Goal: Task Accomplishment & Management: Manage account settings

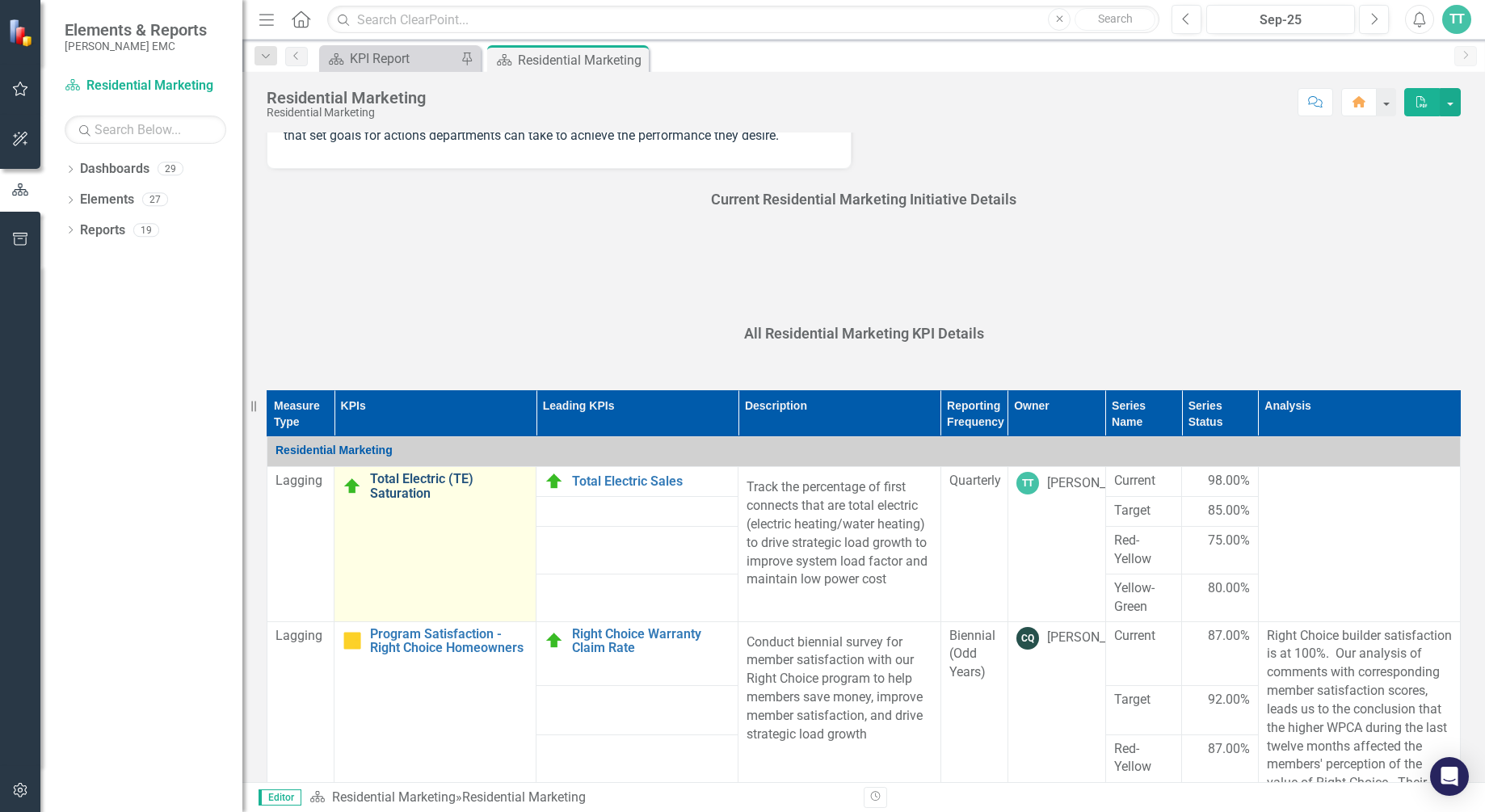
click at [385, 500] on link "Total Electric (TE) Saturation" at bounding box center [448, 486] width 158 height 29
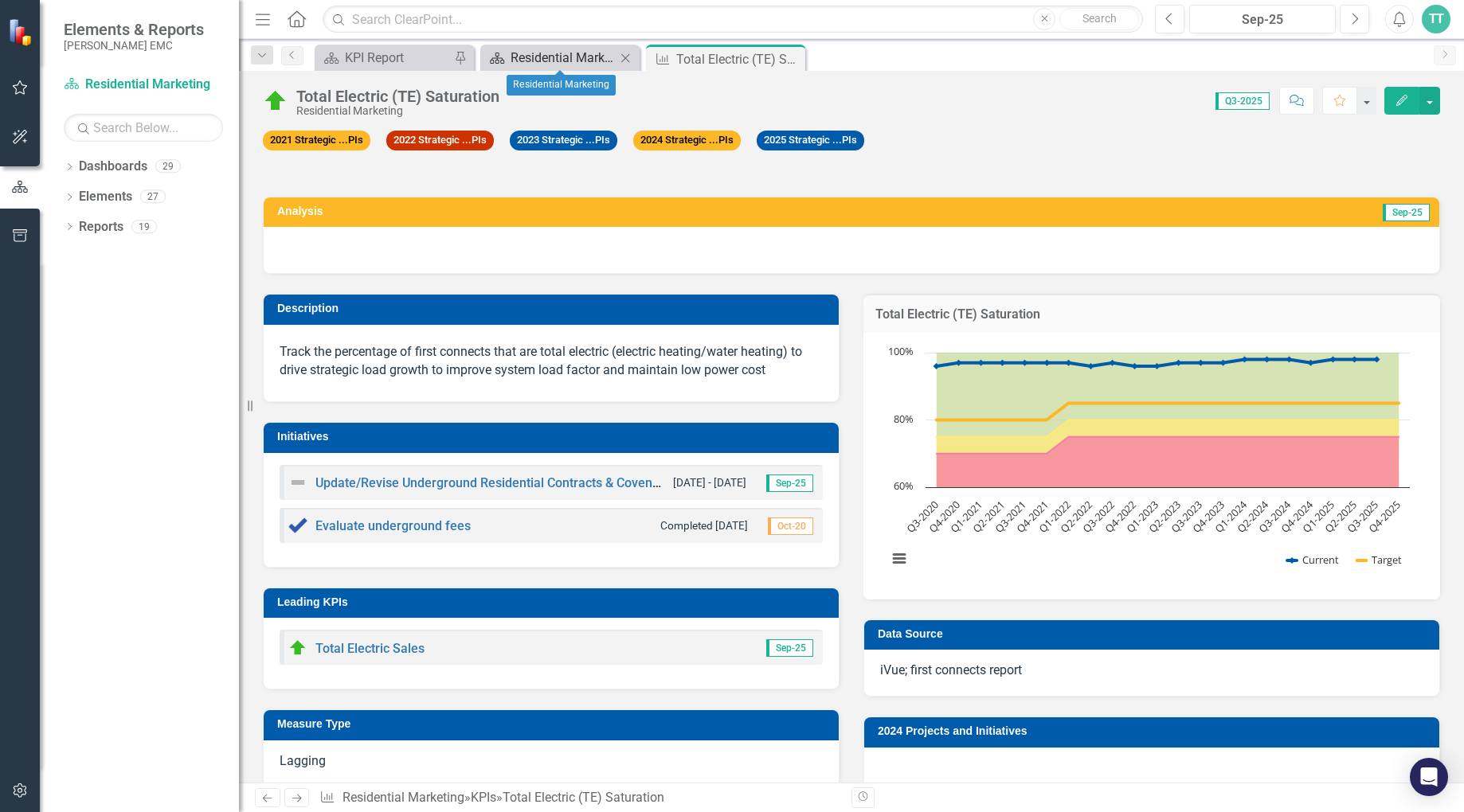
click at [569, 56] on div "Residential Marketing" at bounding box center [563, 57] width 105 height 20
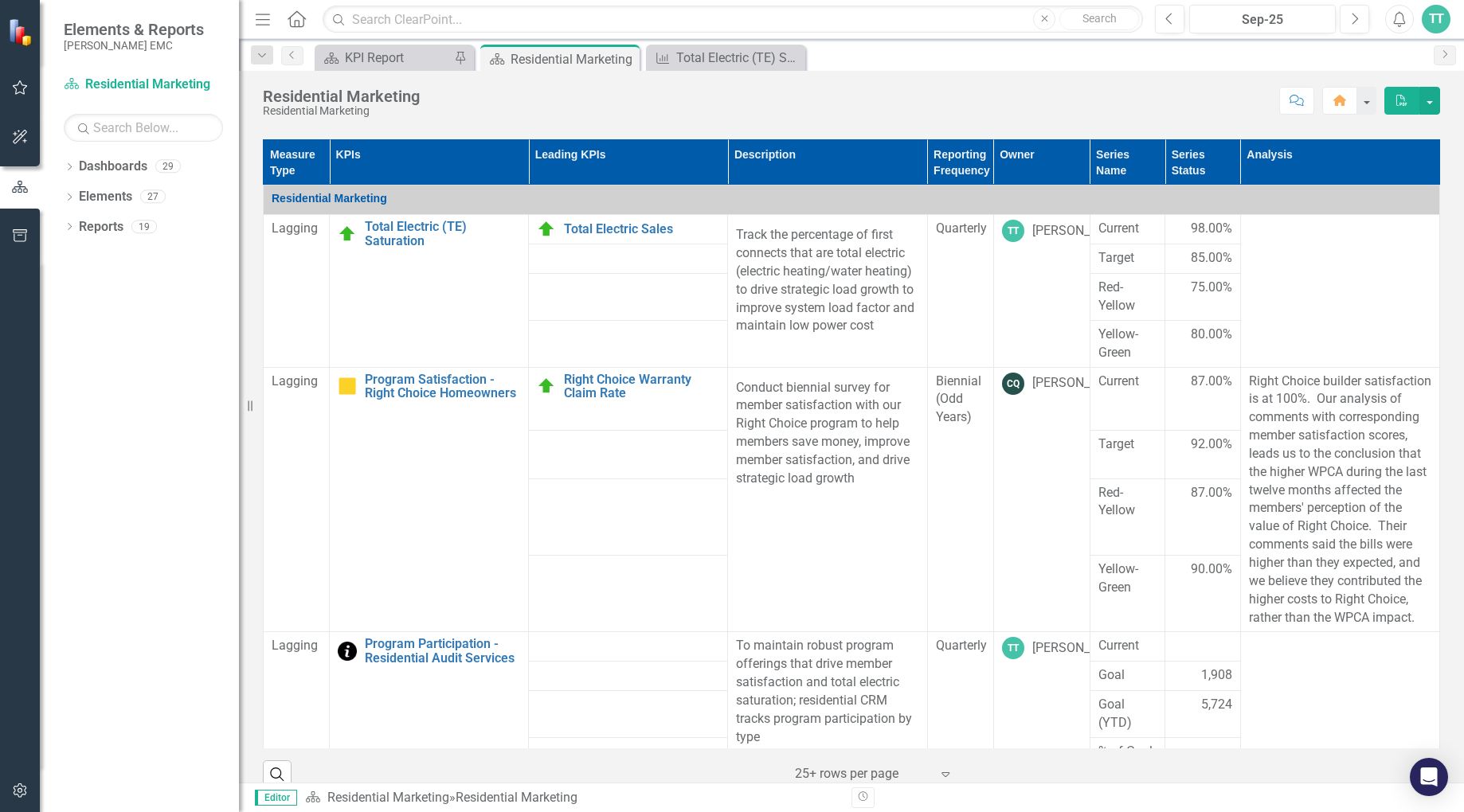
scroll to position [554, 0]
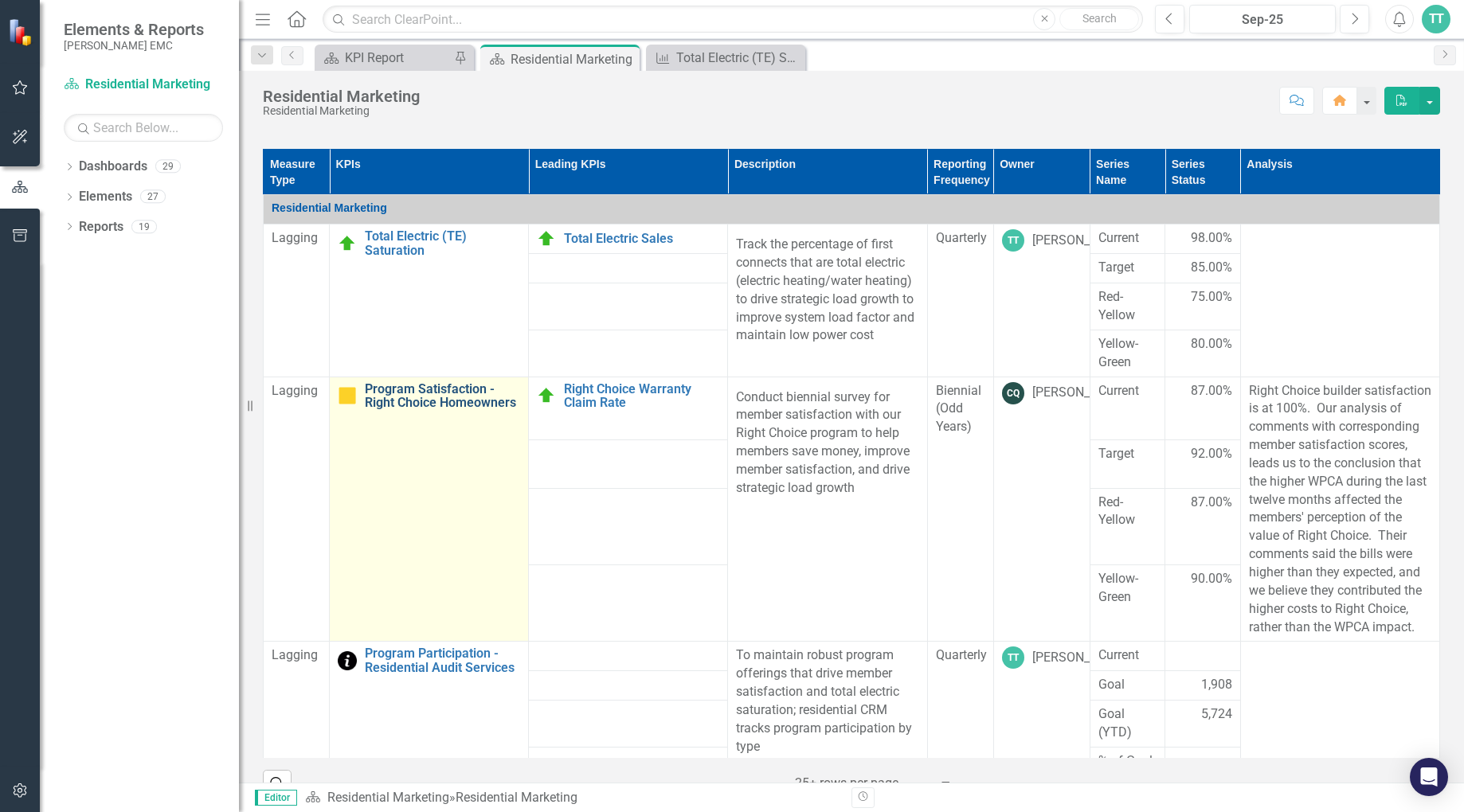
click at [405, 410] on link "Program Satisfaction - Right Choice Homeowners" at bounding box center [442, 396] width 156 height 28
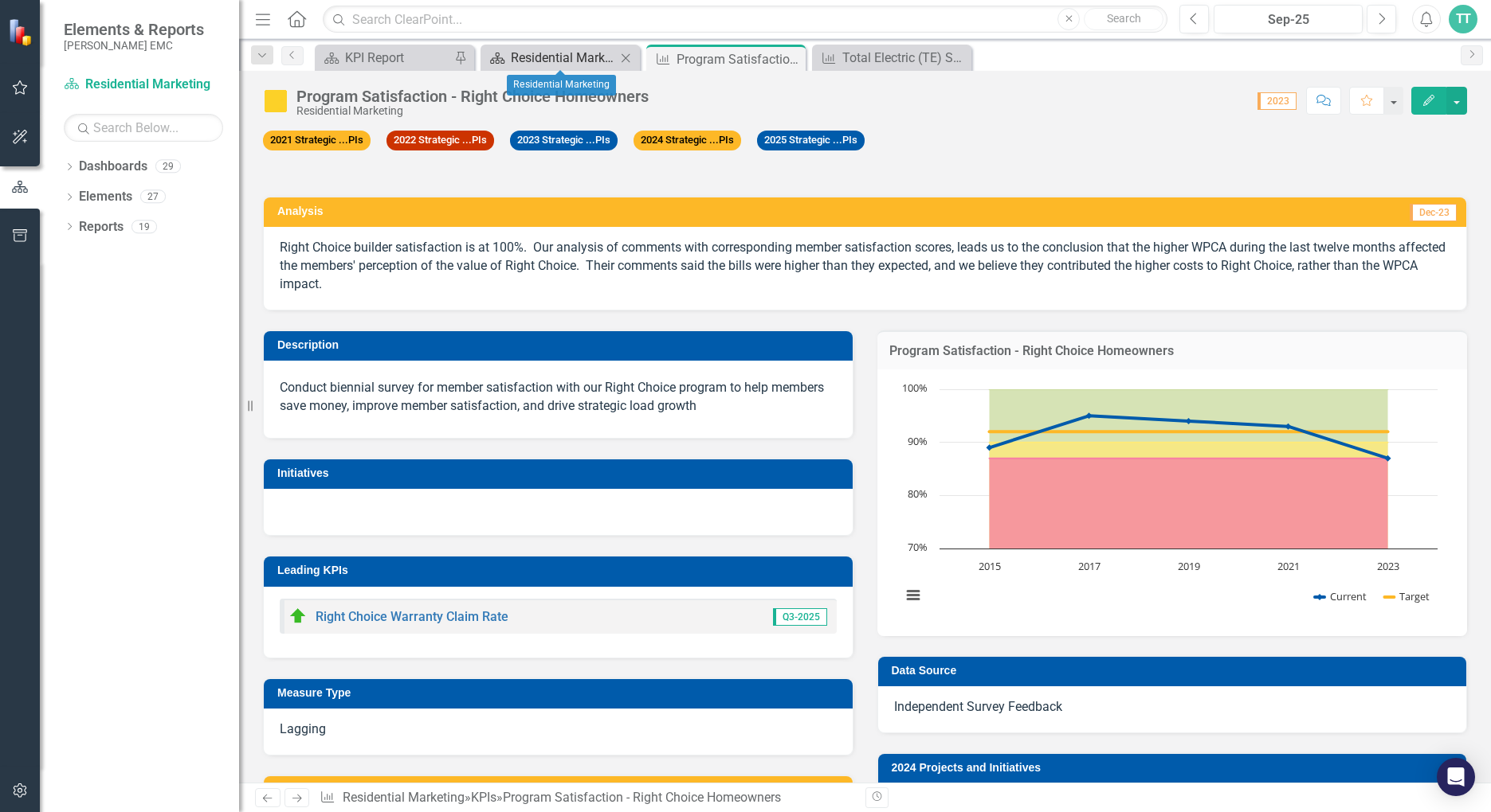
click at [599, 56] on div "Residential Marketing" at bounding box center [563, 57] width 105 height 20
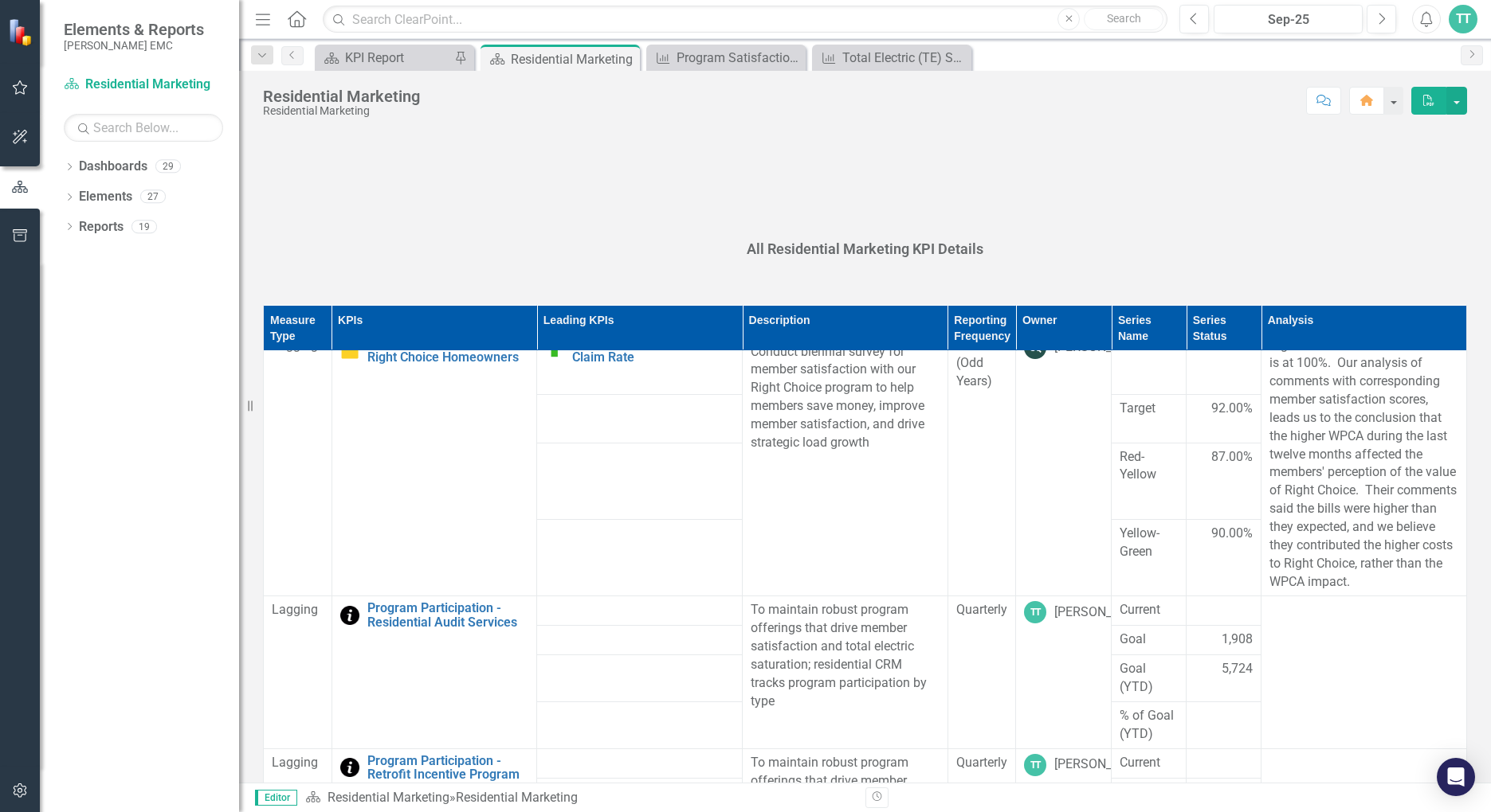
scroll to position [239, 0]
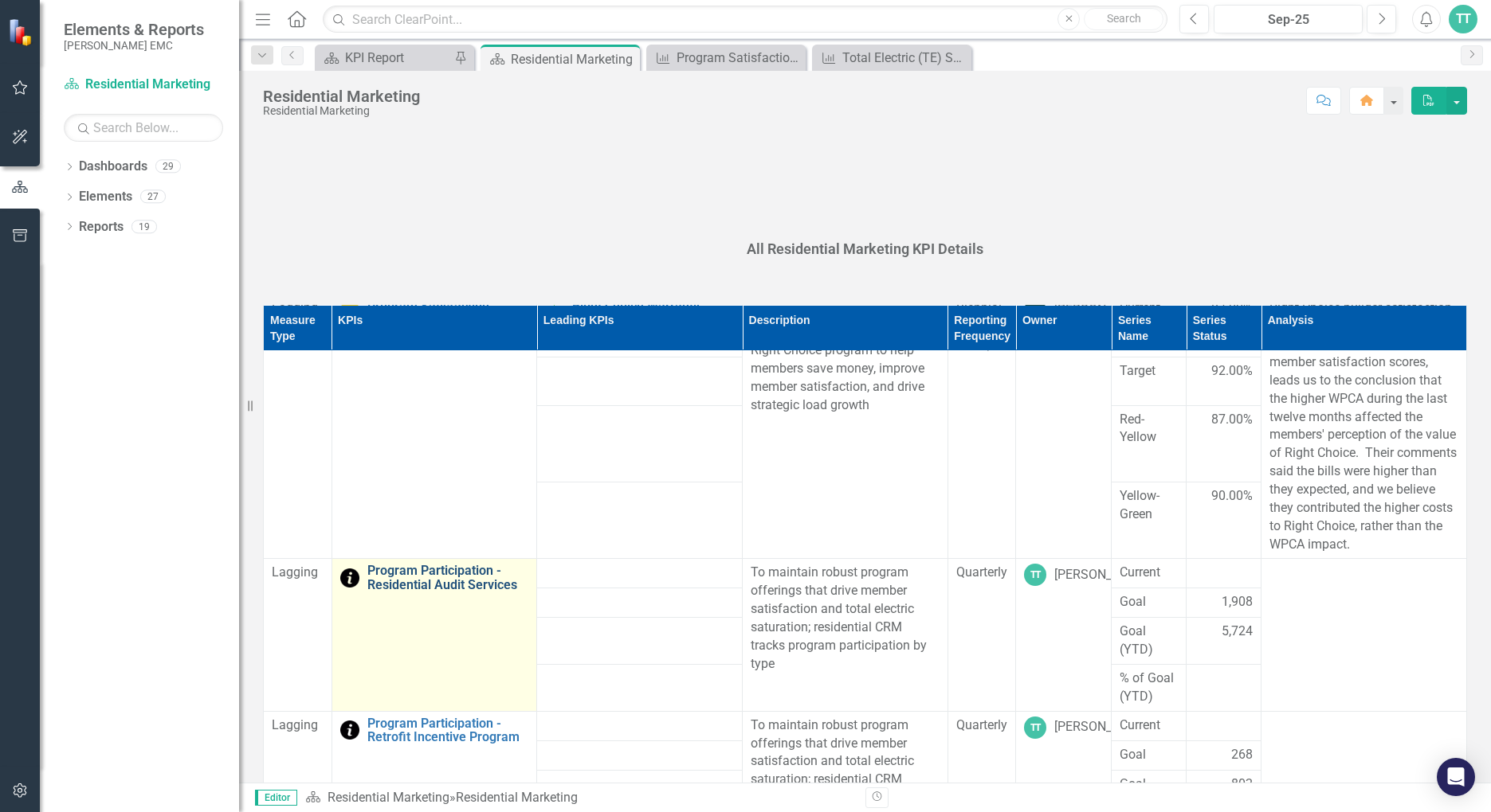
click at [458, 571] on link "Program Participation - Residential Audit Services" at bounding box center [448, 577] width 161 height 28
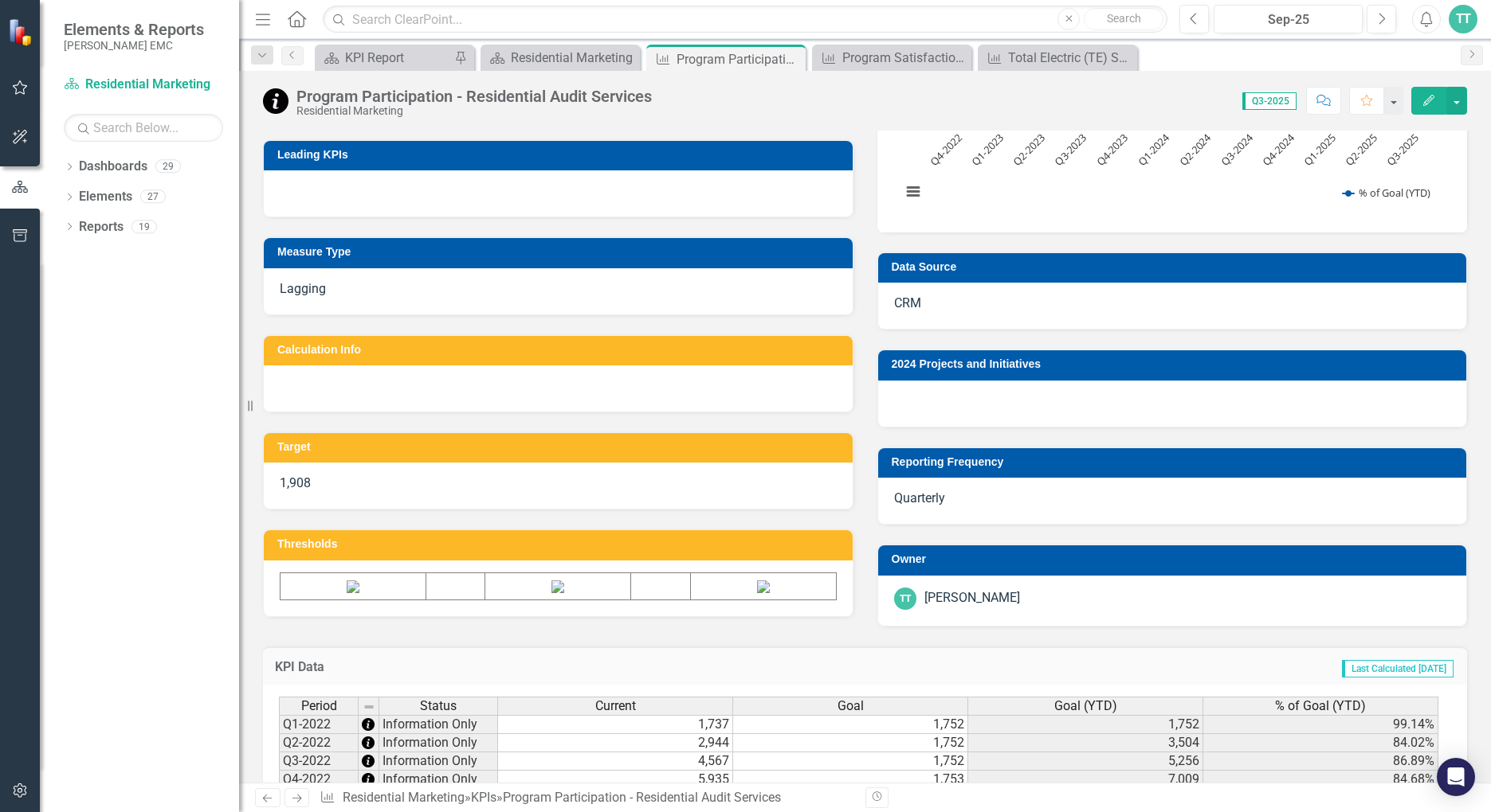
scroll to position [567, 0]
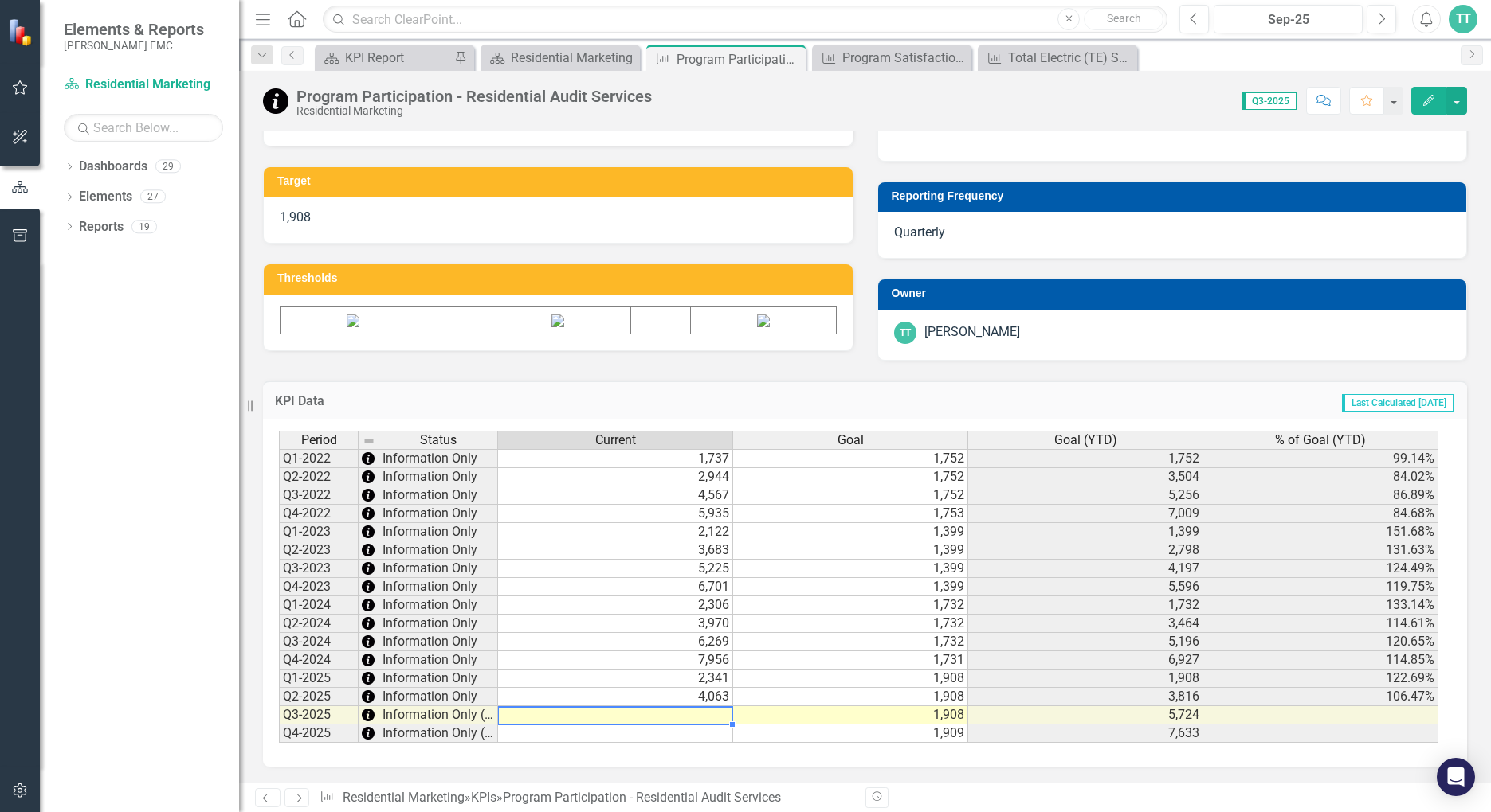
click at [683, 720] on td at bounding box center [615, 715] width 235 height 19
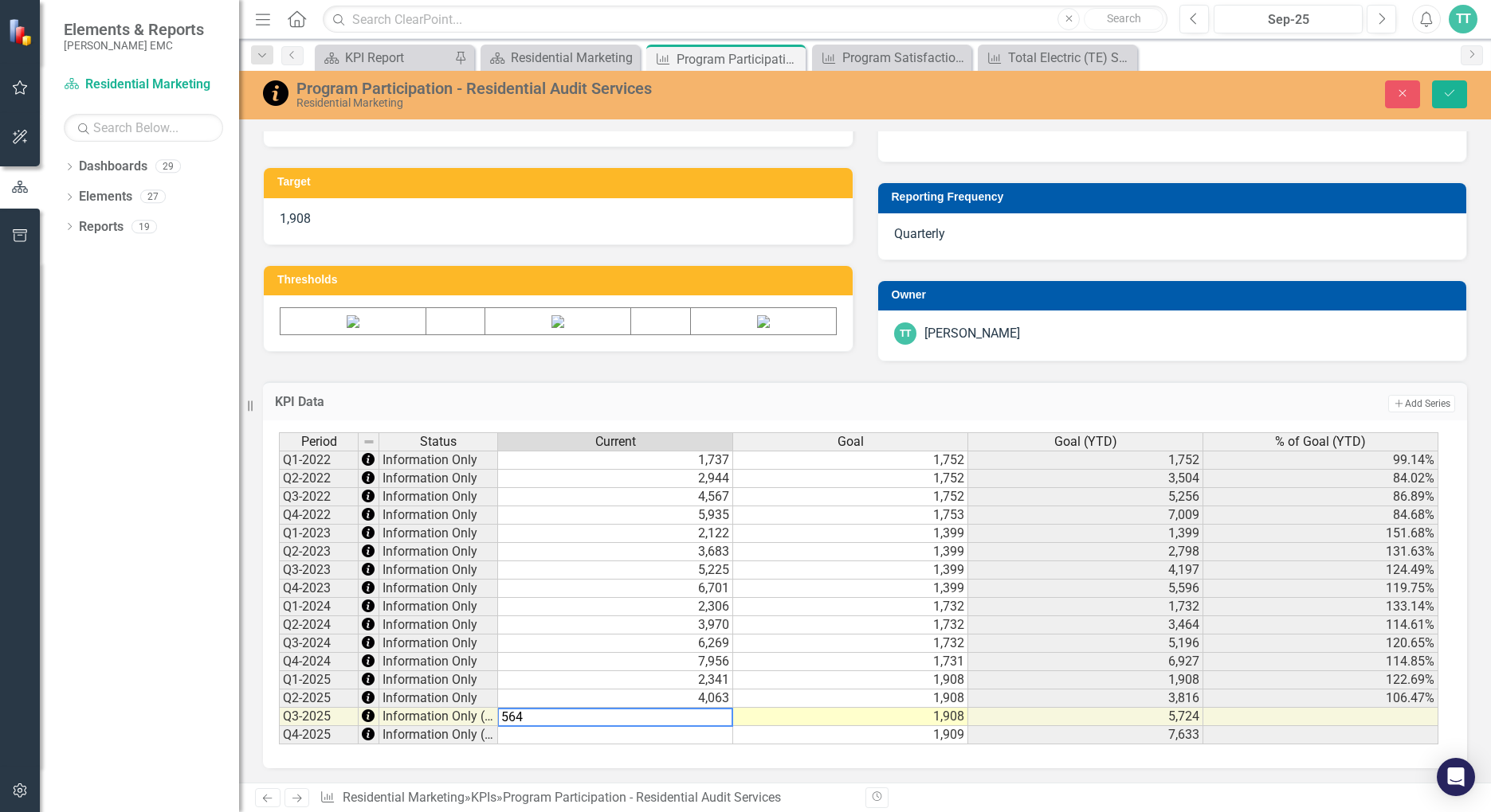
type textarea "5642"
click at [1429, 85] on button "Save" at bounding box center [1449, 94] width 35 height 28
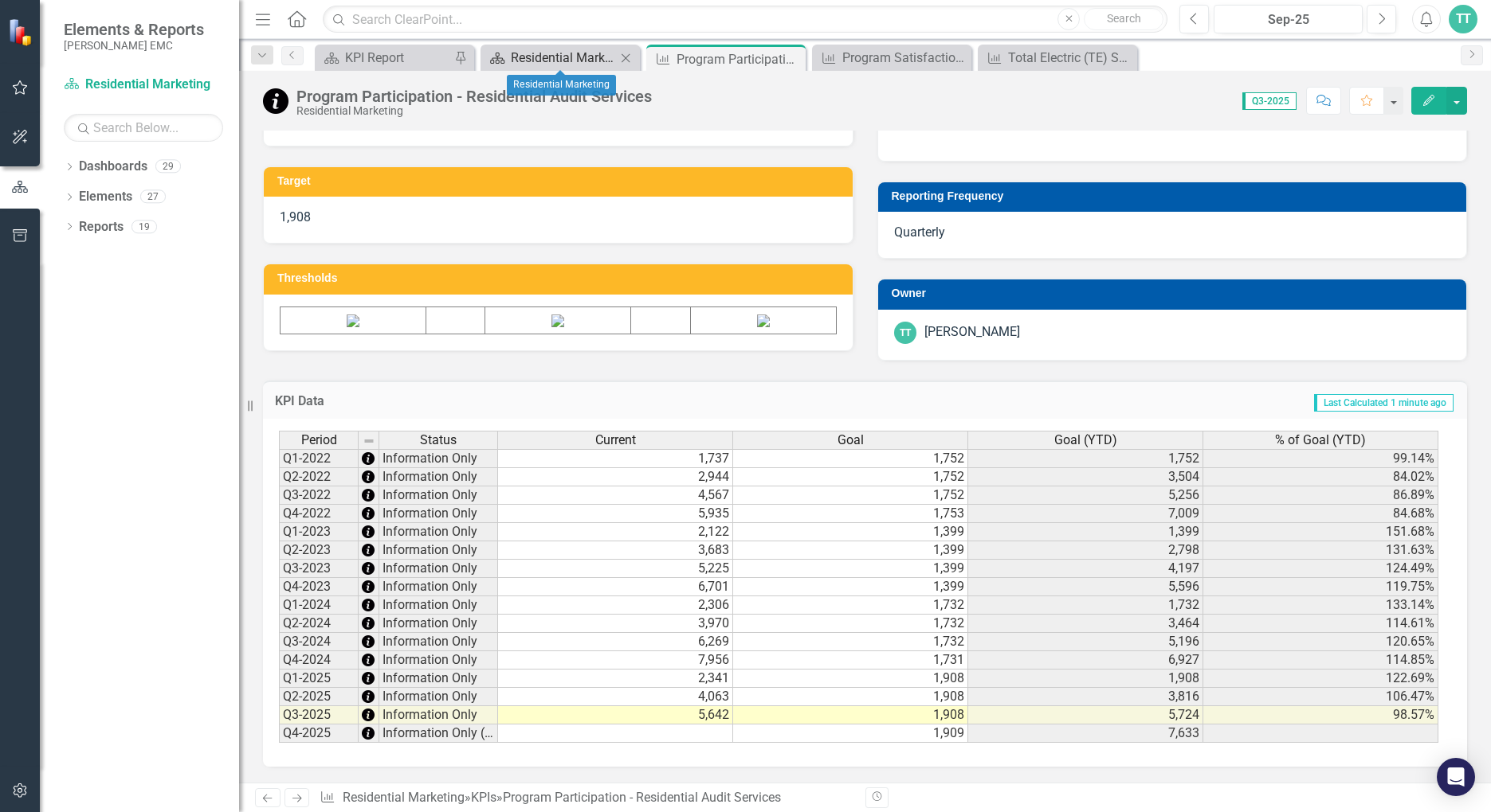
click at [561, 50] on div "Residential Marketing" at bounding box center [563, 57] width 105 height 20
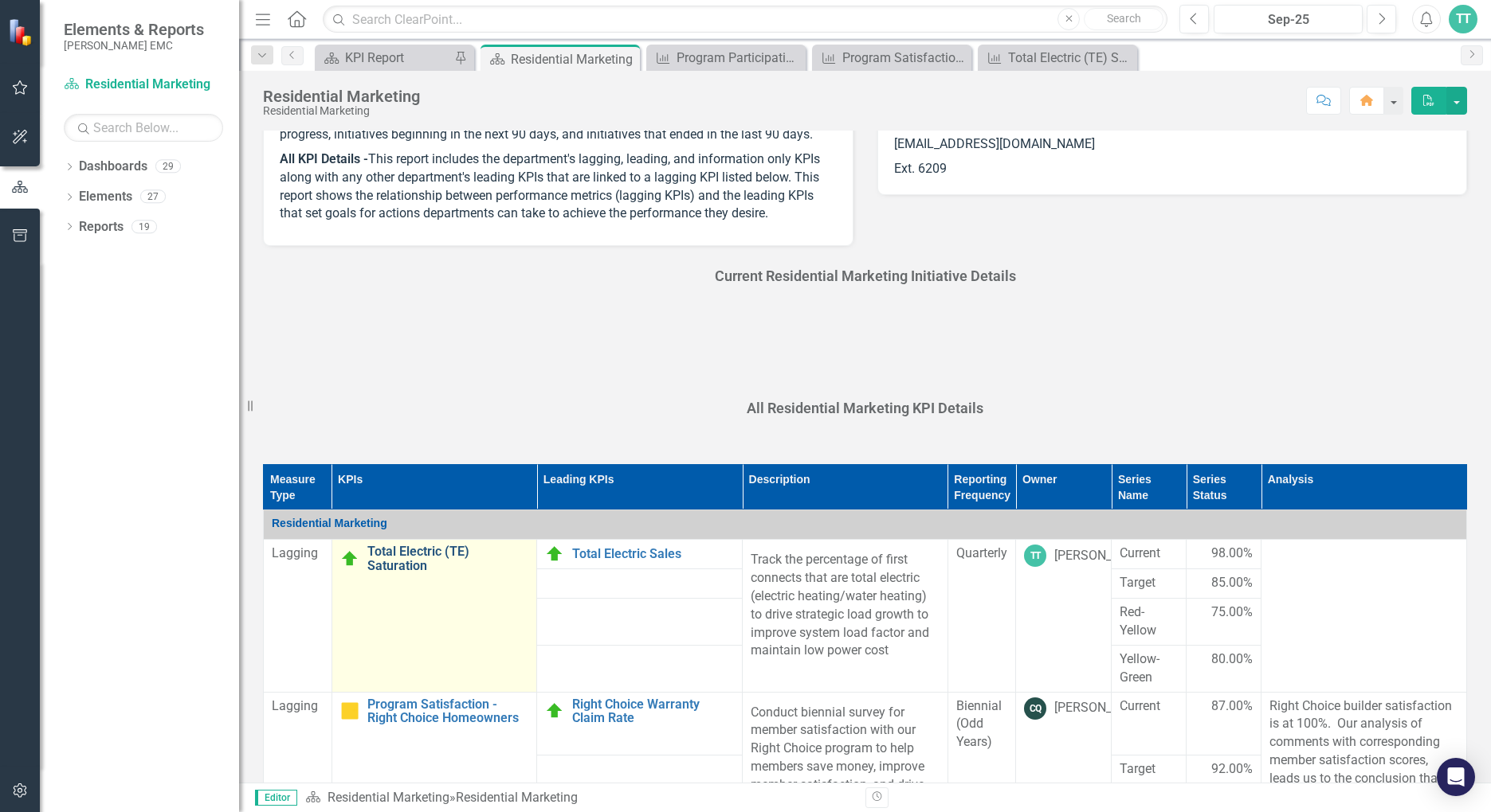
click at [416, 568] on link "Total Electric (TE) Saturation" at bounding box center [448, 559] width 161 height 28
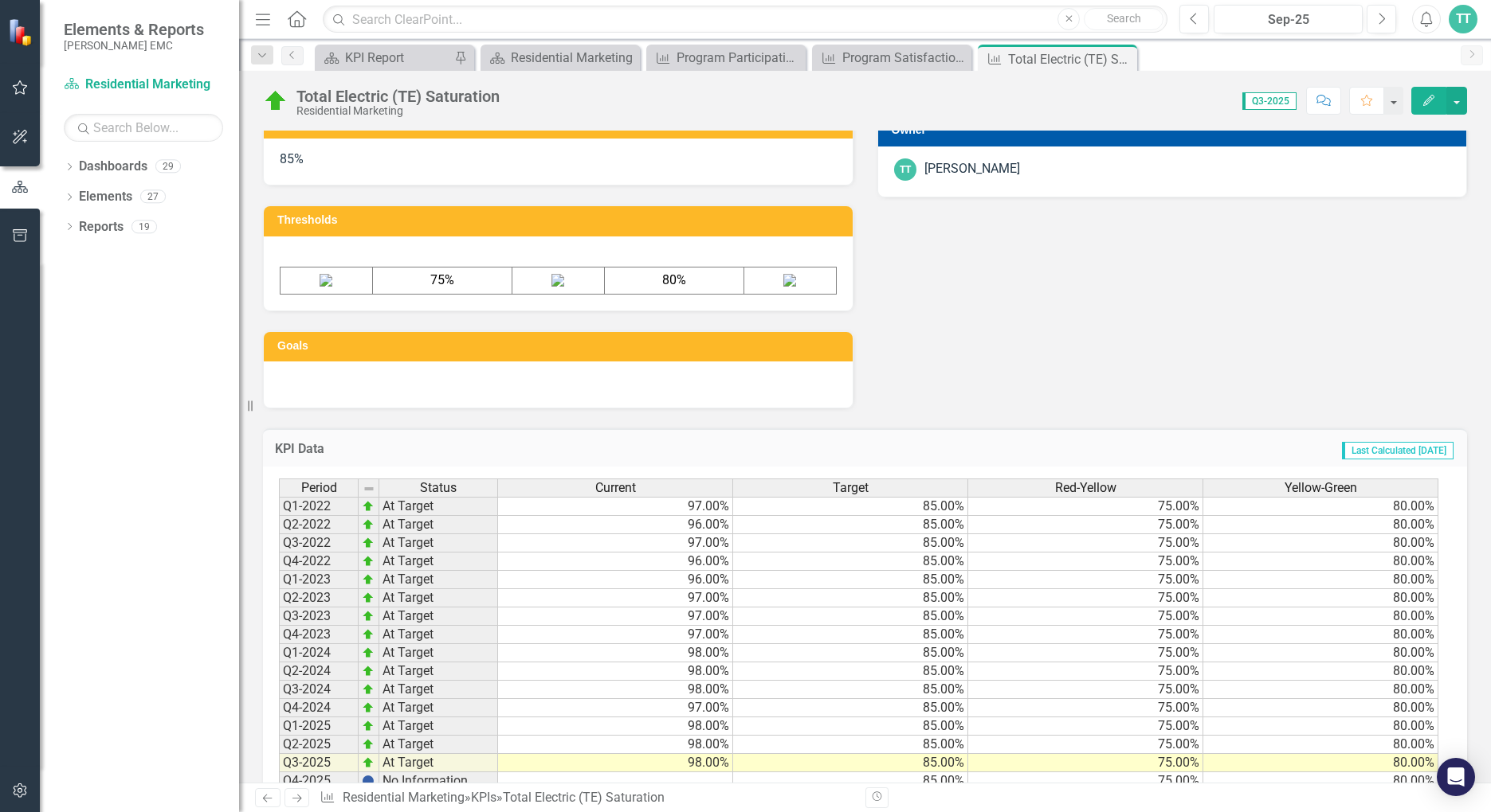
scroll to position [852, 0]
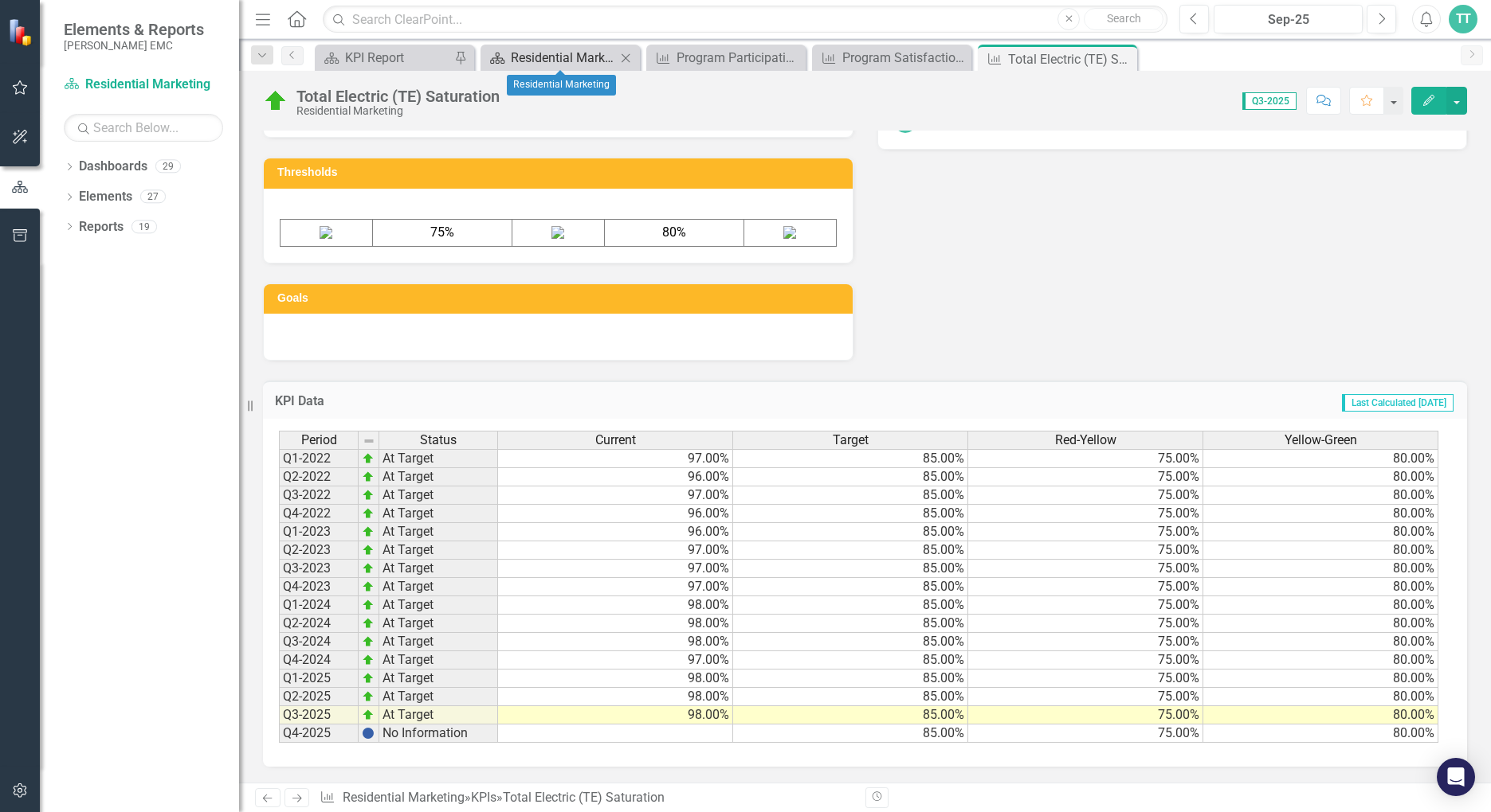
click at [569, 56] on div "Residential Marketing" at bounding box center [563, 57] width 105 height 20
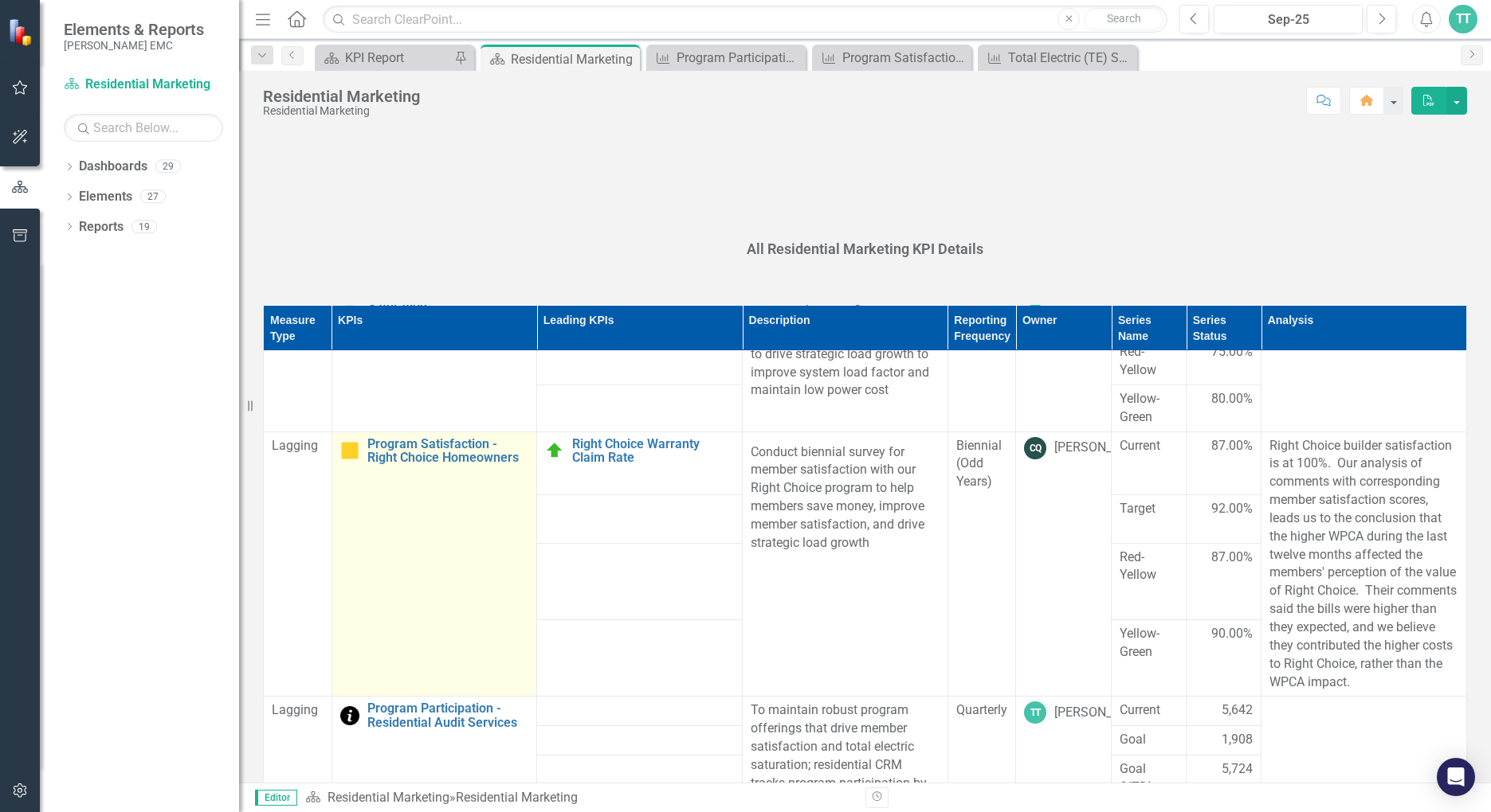
scroll to position [239, 0]
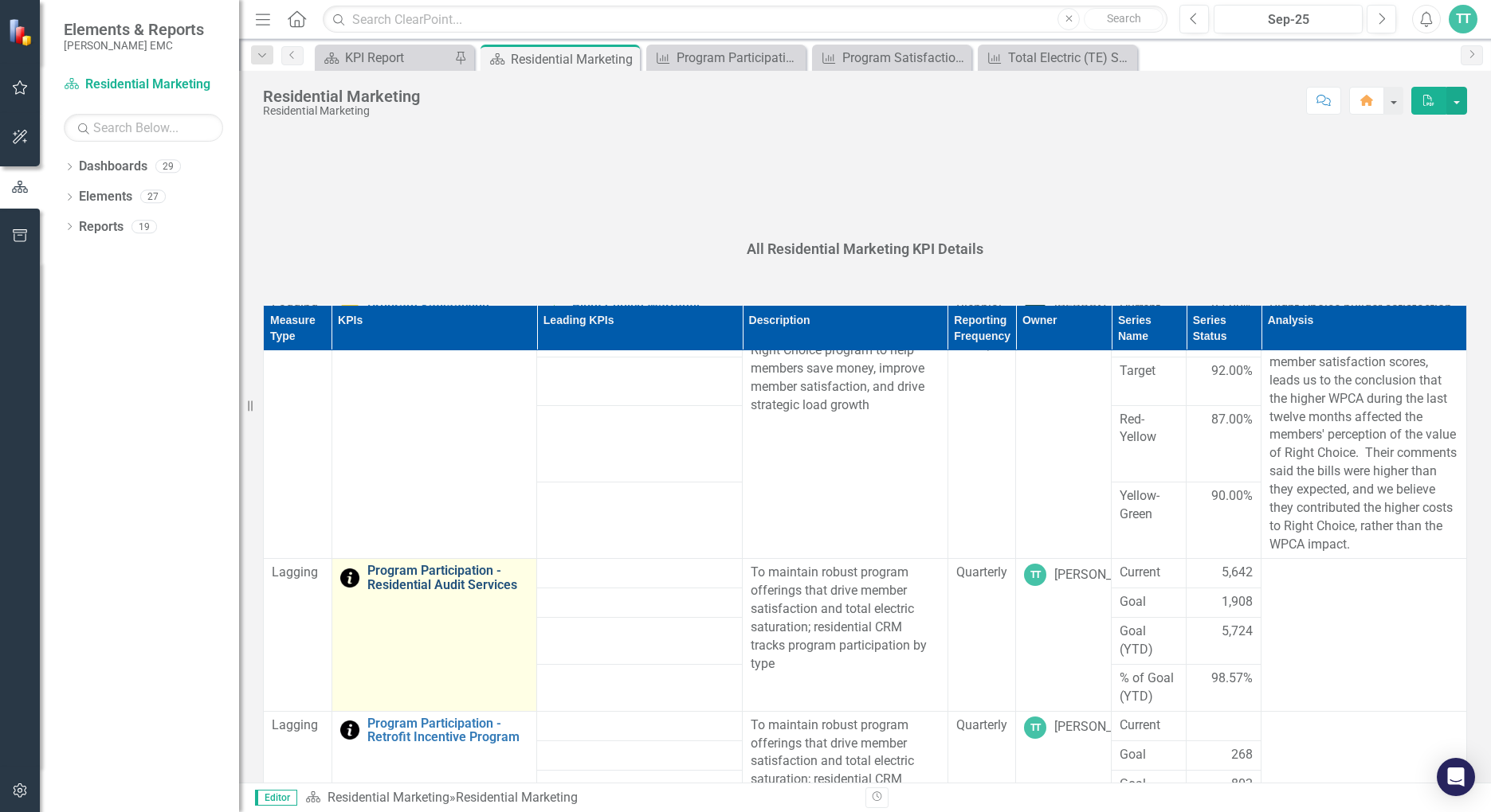
click at [425, 588] on link "Program Participation - Residential Audit Services" at bounding box center [448, 577] width 161 height 28
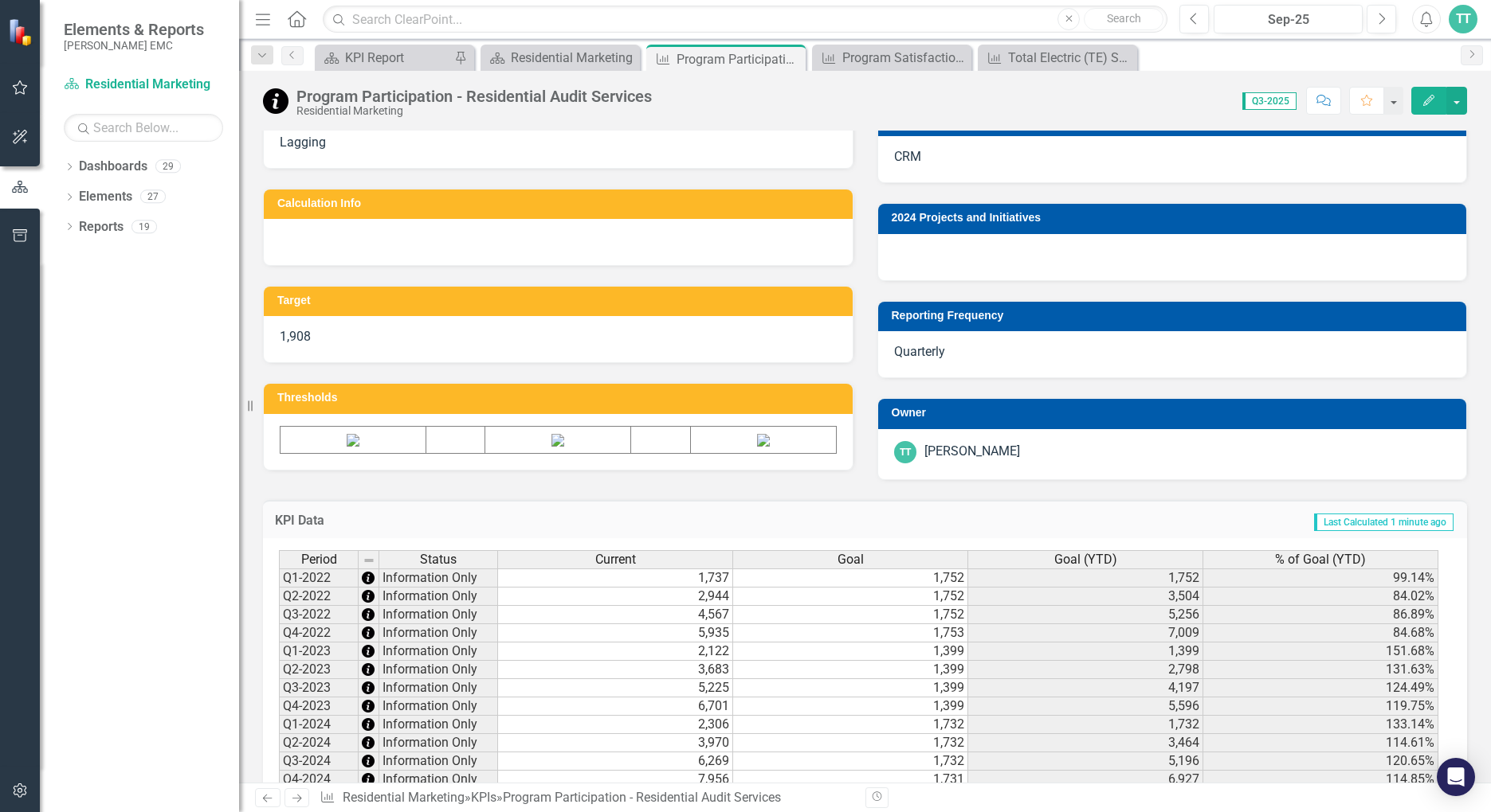
scroll to position [567, 0]
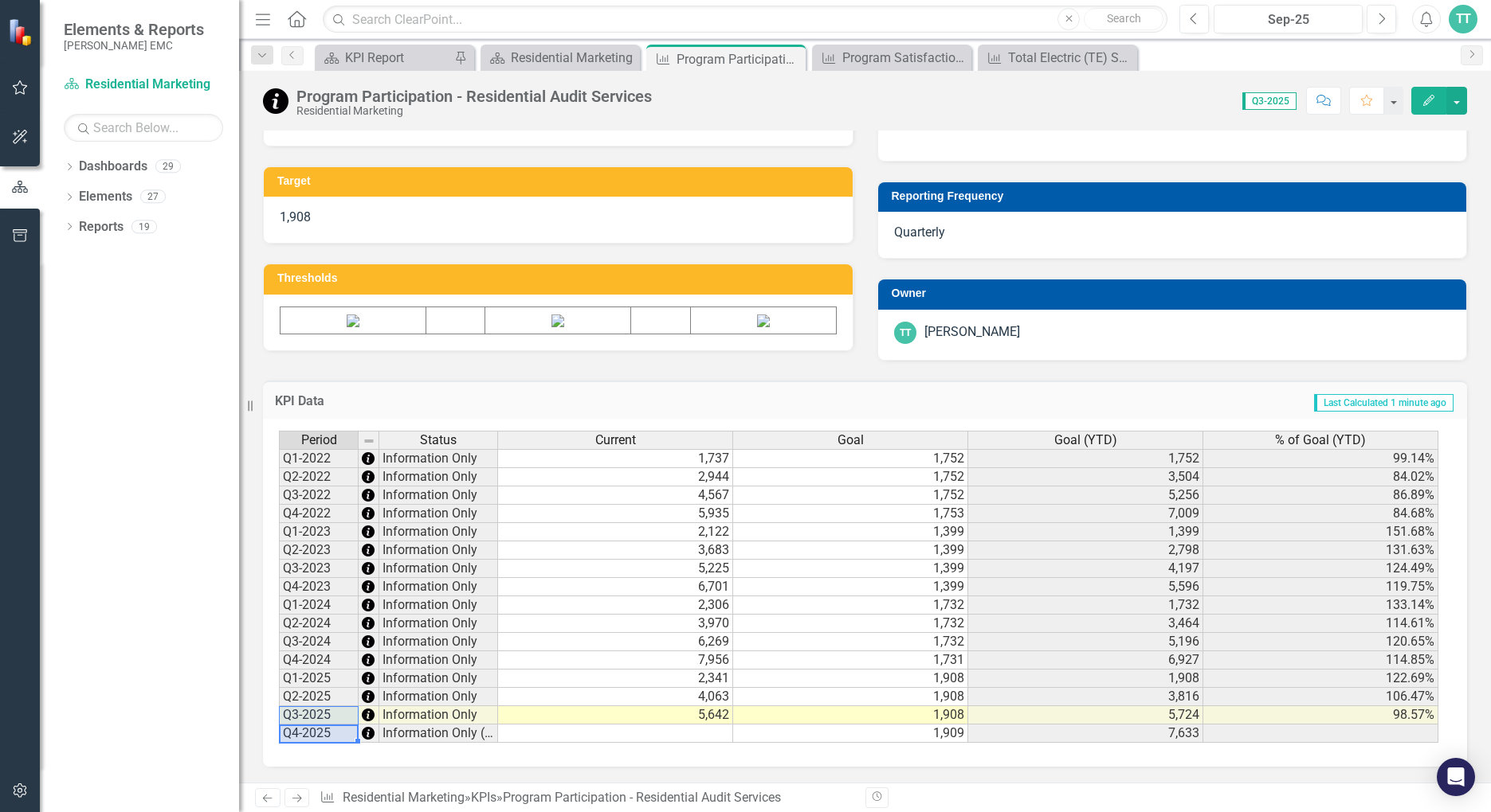
drag, startPoint x: 320, startPoint y: 732, endPoint x: 715, endPoint y: 680, distance: 398.4
click at [589, 691] on div "Period Status Current Goal Goal (YTD) % of Goal (YTD) Q1-2022 Information Only …" at bounding box center [859, 587] width 1160 height 313
click at [279, 725] on div "Period Status Current Goal Goal (YTD) % of Goal (YTD) Q1-2022 Information Only …" at bounding box center [279, 586] width 0 height 312
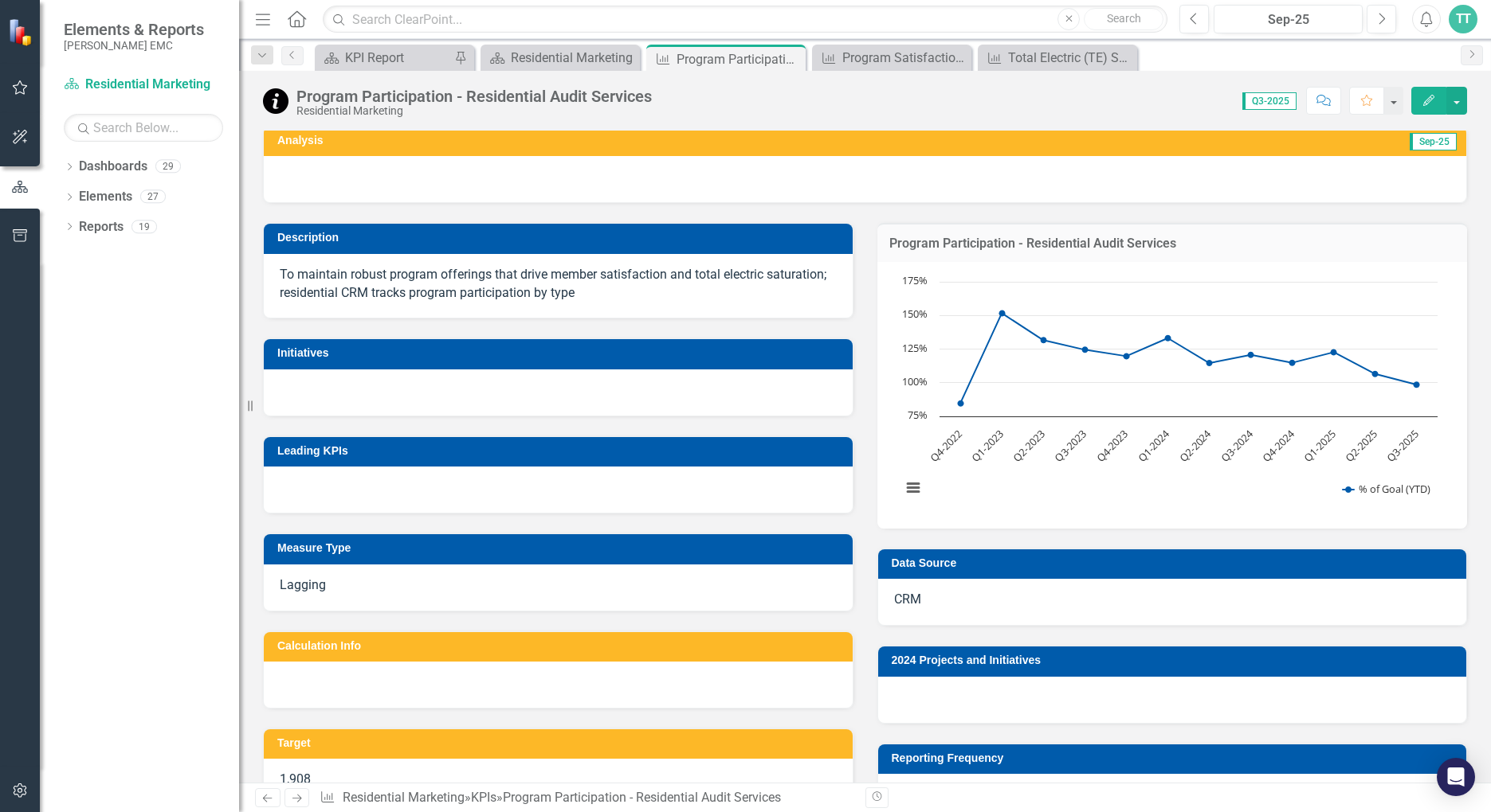
scroll to position [0, 0]
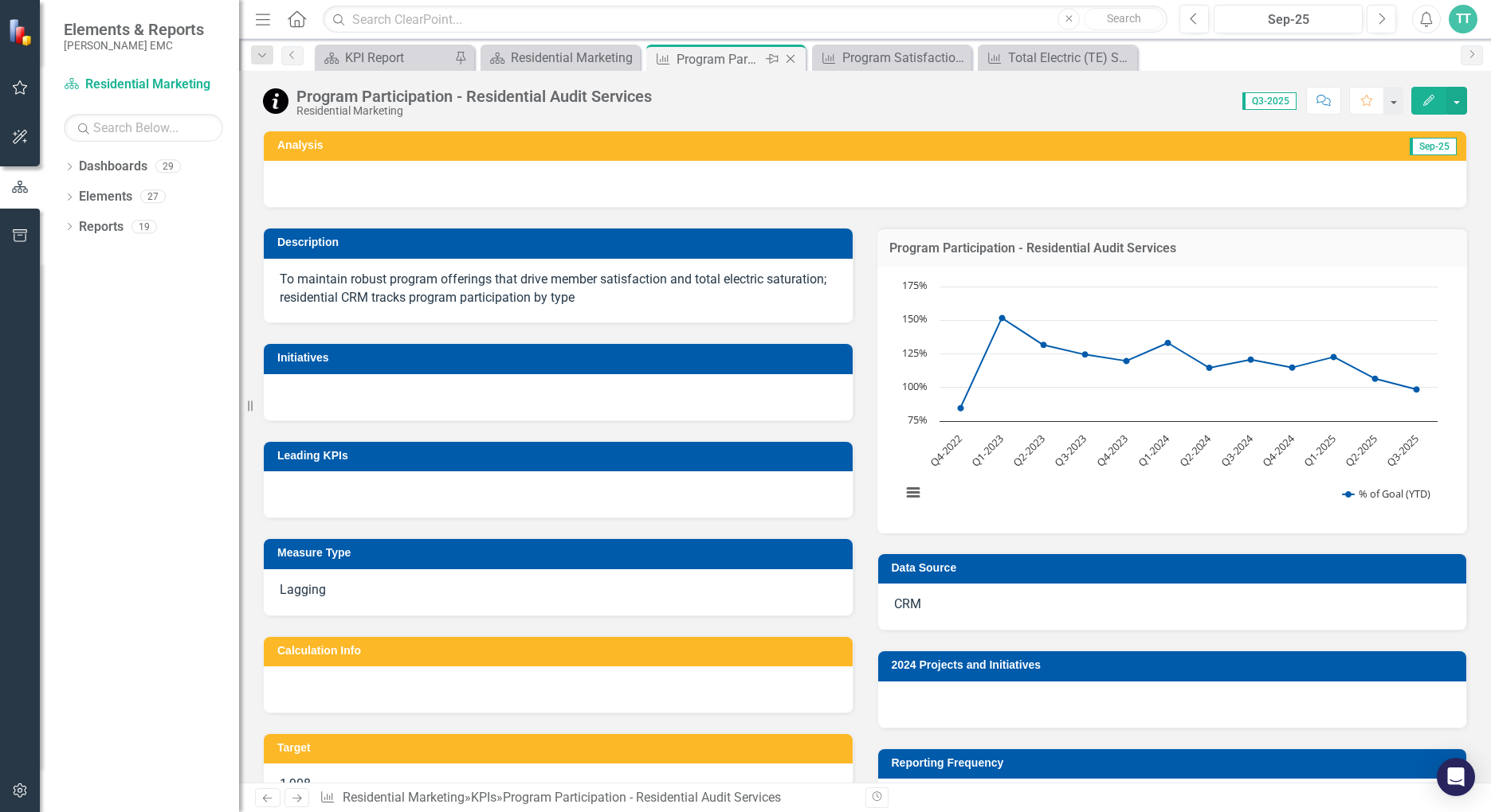
click at [794, 52] on div "Close" at bounding box center [791, 59] width 20 height 20
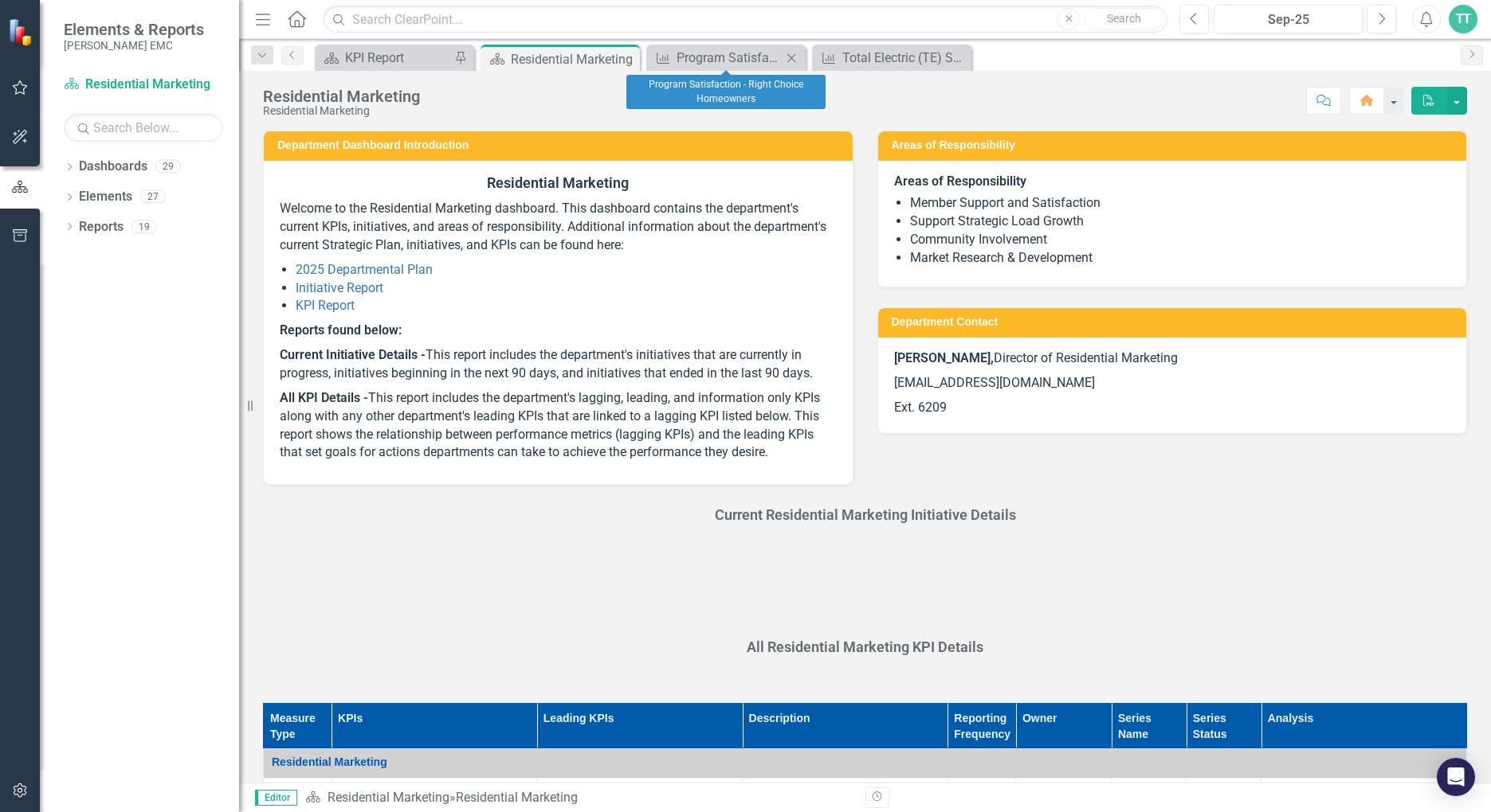
click at [792, 55] on icon "Close" at bounding box center [791, 58] width 16 height 13
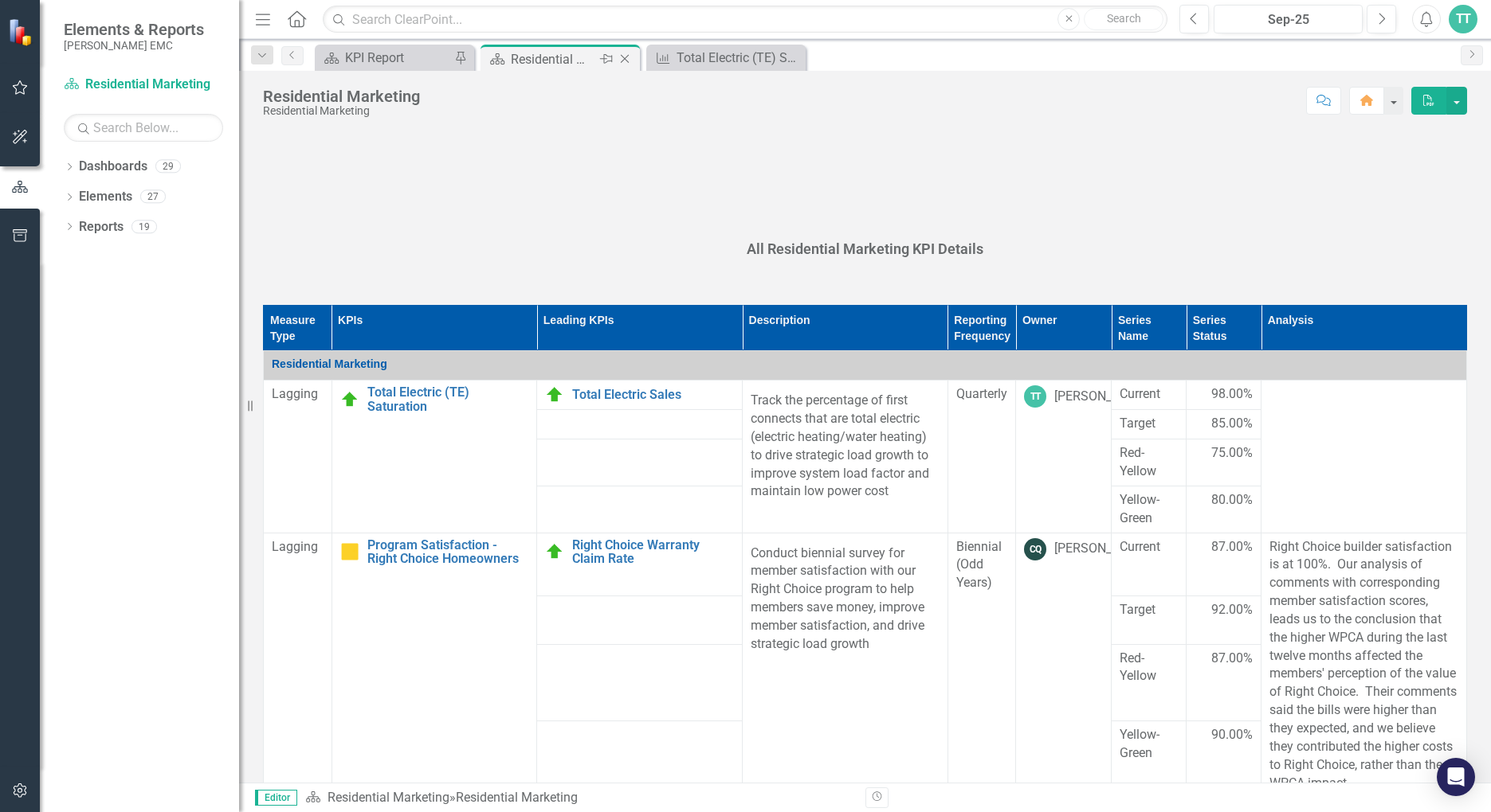
click at [571, 55] on div "Residential Marketing" at bounding box center [553, 59] width 86 height 20
click at [692, 54] on div "Total Electric (TE) Saturation" at bounding box center [729, 57] width 105 height 20
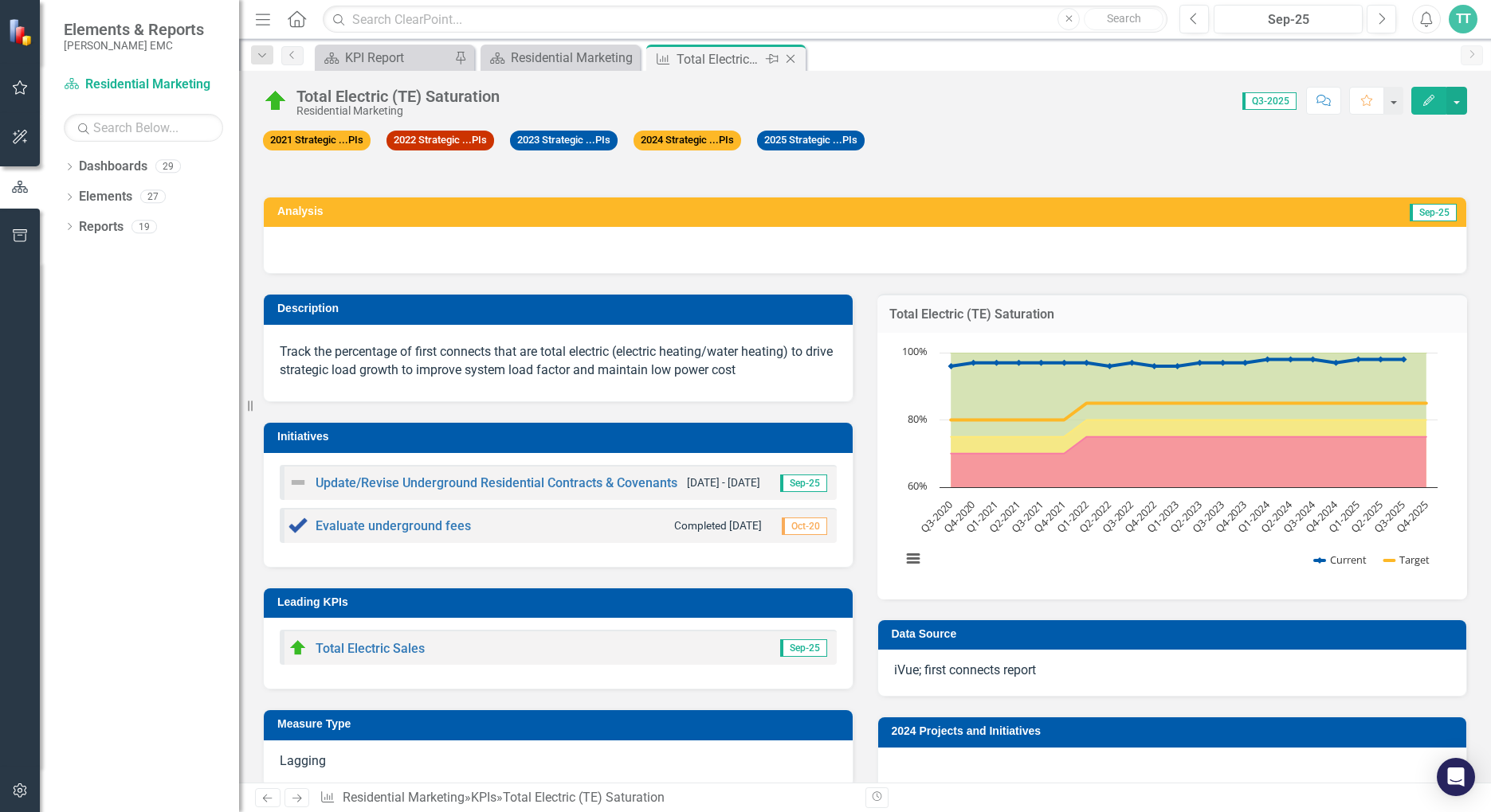
click at [794, 59] on icon "Close" at bounding box center [791, 59] width 16 height 13
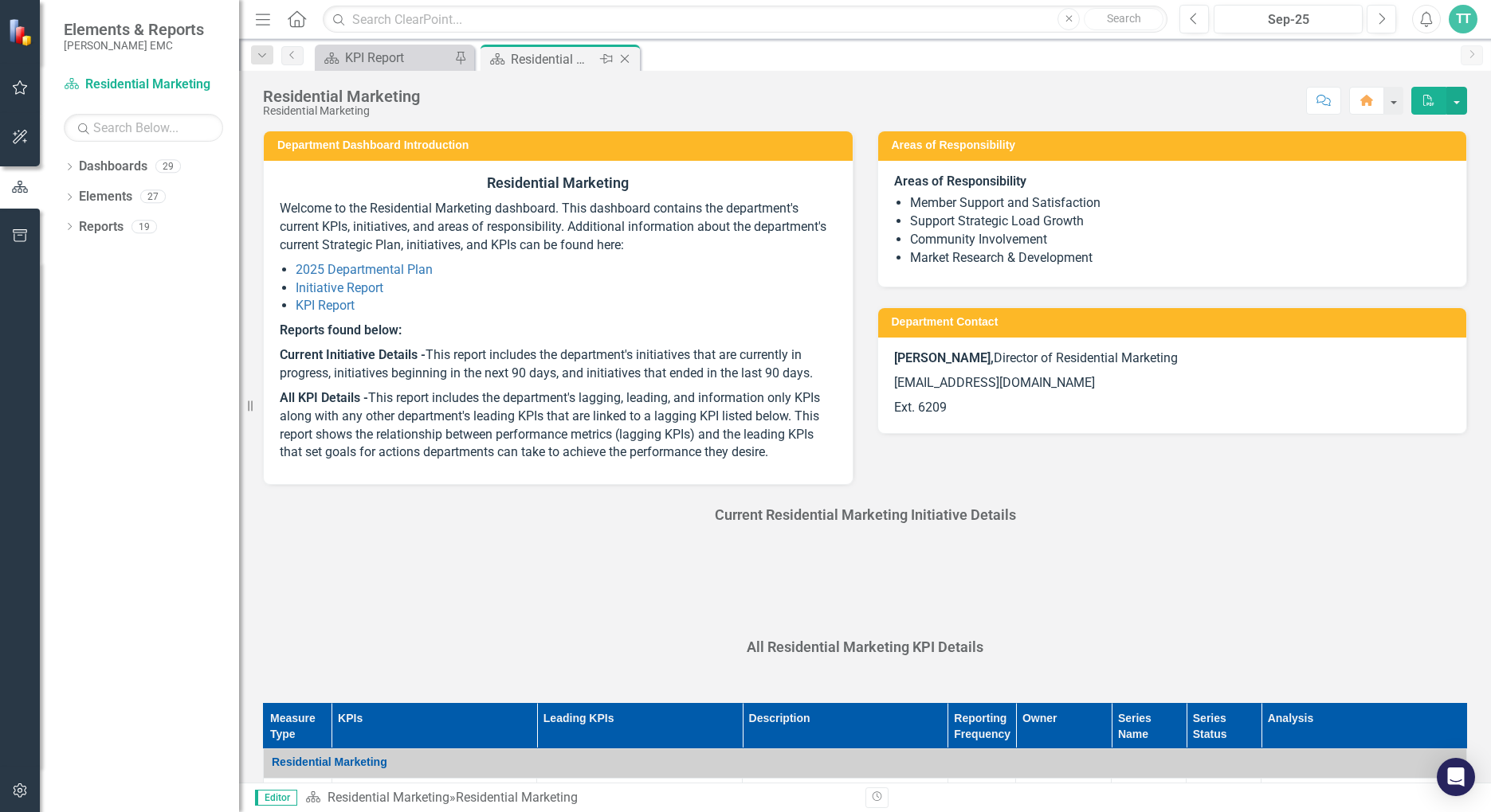
click at [541, 55] on div "Residential Marketing" at bounding box center [553, 59] width 86 height 20
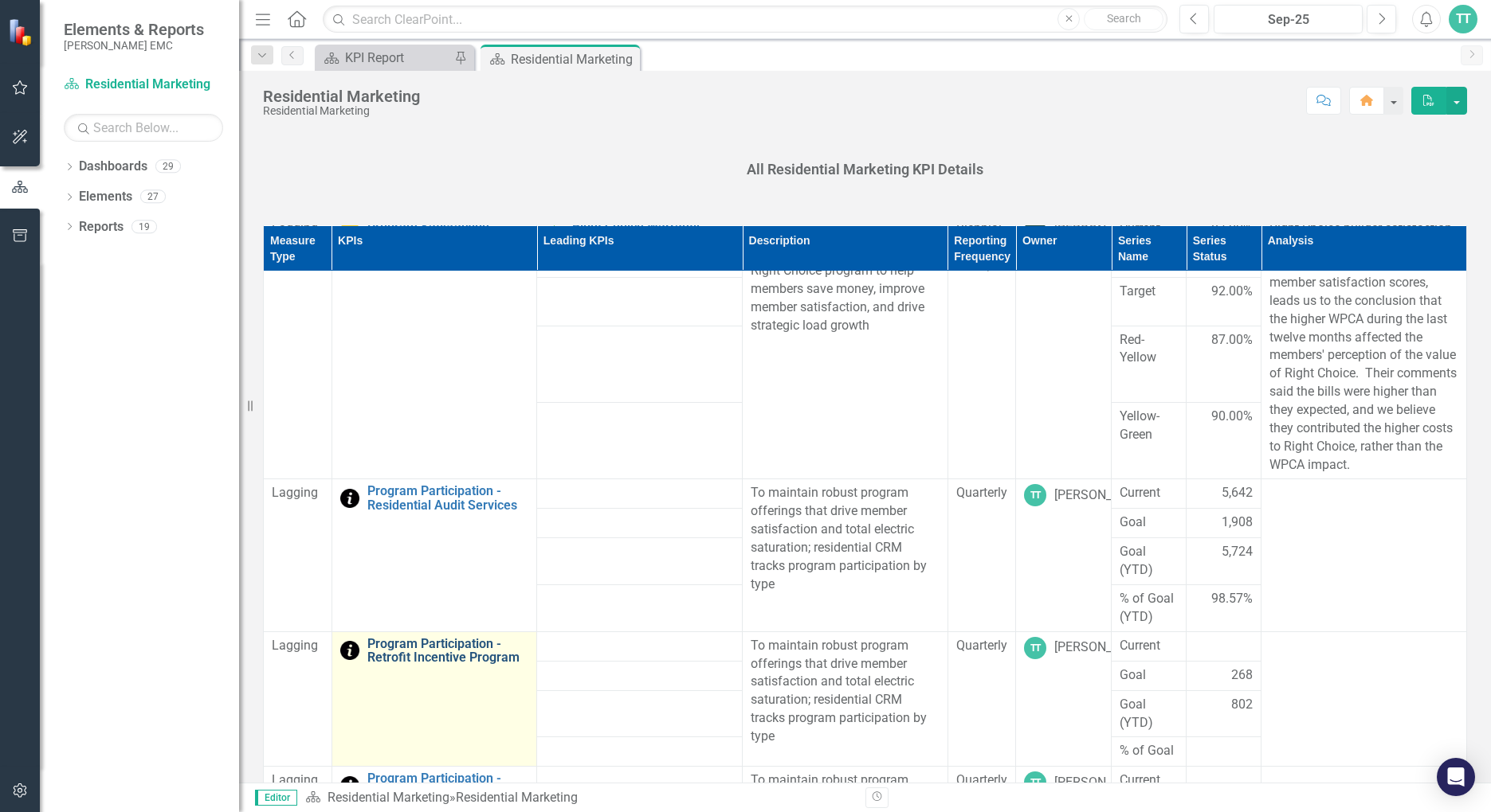
scroll to position [319, 0]
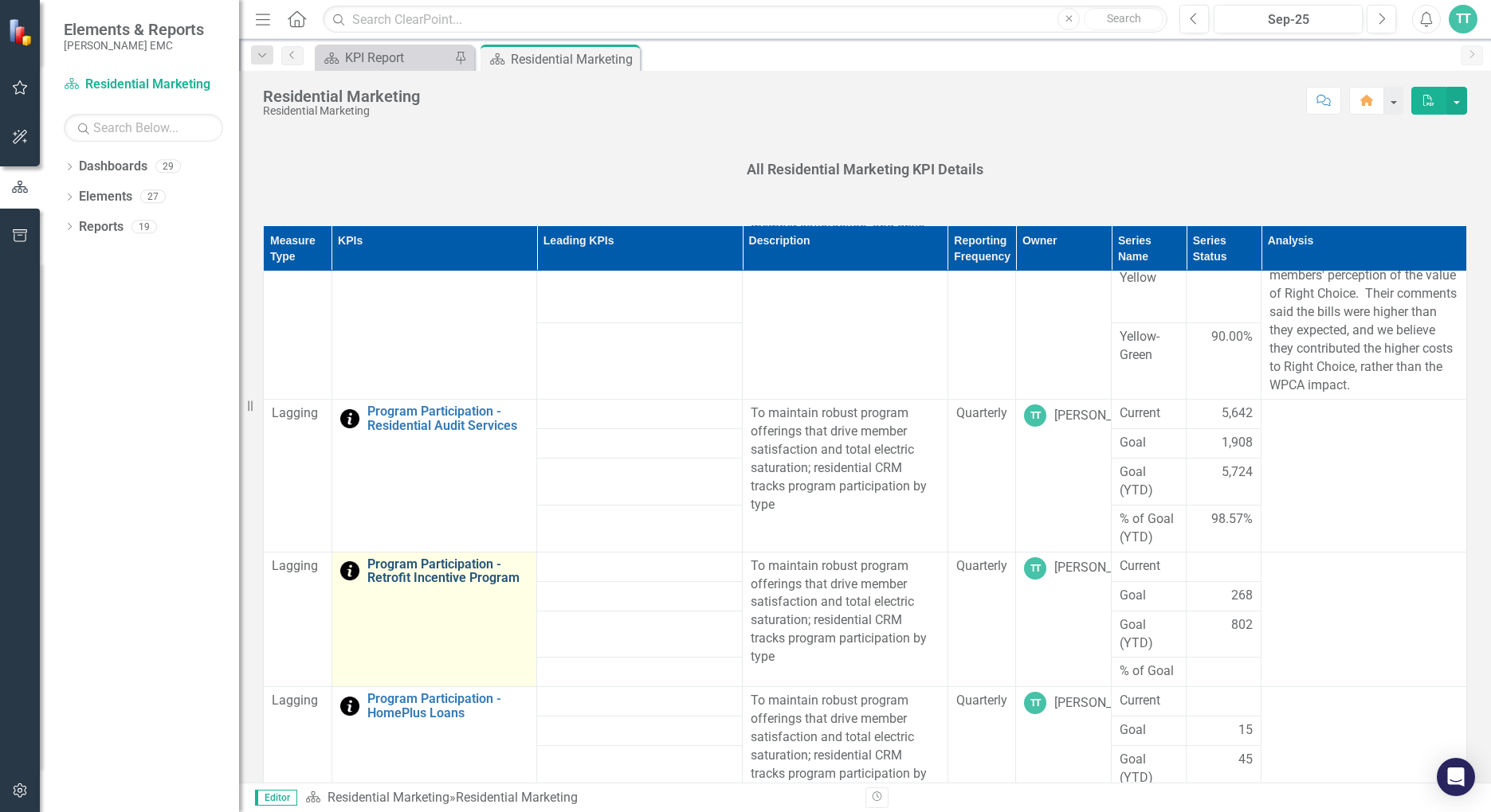
click at [396, 570] on link "Program Participation - Retrofit Incentive Program" at bounding box center [448, 571] width 161 height 28
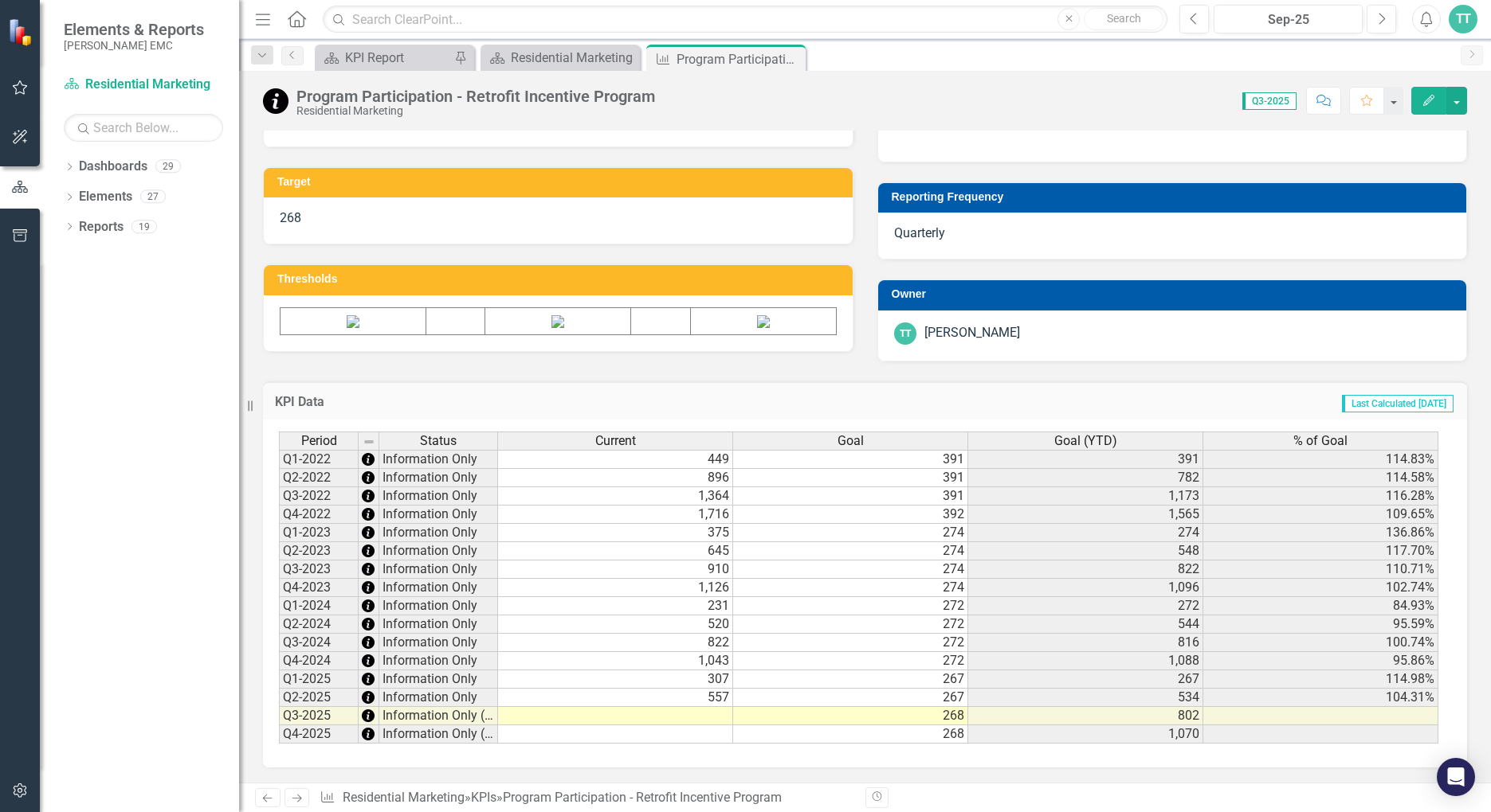
scroll to position [567, 0]
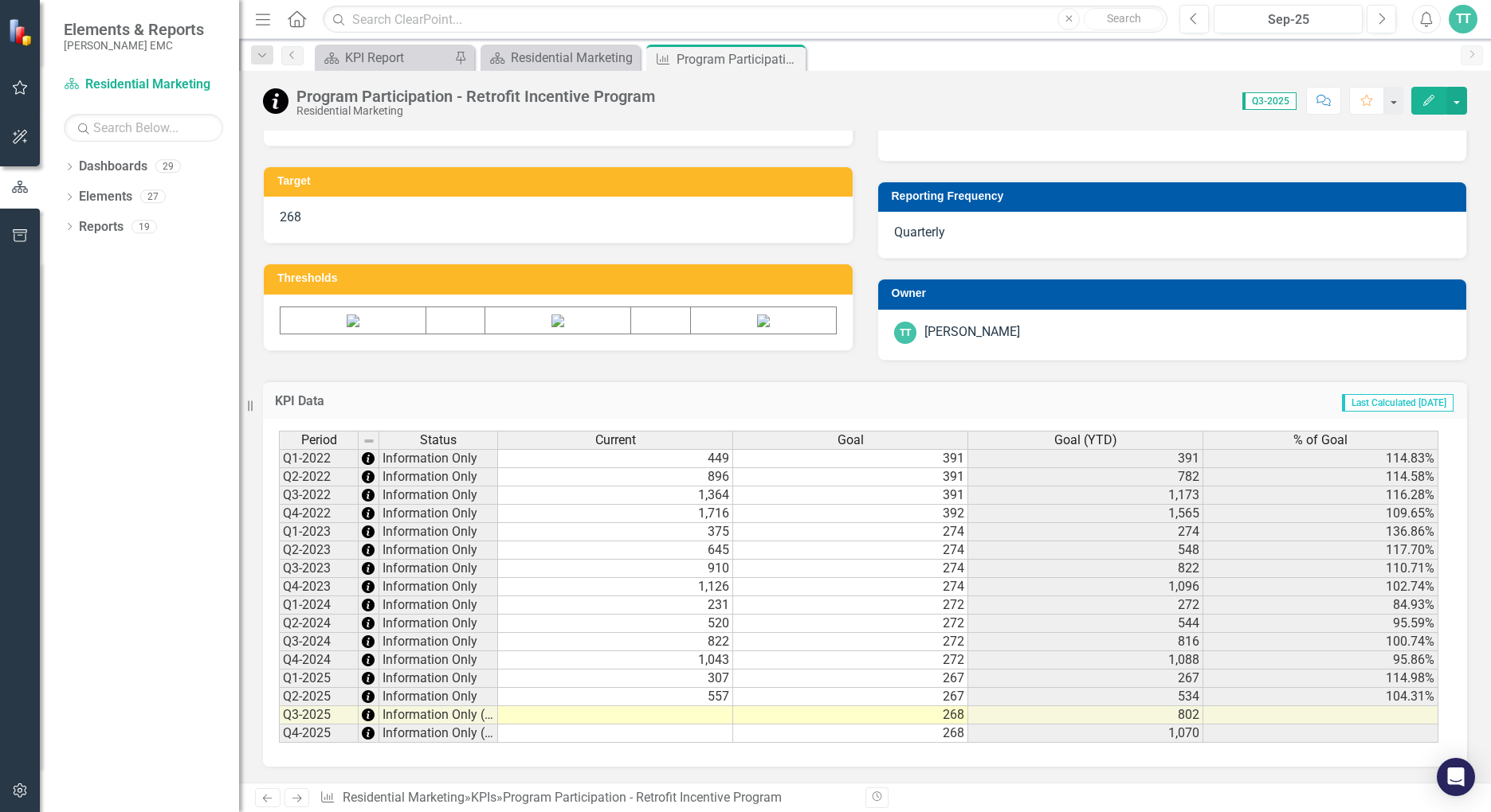
click at [595, 717] on td at bounding box center [615, 715] width 235 height 19
click at [719, 715] on td at bounding box center [615, 715] width 235 height 19
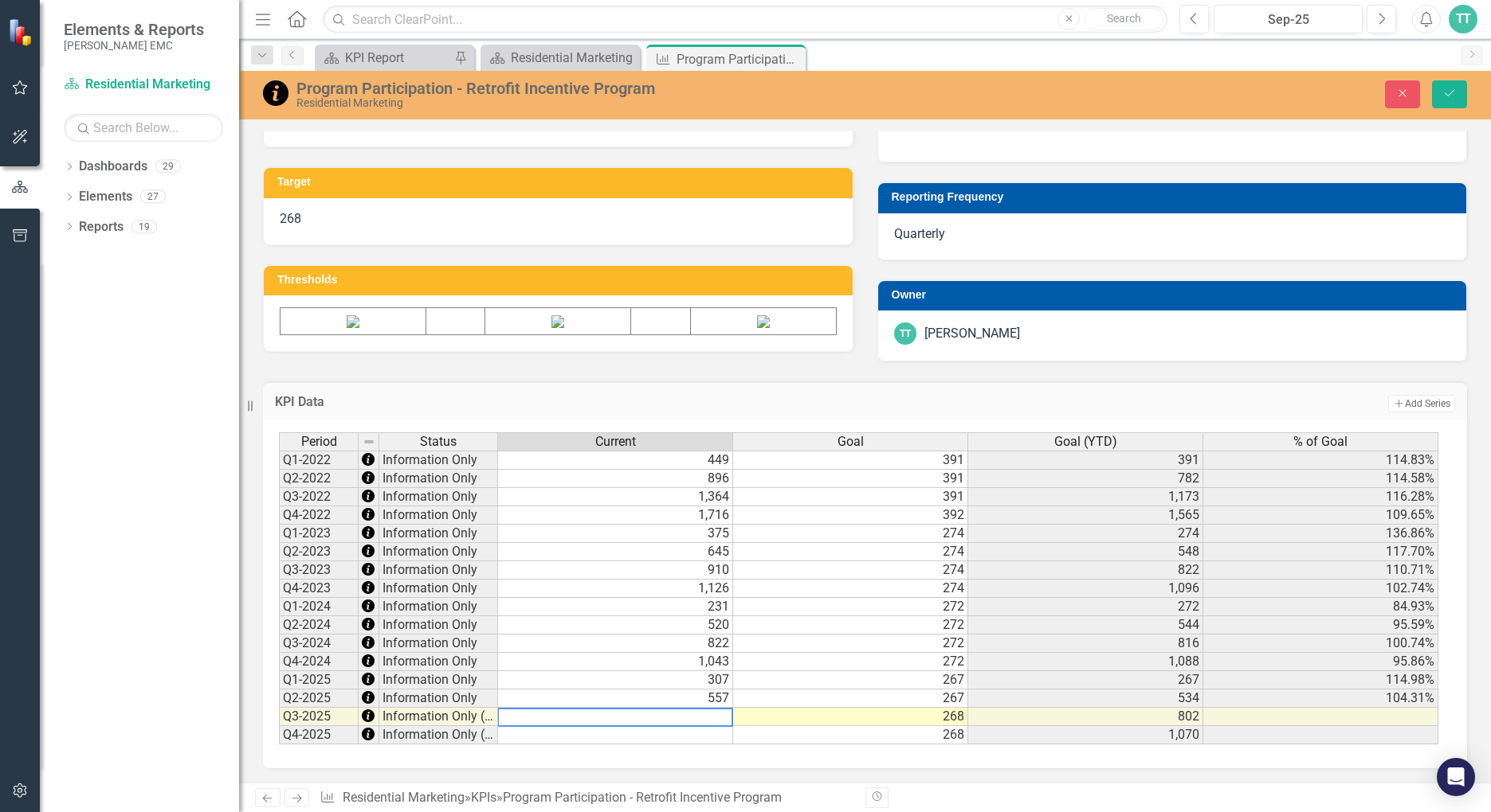
click at [719, 716] on textarea at bounding box center [615, 718] width 236 height 19
type textarea "787"
click at [1429, 90] on icon "Save" at bounding box center [1450, 94] width 15 height 11
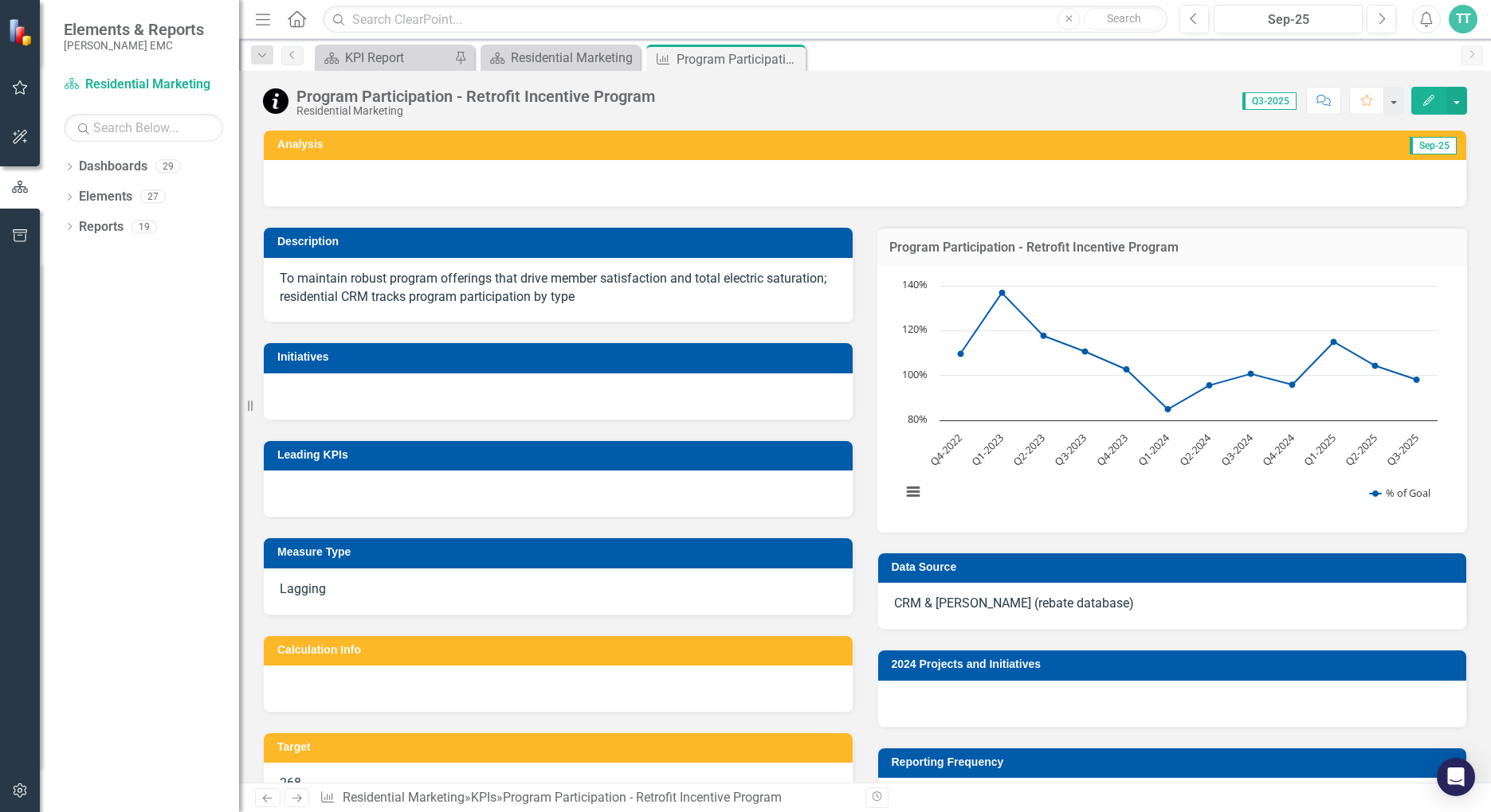
scroll to position [0, 0]
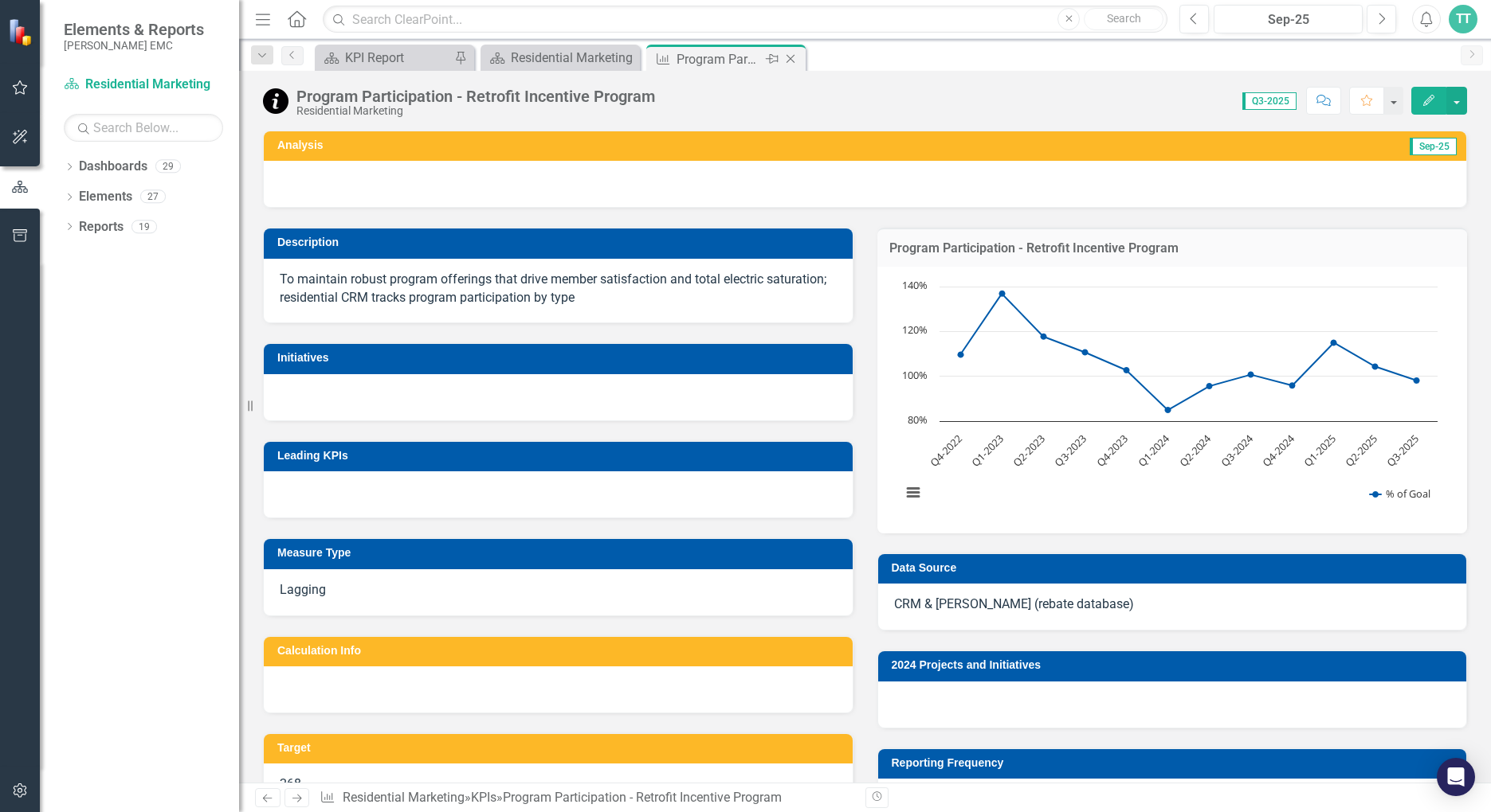
click at [791, 62] on icon "Close" at bounding box center [791, 59] width 16 height 13
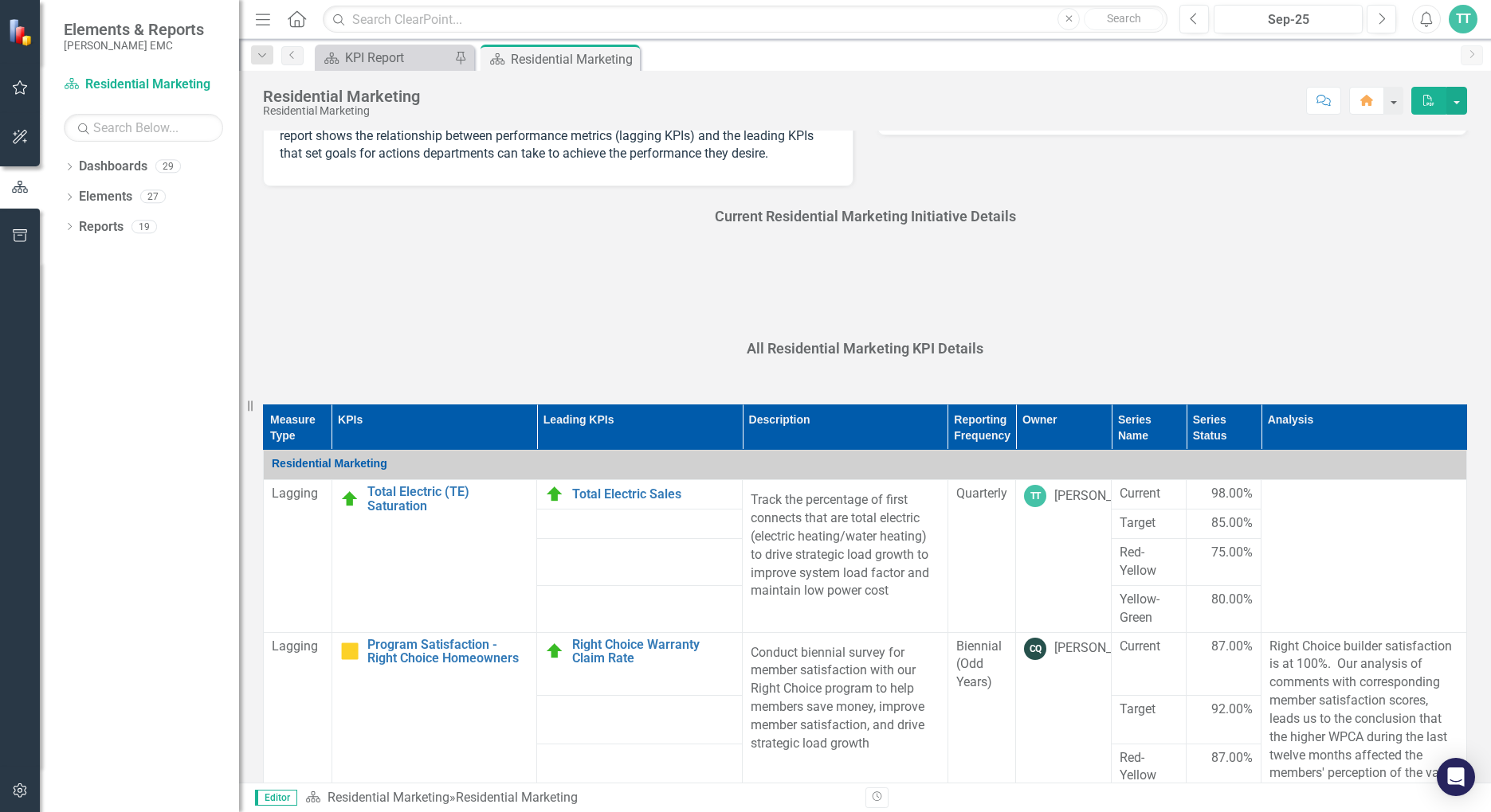
scroll to position [319, 0]
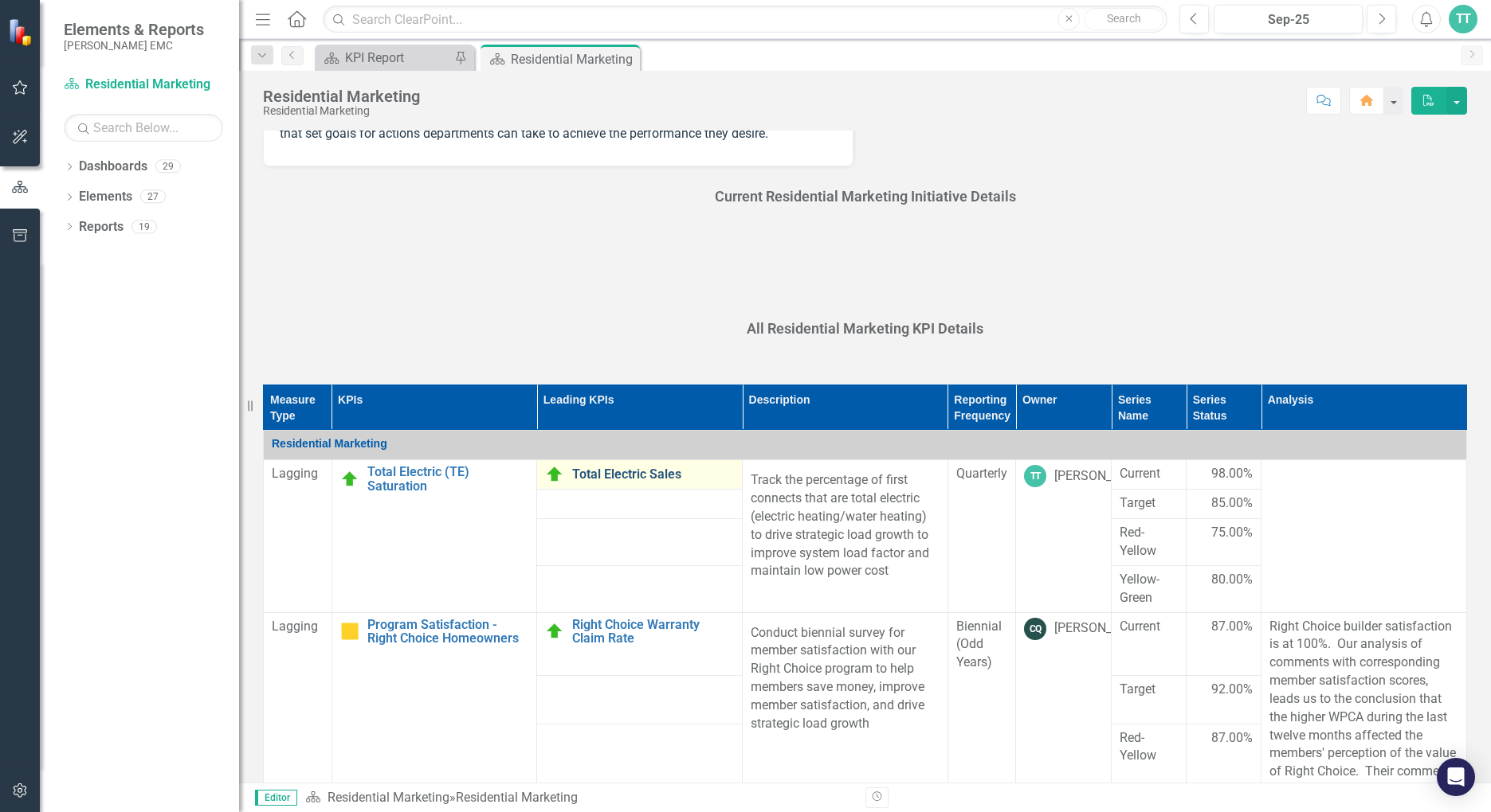
click at [588, 473] on link "Total Electric Sales" at bounding box center [653, 475] width 161 height 15
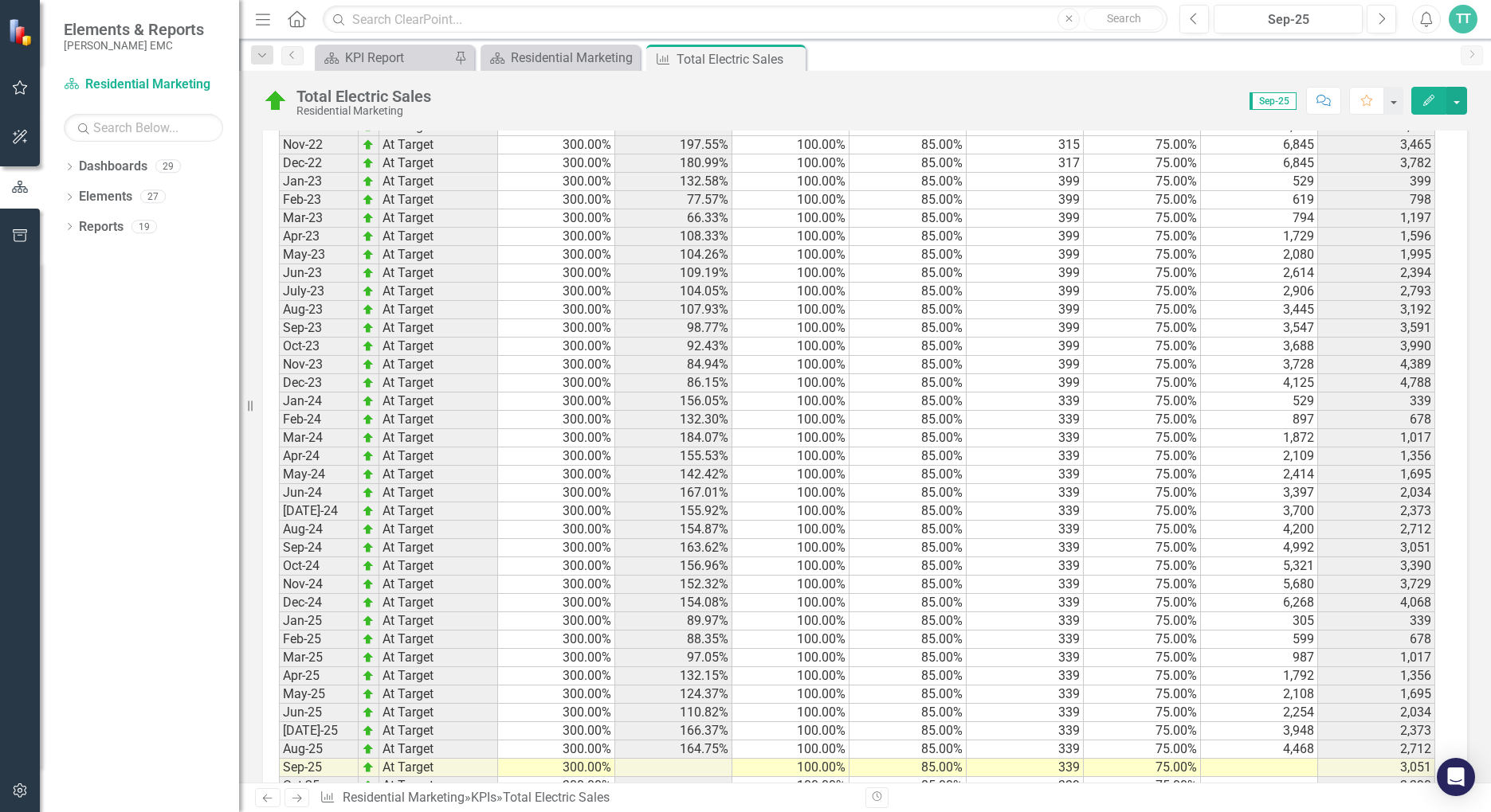
scroll to position [1291, 0]
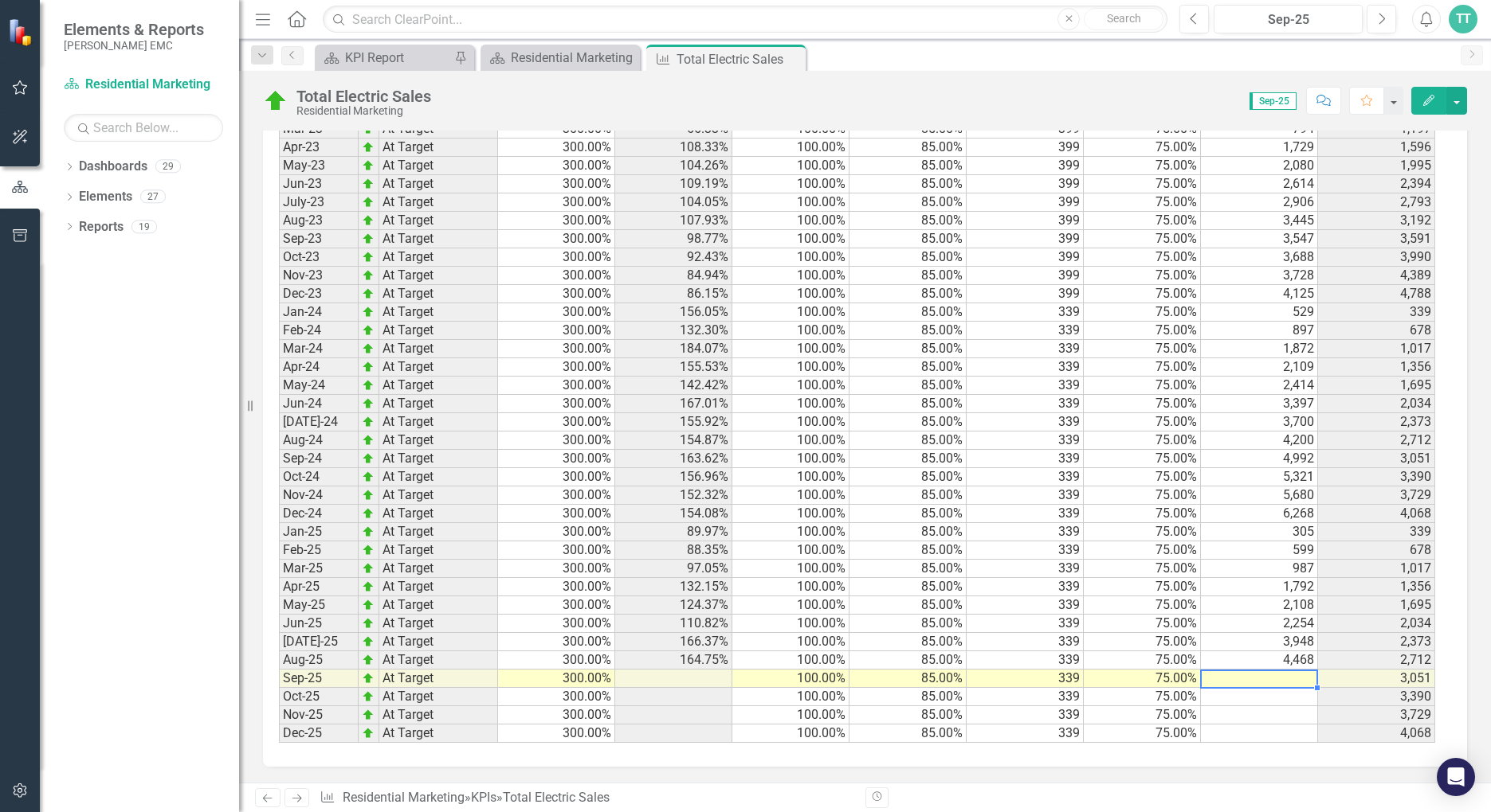
click at [1270, 683] on td at bounding box center [1259, 679] width 117 height 19
click at [1245, 677] on td at bounding box center [1259, 679] width 117 height 19
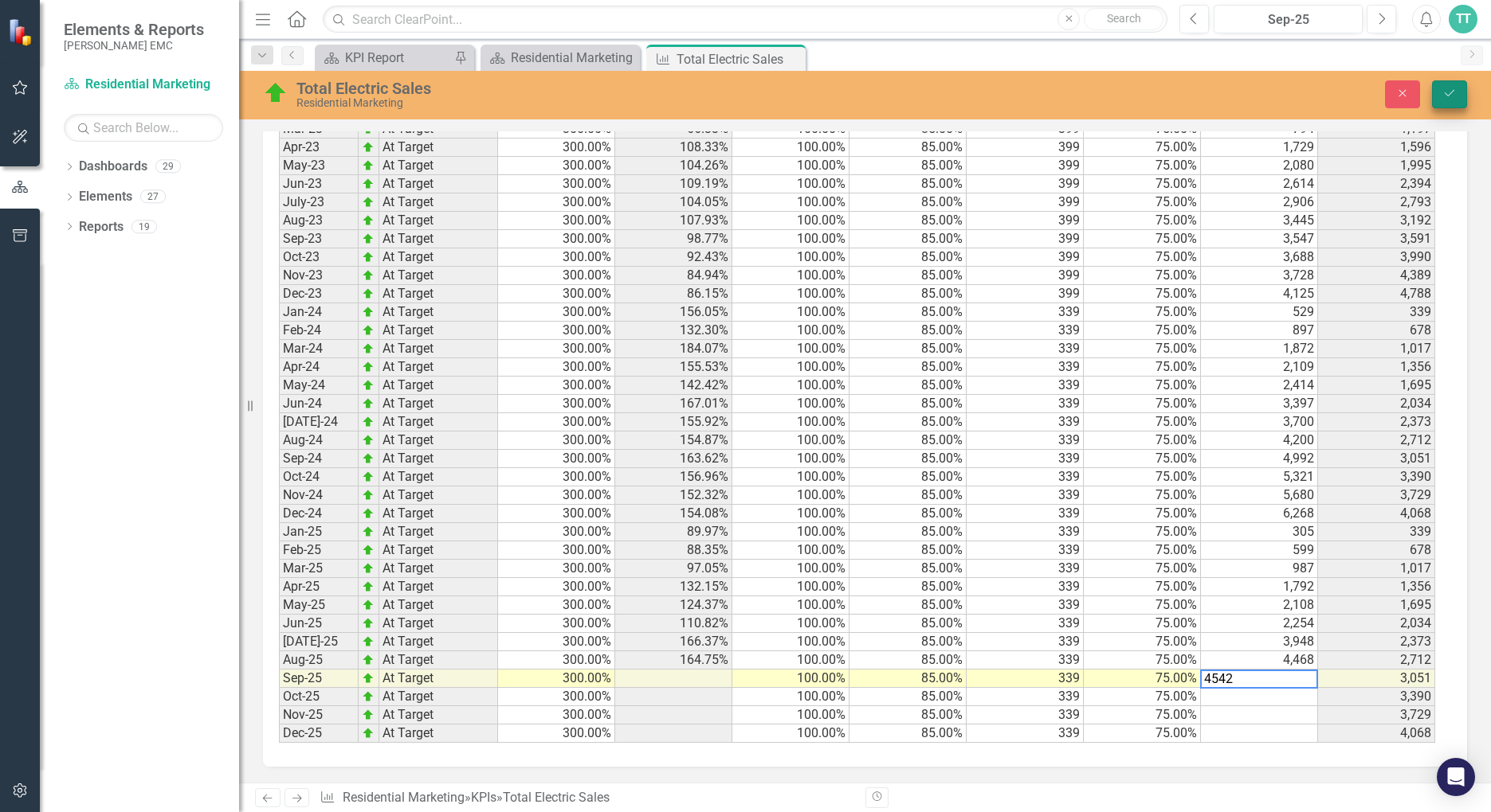
type textarea "4542"
click at [1429, 97] on icon "Save" at bounding box center [1450, 94] width 15 height 11
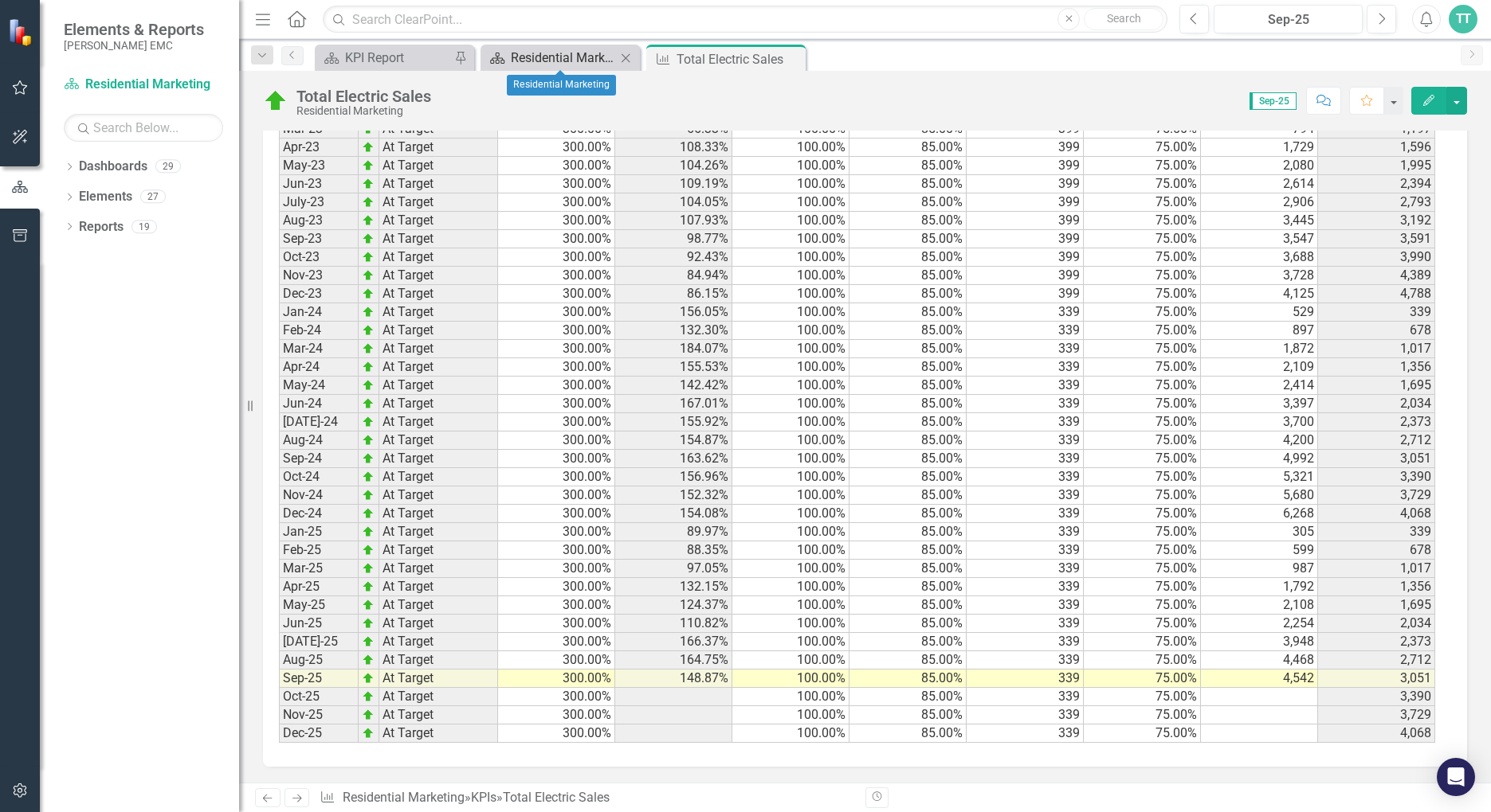
click at [540, 60] on div "Residential Marketing" at bounding box center [563, 57] width 105 height 20
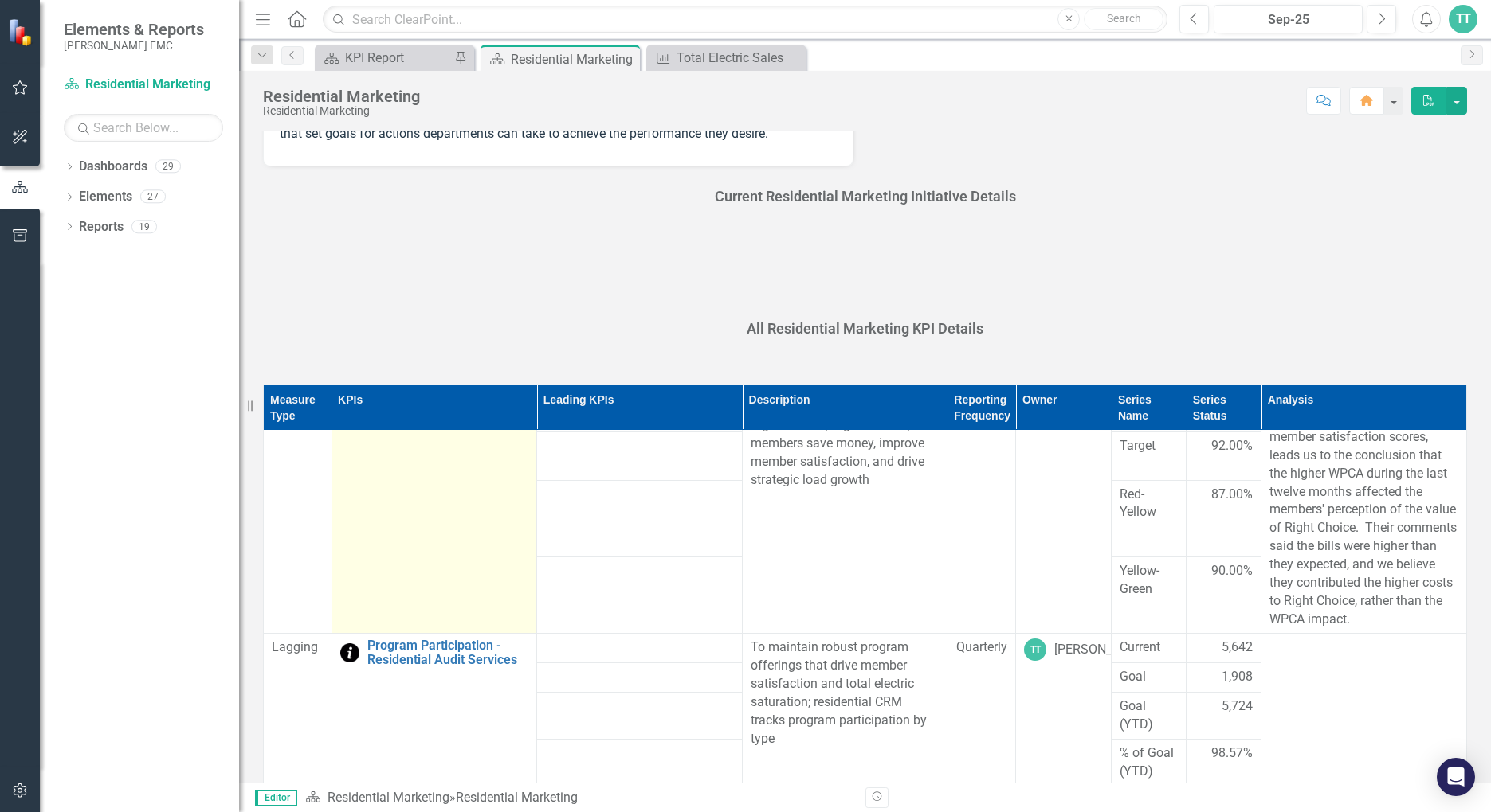
scroll to position [239, 0]
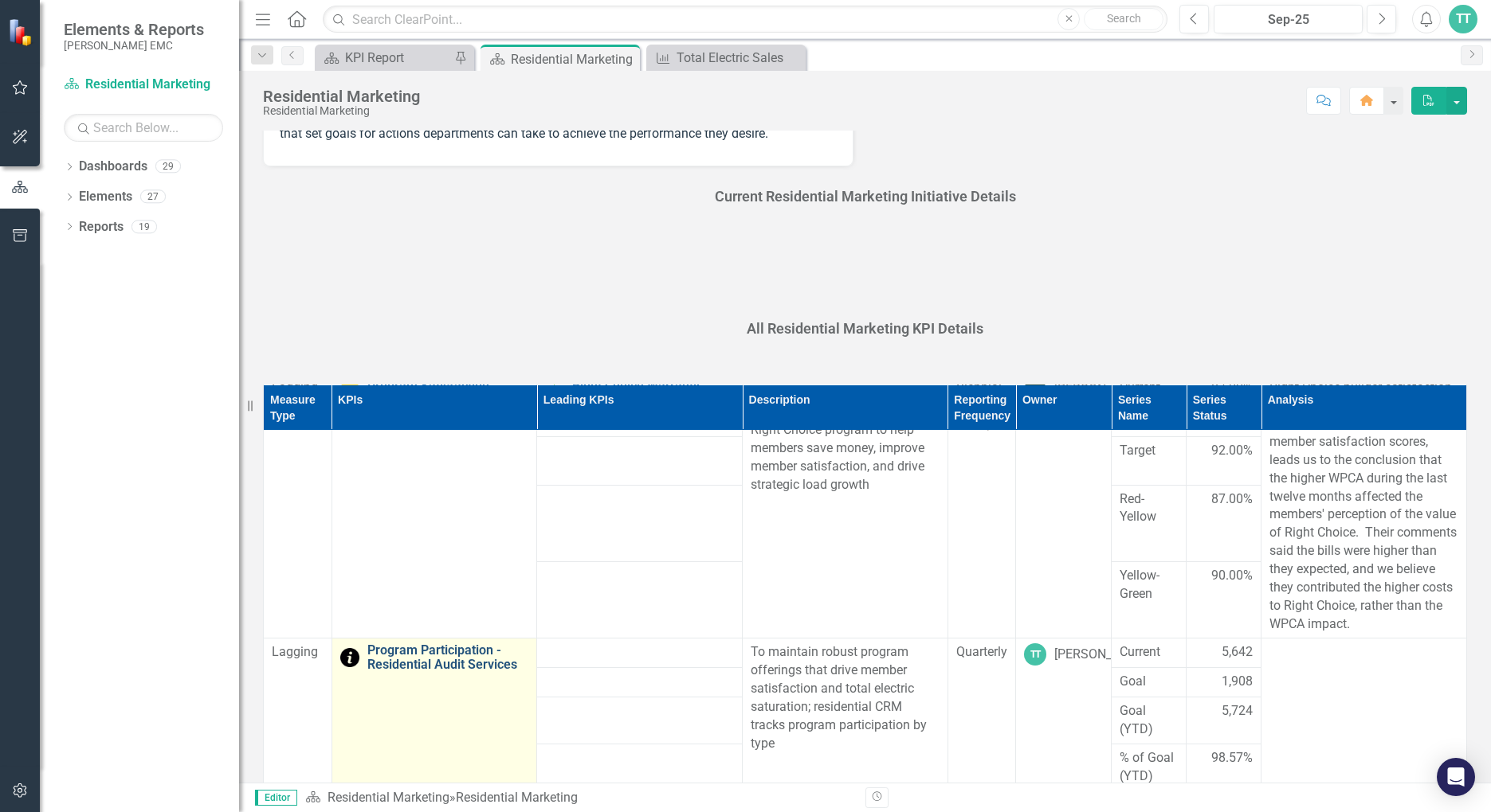
click at [431, 668] on link "Program Participation - Residential Audit Services" at bounding box center [448, 657] width 161 height 28
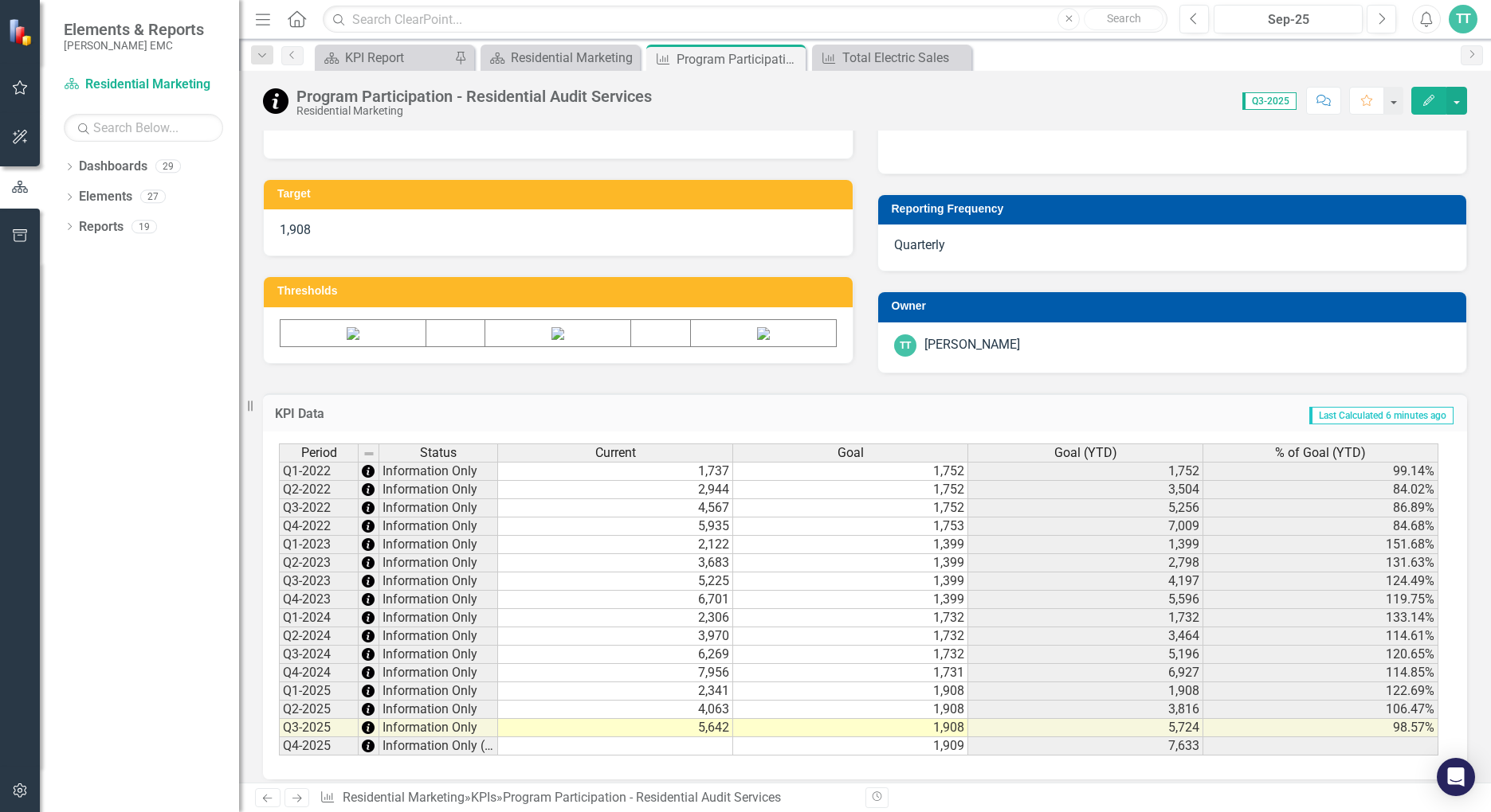
scroll to position [567, 0]
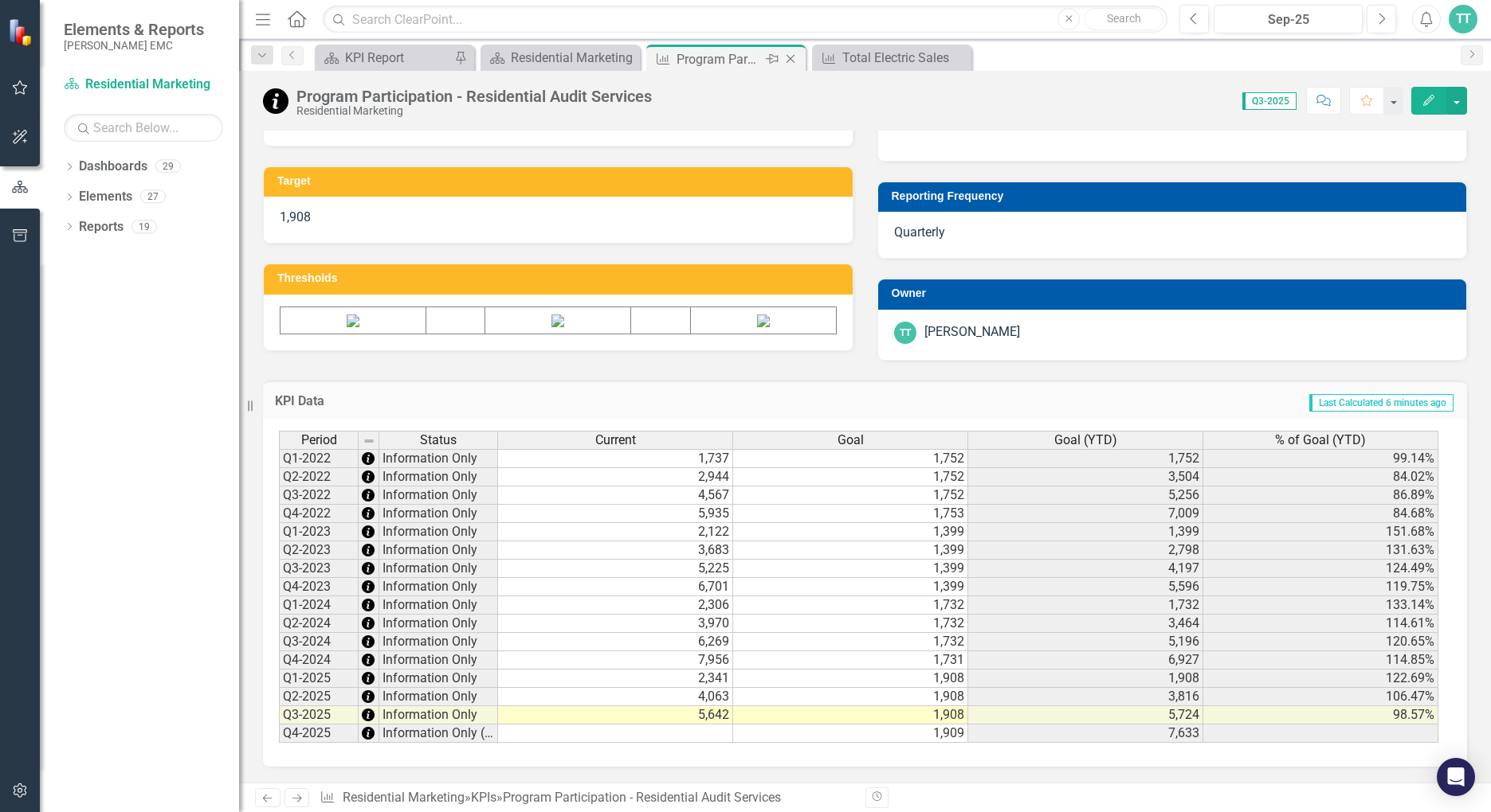
click at [793, 56] on icon "Close" at bounding box center [791, 59] width 16 height 13
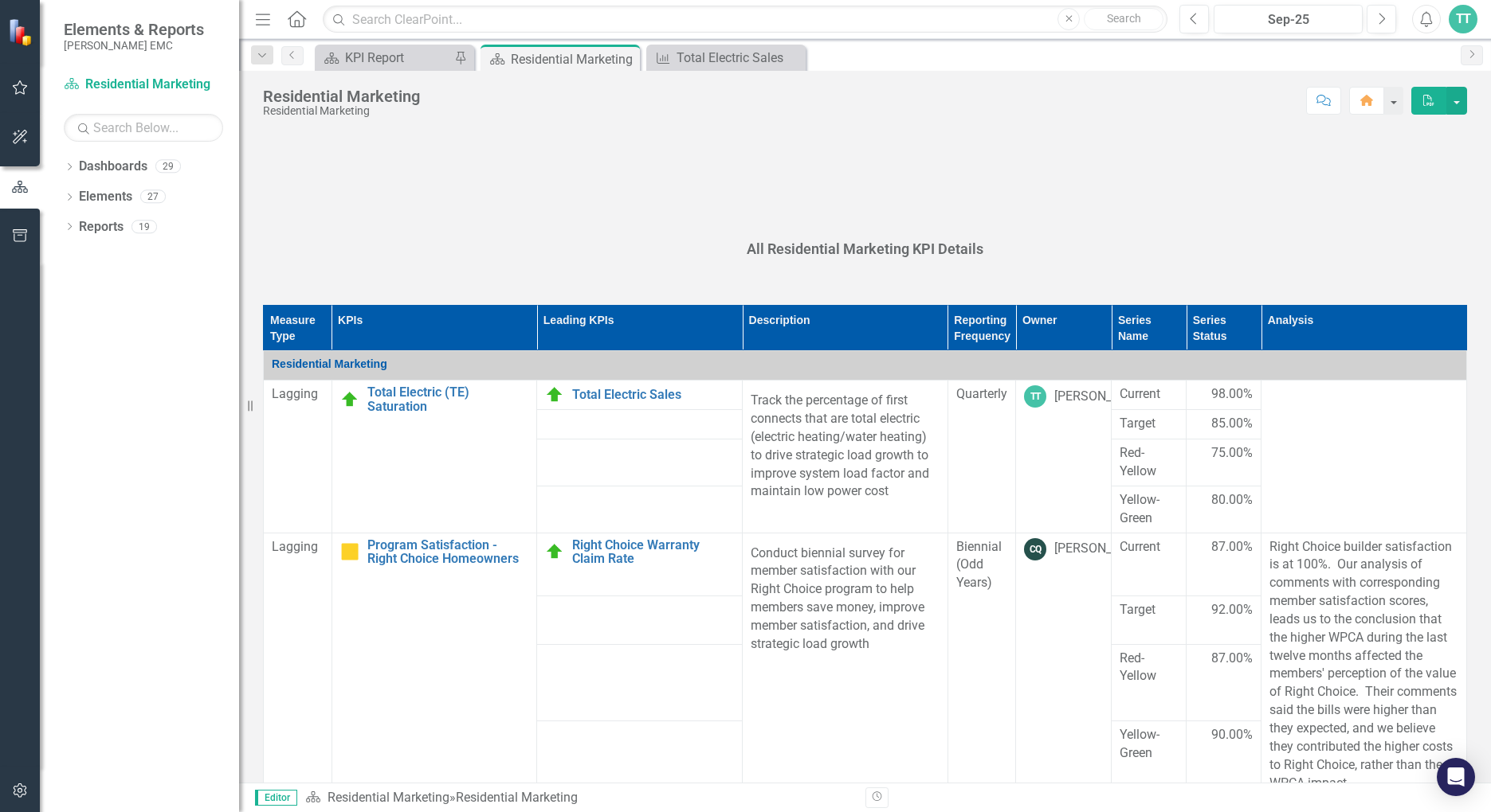
scroll to position [319, 0]
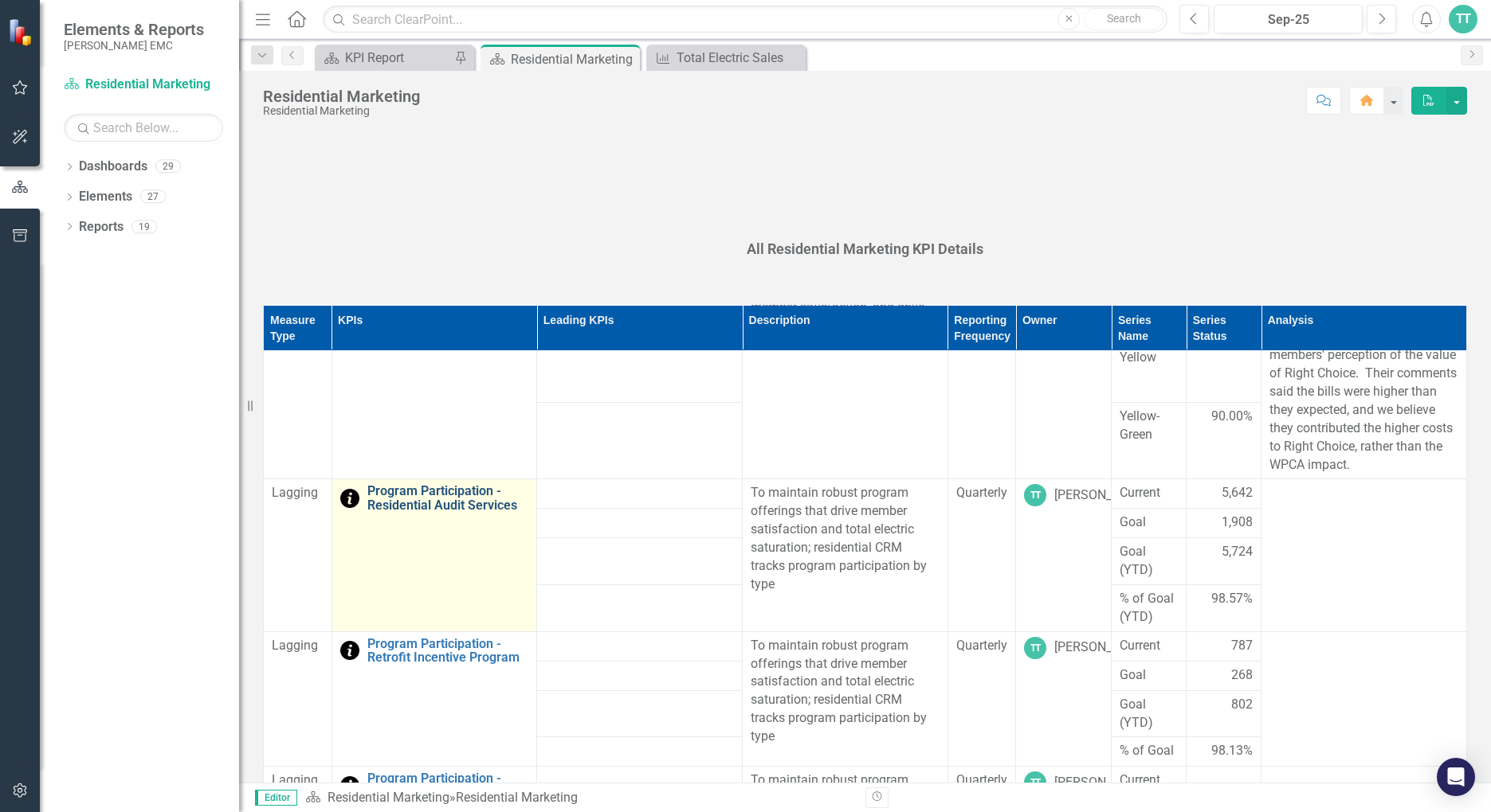
click at [439, 501] on link "Program Participation - Residential Audit Services" at bounding box center [448, 498] width 161 height 28
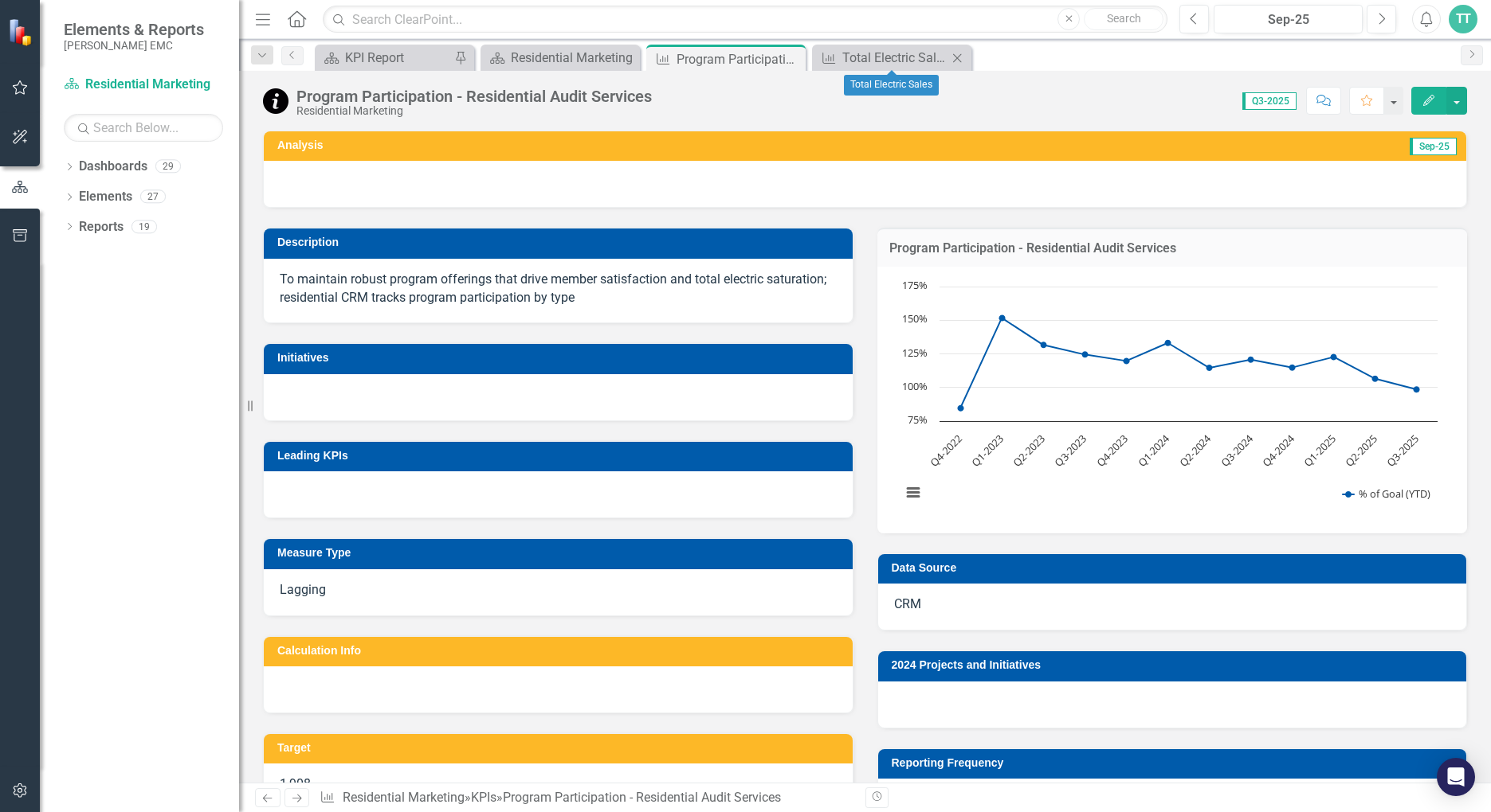
click at [961, 53] on icon "Close" at bounding box center [957, 58] width 16 height 13
click at [791, 56] on icon "Close" at bounding box center [791, 59] width 16 height 13
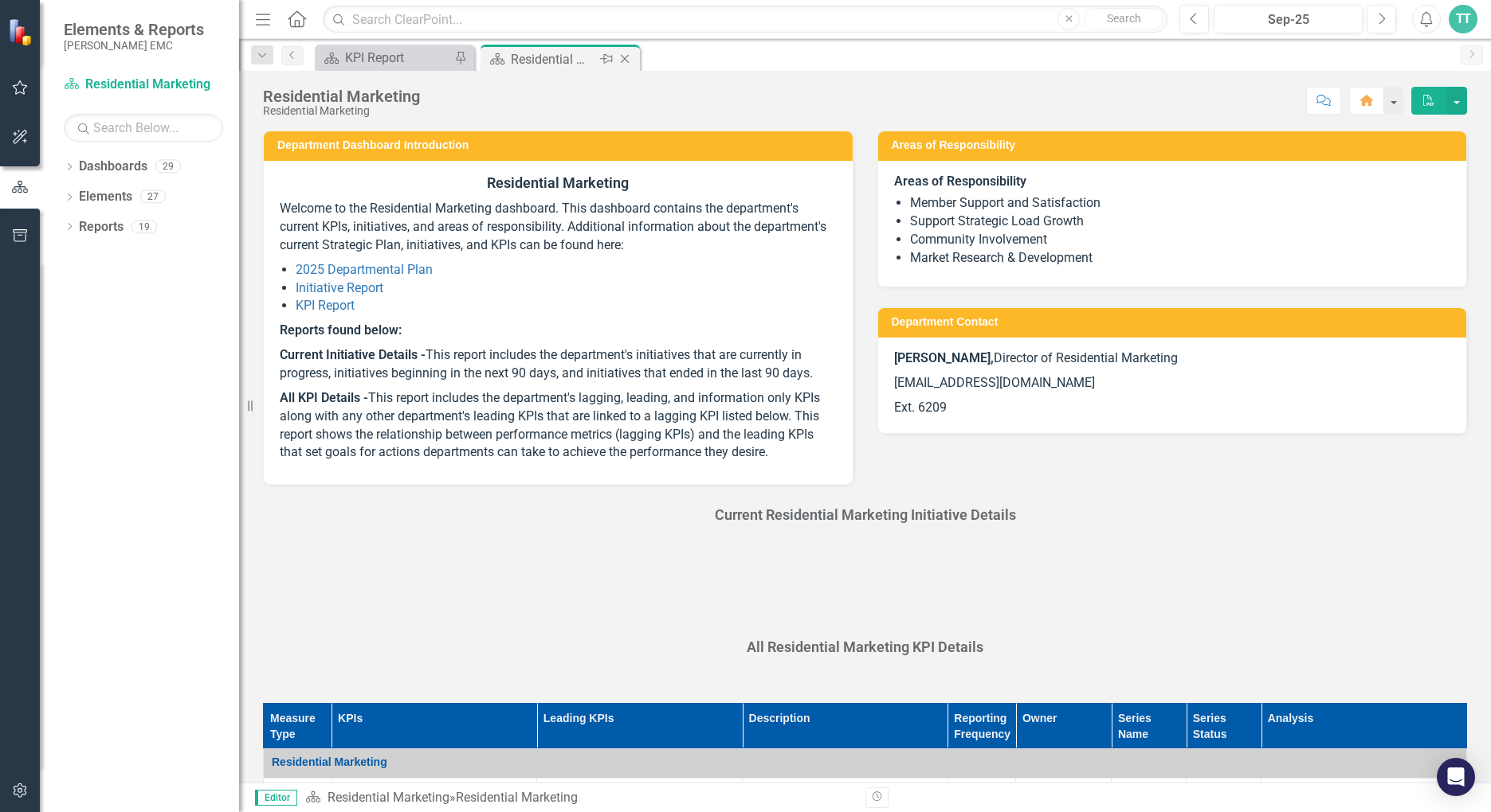
click at [566, 50] on div "Residential Marketing" at bounding box center [553, 59] width 86 height 20
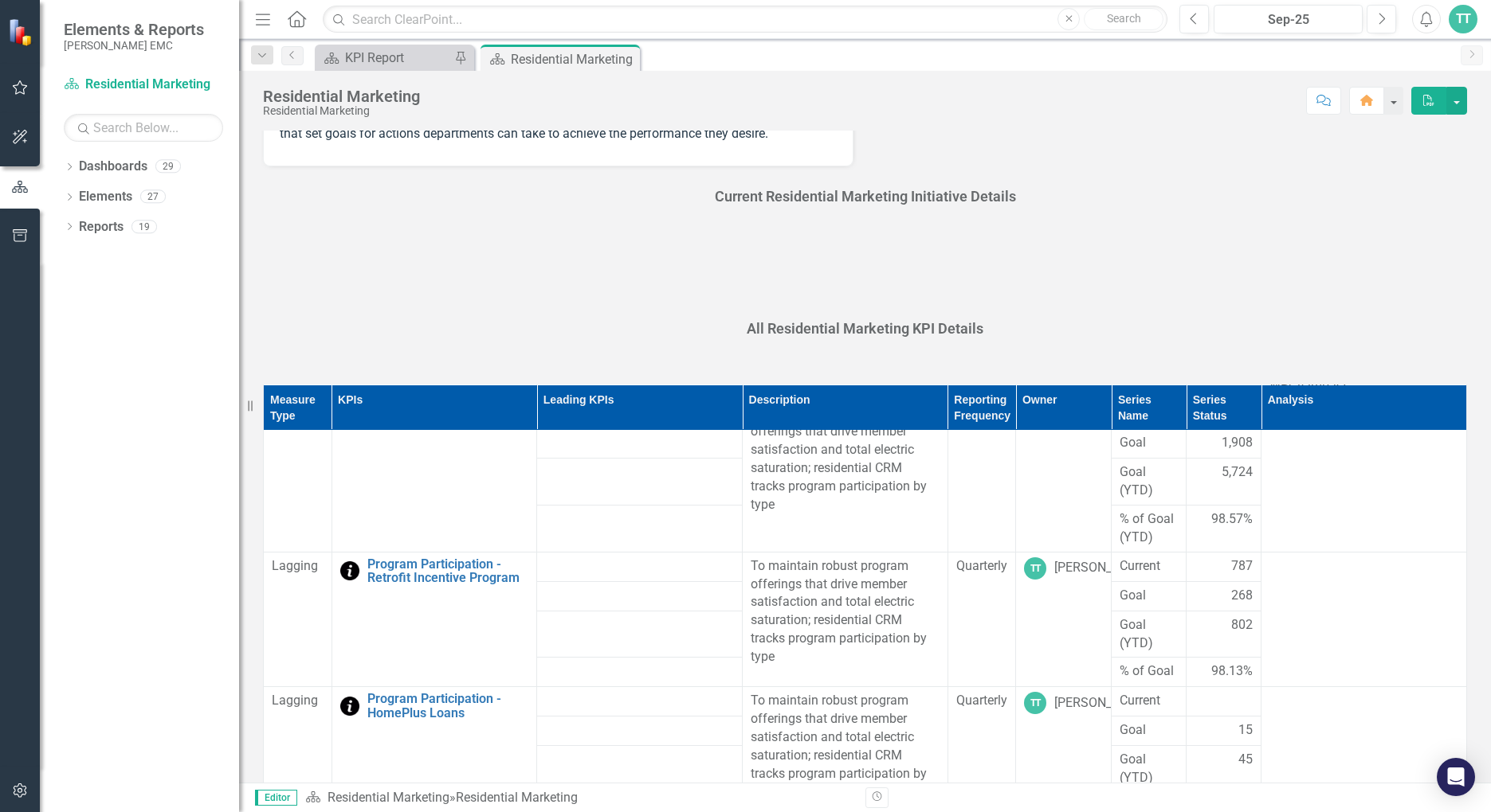
scroll to position [557, 0]
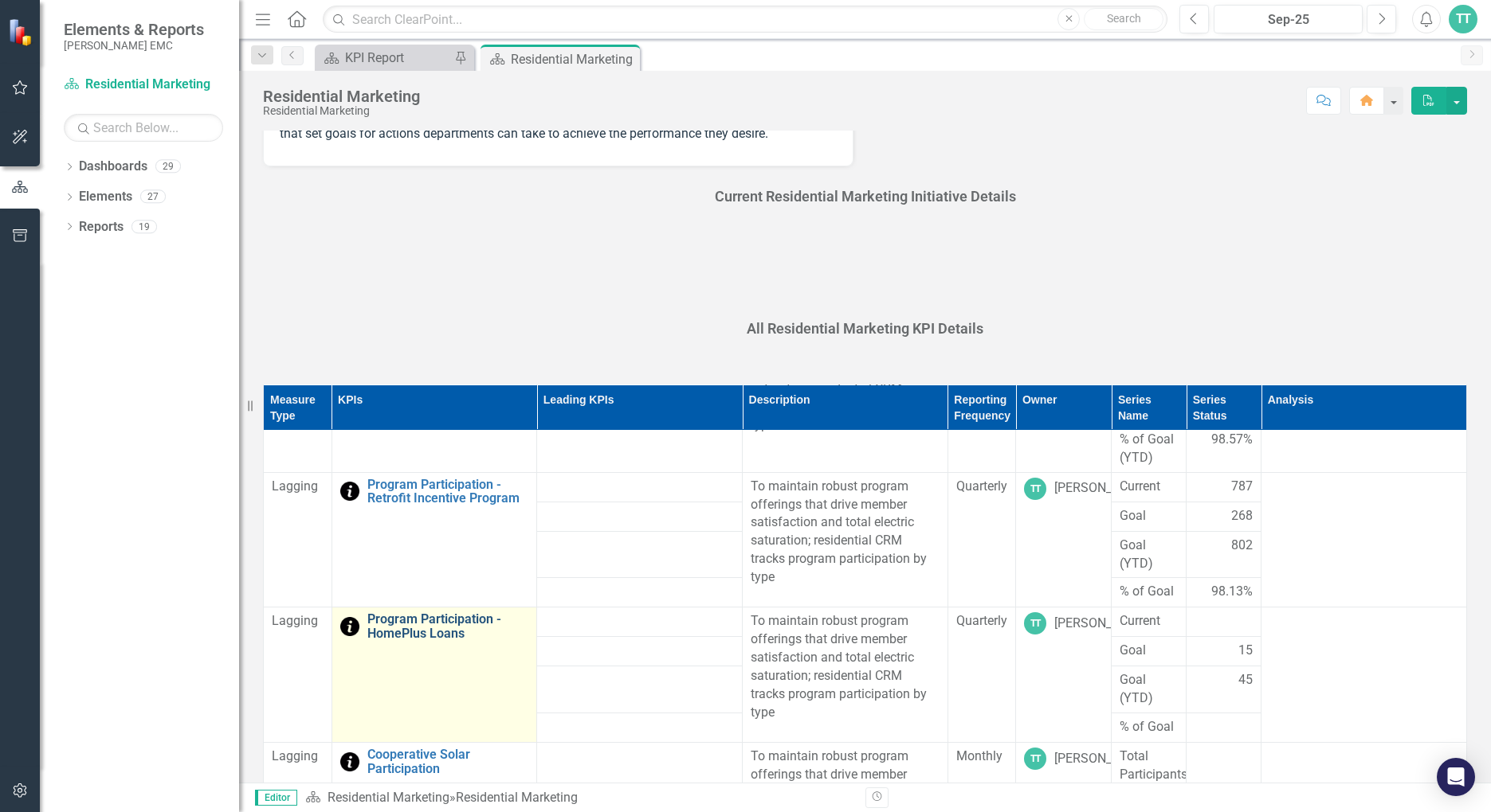
click at [444, 639] on link "Program Participation - HomePlus Loans" at bounding box center [448, 626] width 161 height 28
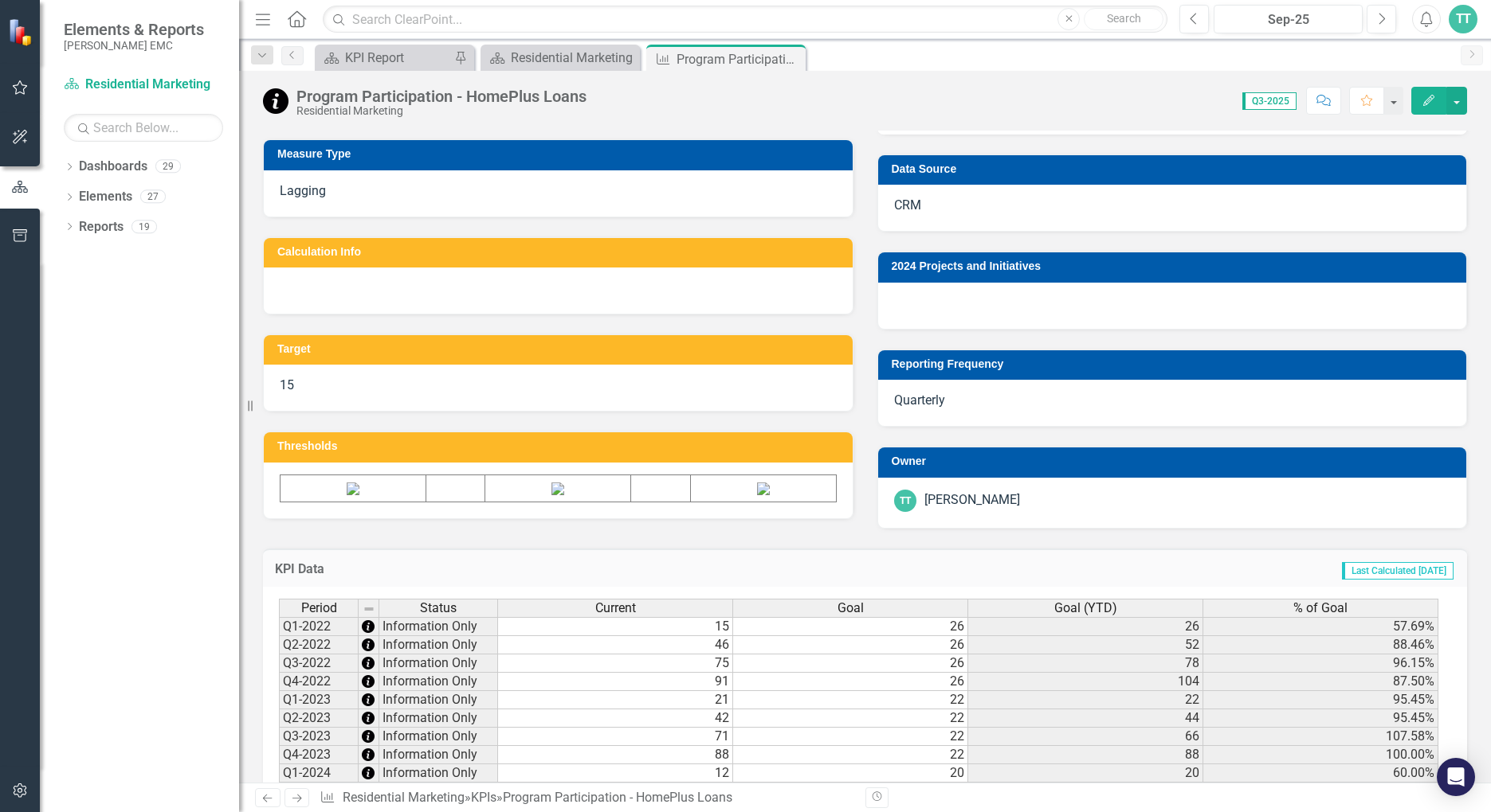
scroll to position [567, 0]
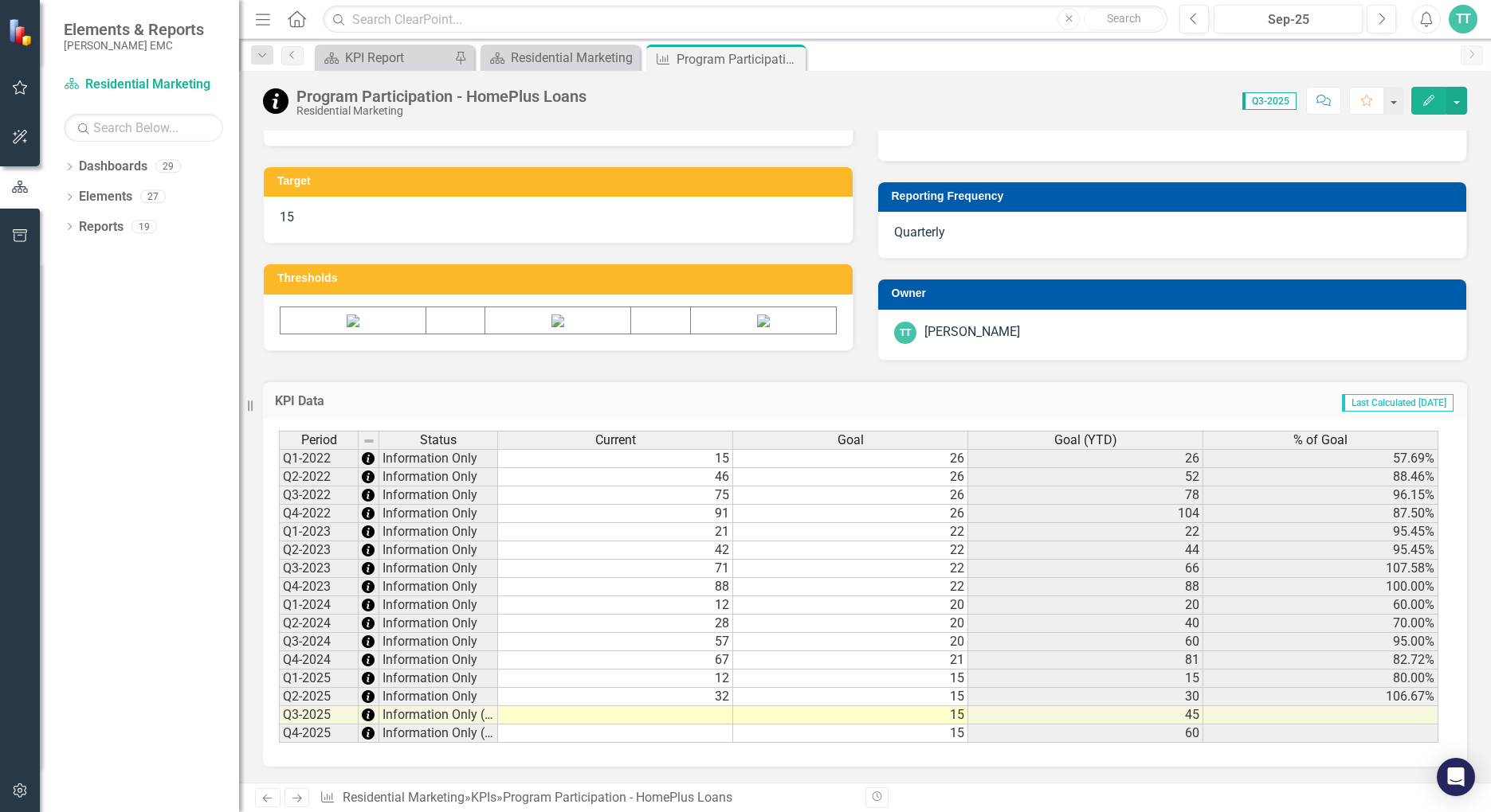
click at [279, 726] on div "Period Status Current Goal Goal (YTD) % of Goal Q1-2022 Information Only 15 26 …" at bounding box center [279, 586] width 0 height 312
click at [591, 726] on div at bounding box center [614, 726] width 235 height 2
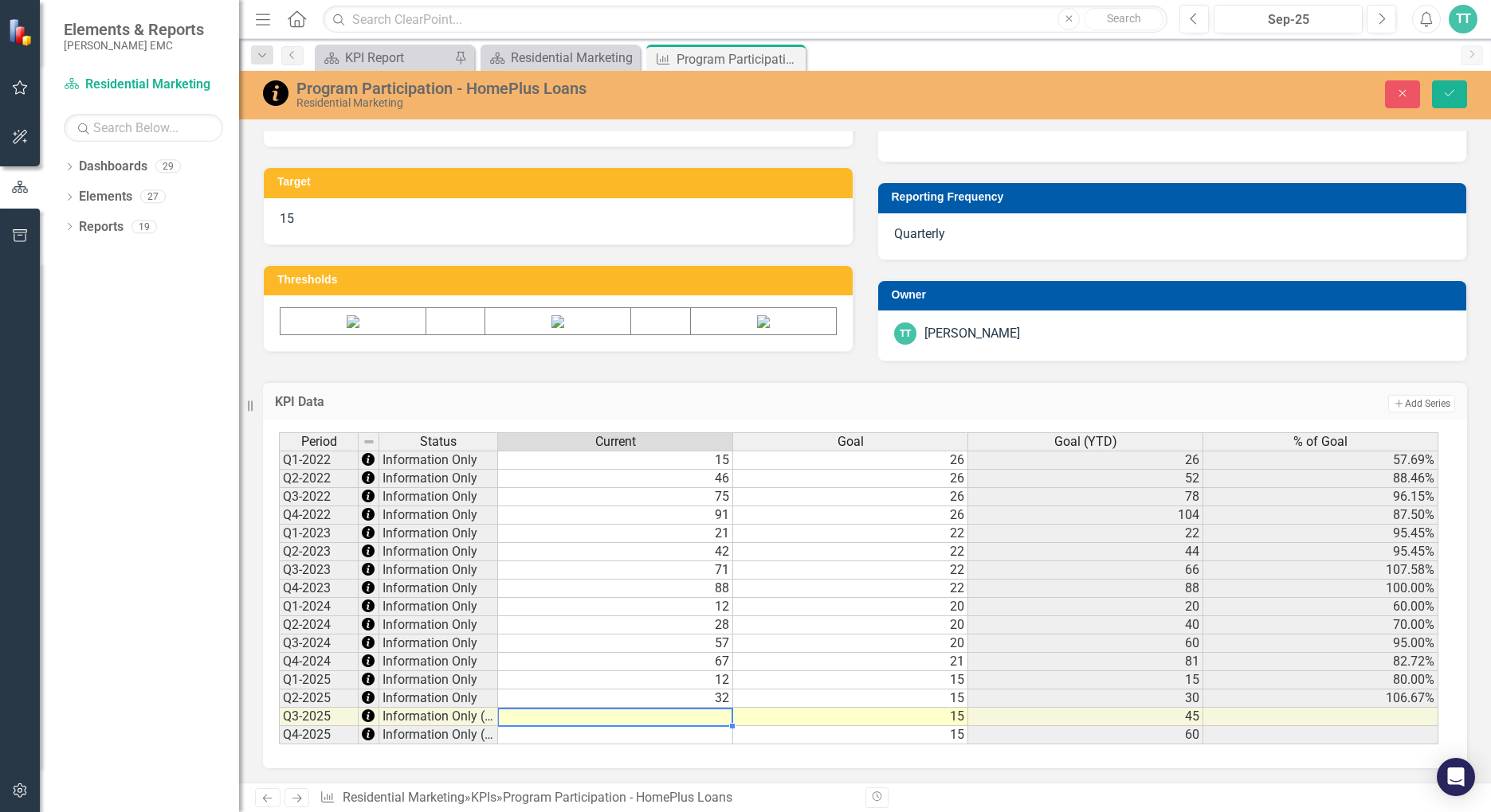
click at [593, 720] on td at bounding box center [615, 717] width 235 height 19
type textarea "51"
click at [1429, 94] on button "Save" at bounding box center [1449, 94] width 35 height 28
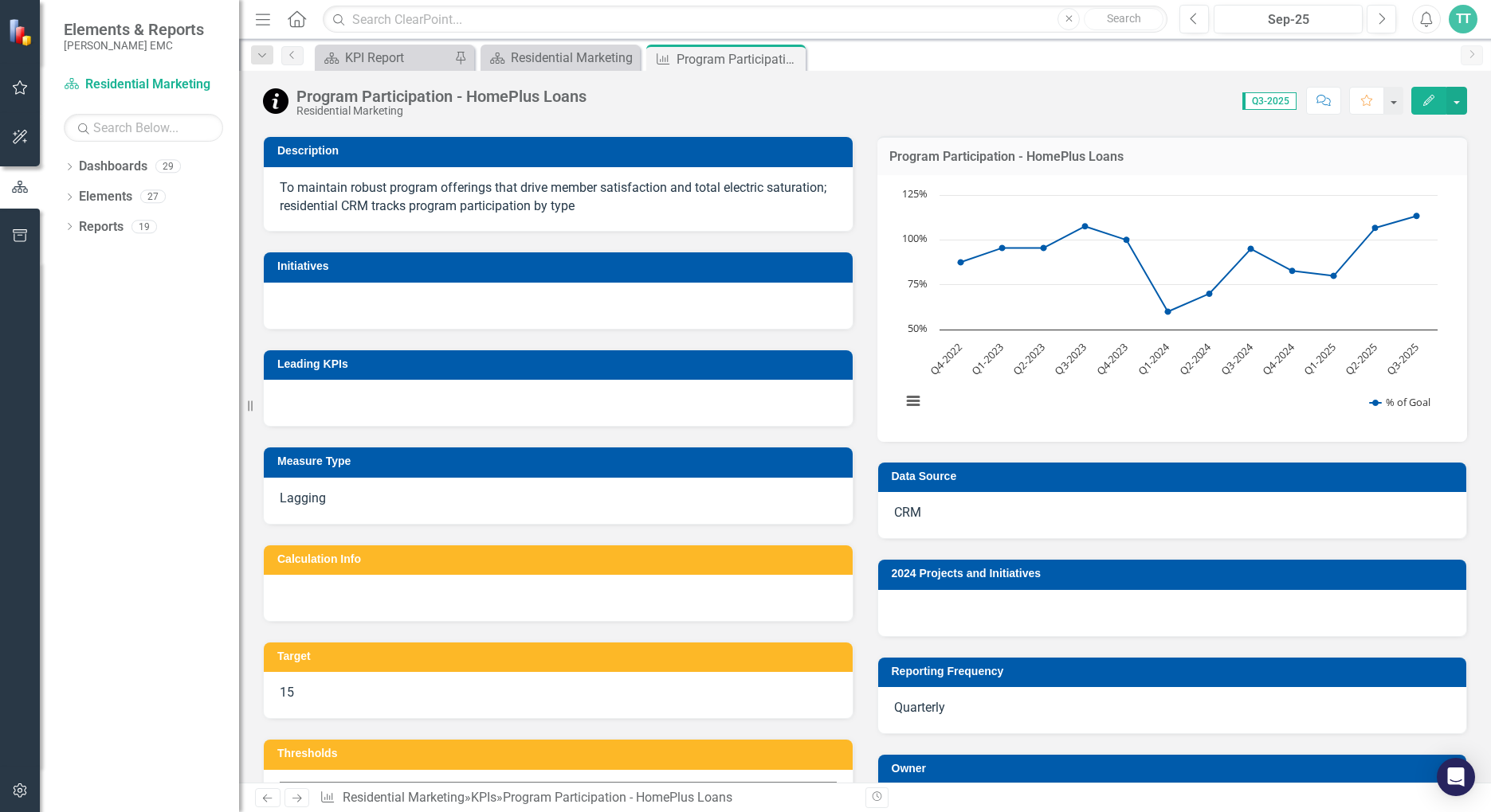
scroll to position [0, 0]
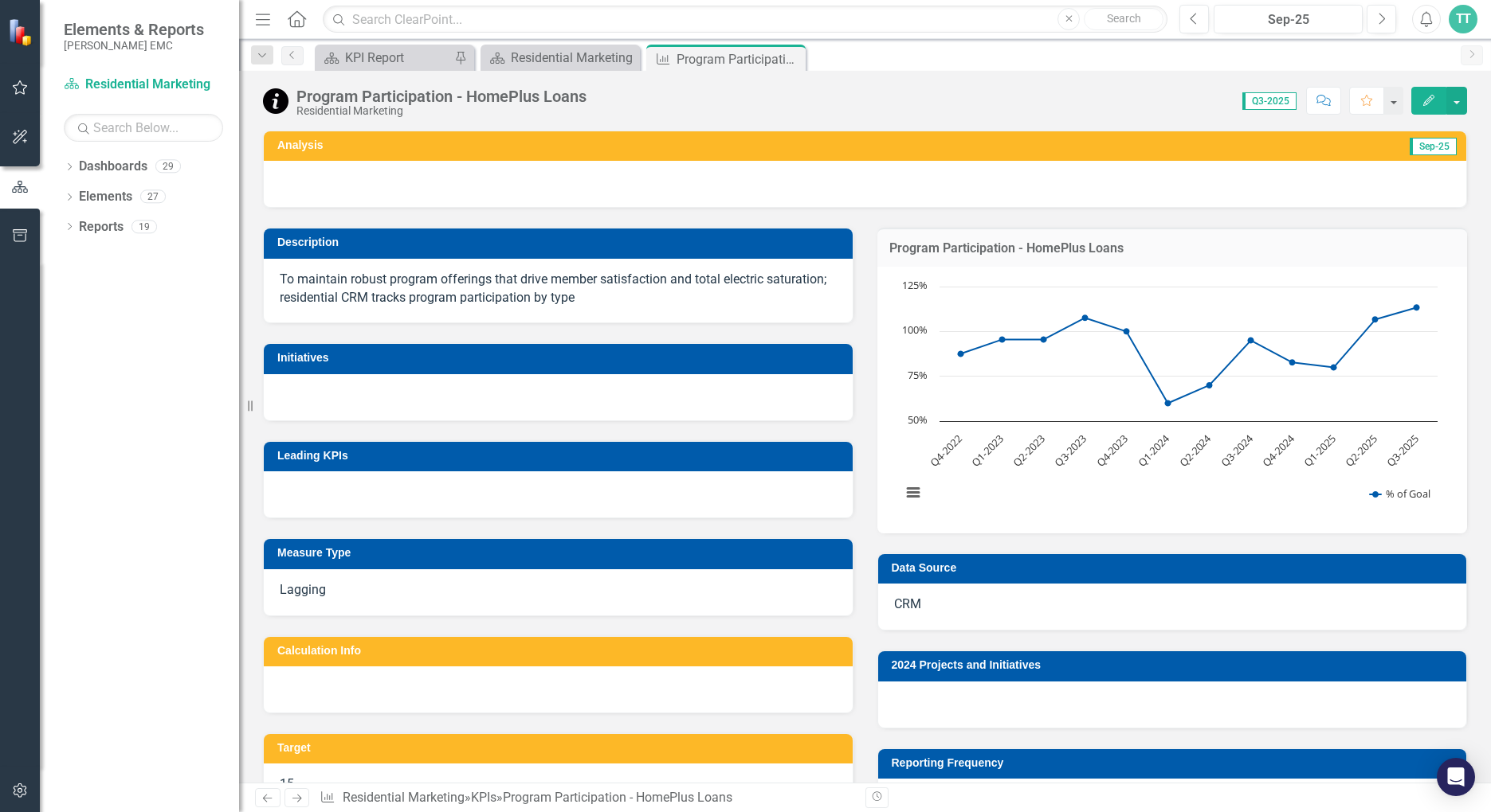
click at [0, 0] on icon "Close" at bounding box center [0, 0] width 0 height 0
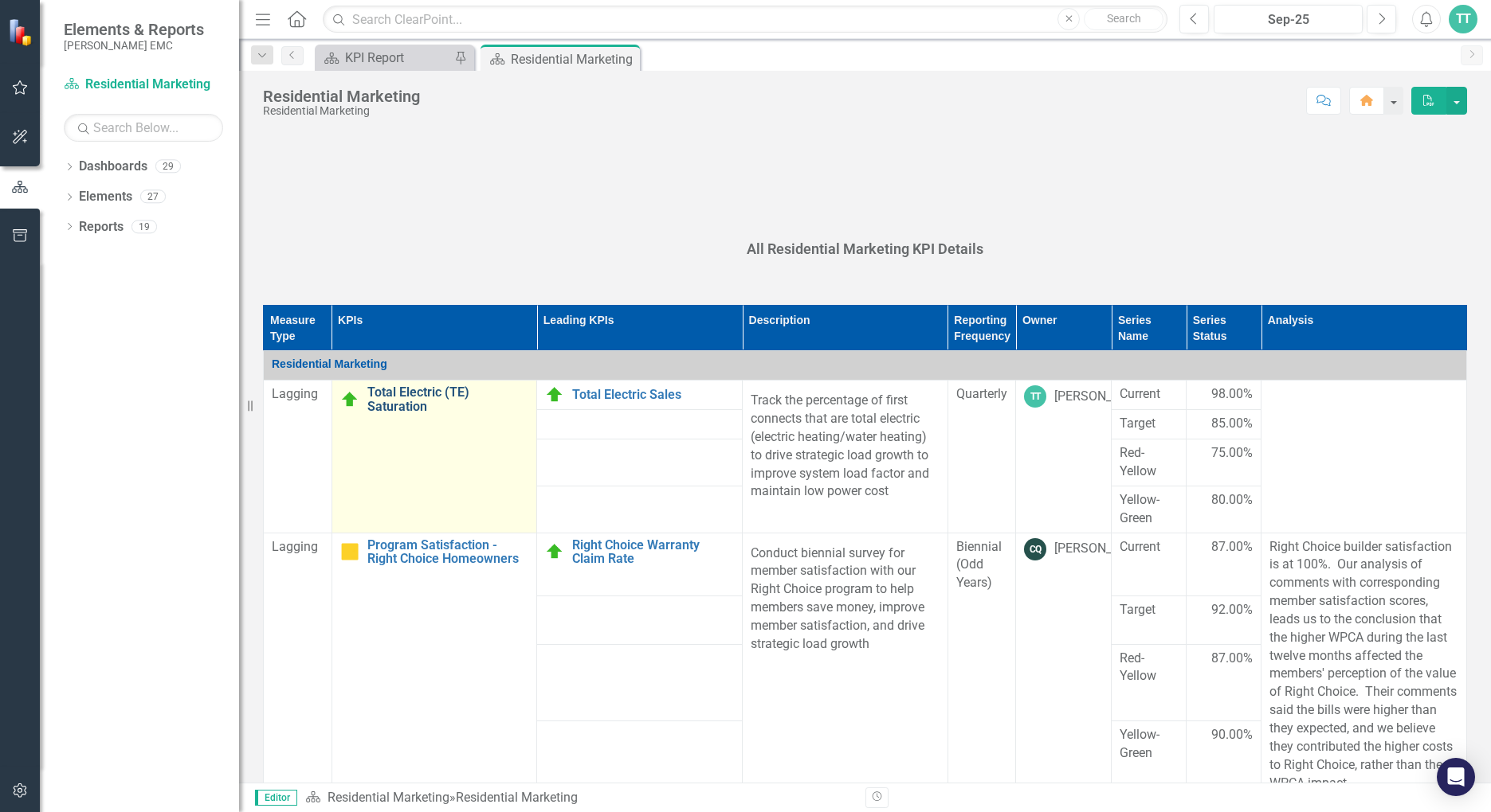
click at [414, 389] on link "Total Electric (TE) Saturation" at bounding box center [448, 399] width 161 height 28
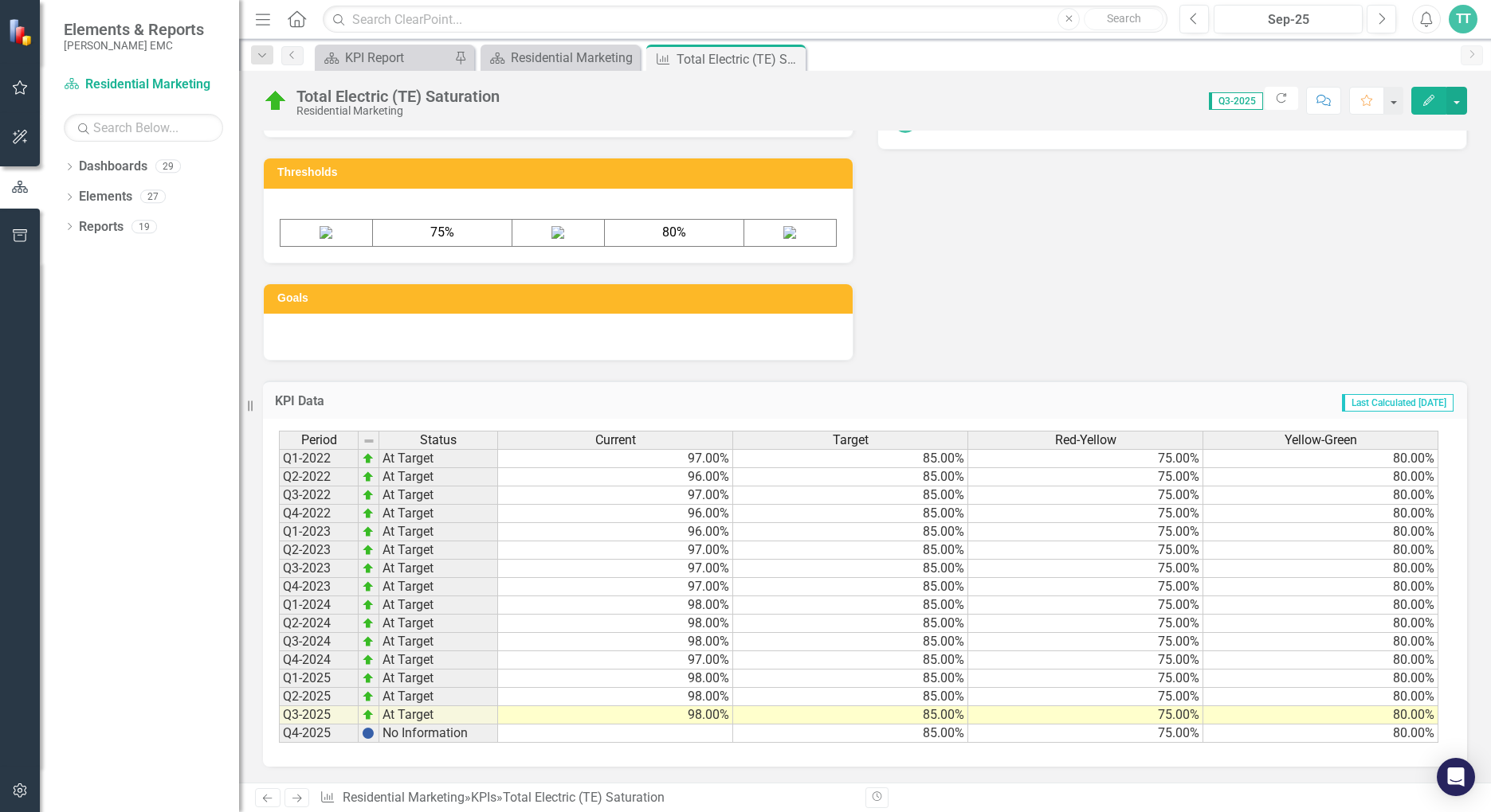
scroll to position [852, 0]
click at [580, 49] on div "Residential Marketing" at bounding box center [563, 57] width 105 height 20
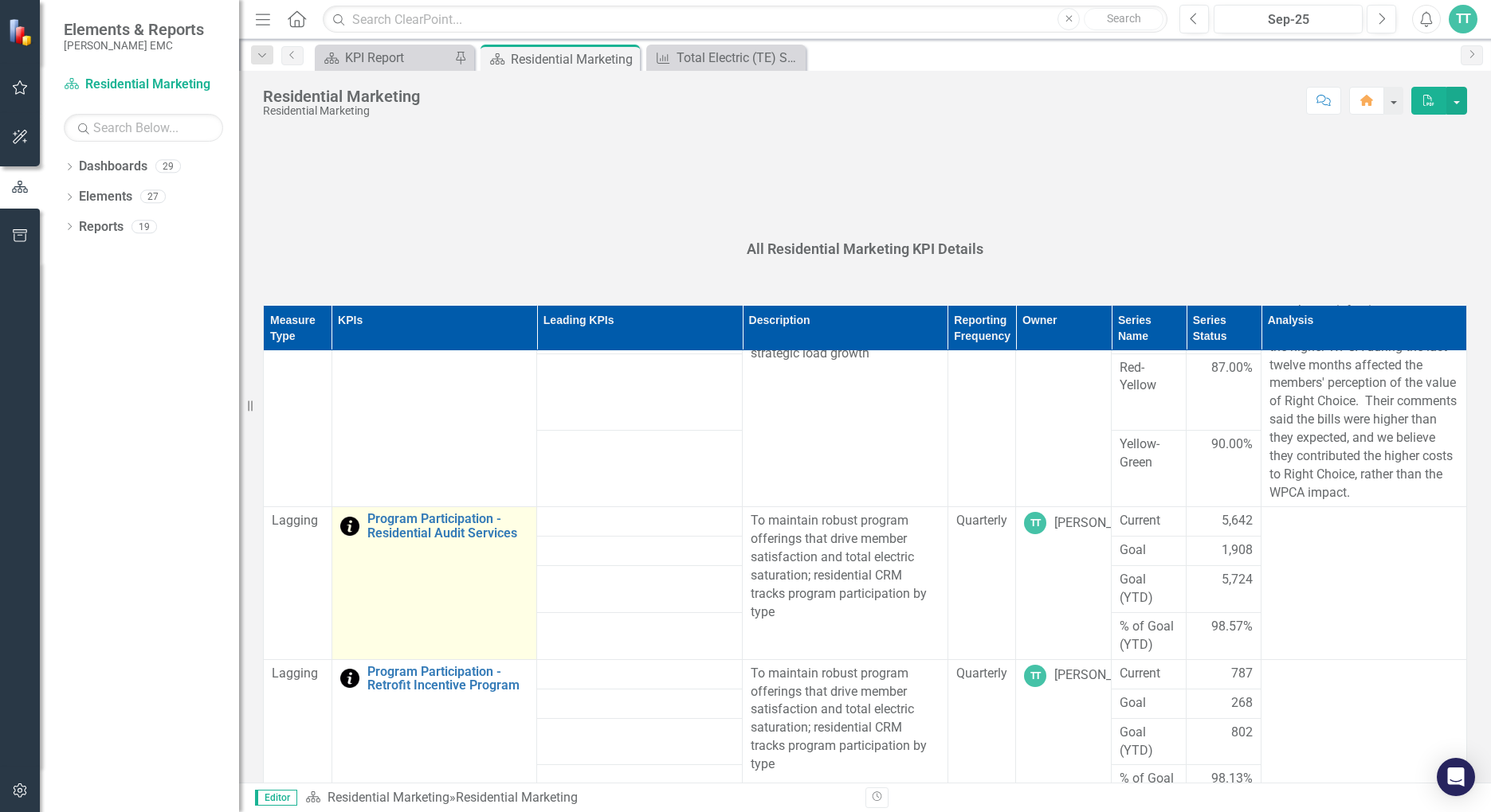
scroll to position [319, 0]
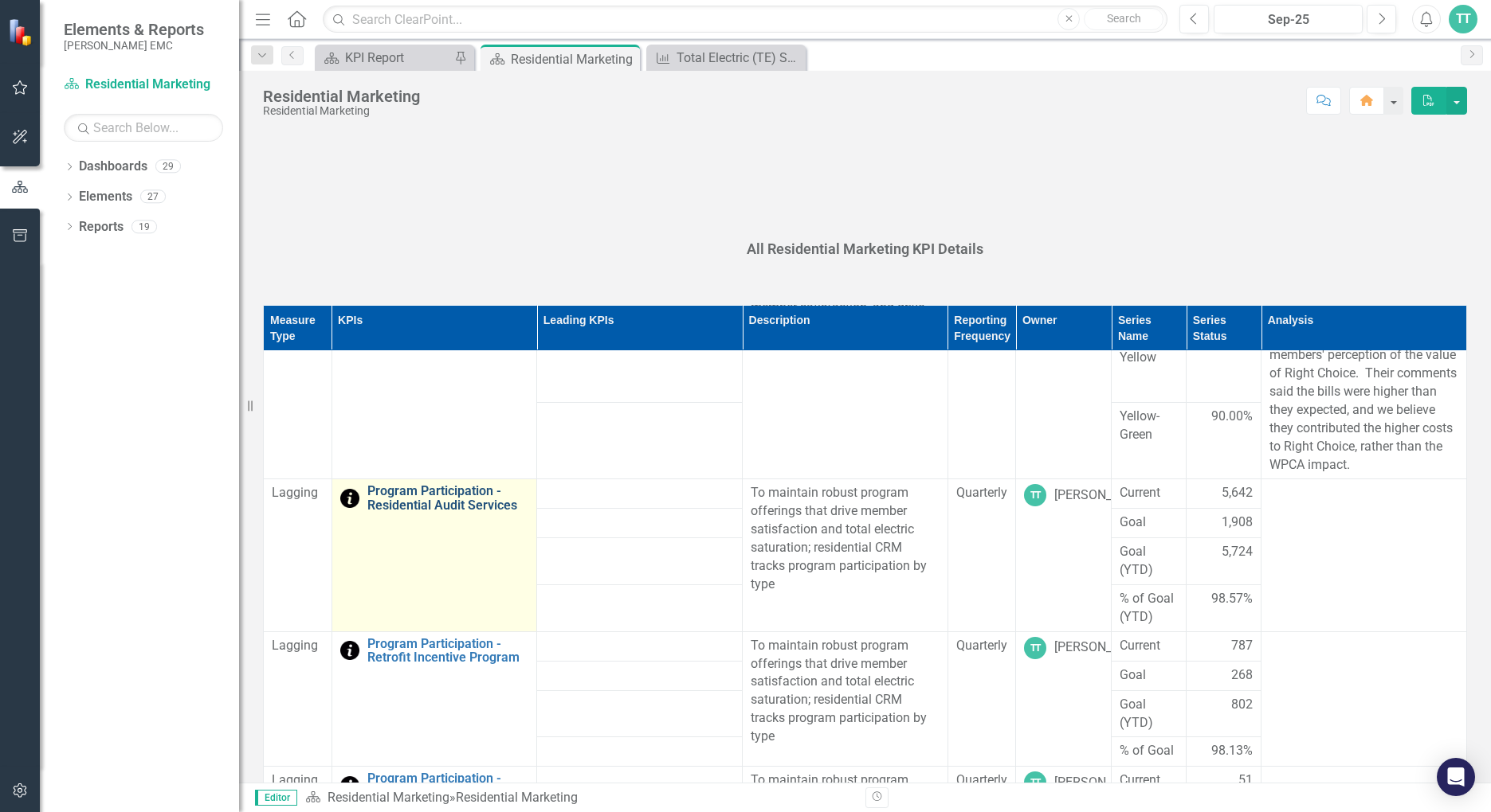
click at [415, 500] on link "Program Participation - Residential Audit Services" at bounding box center [448, 498] width 161 height 28
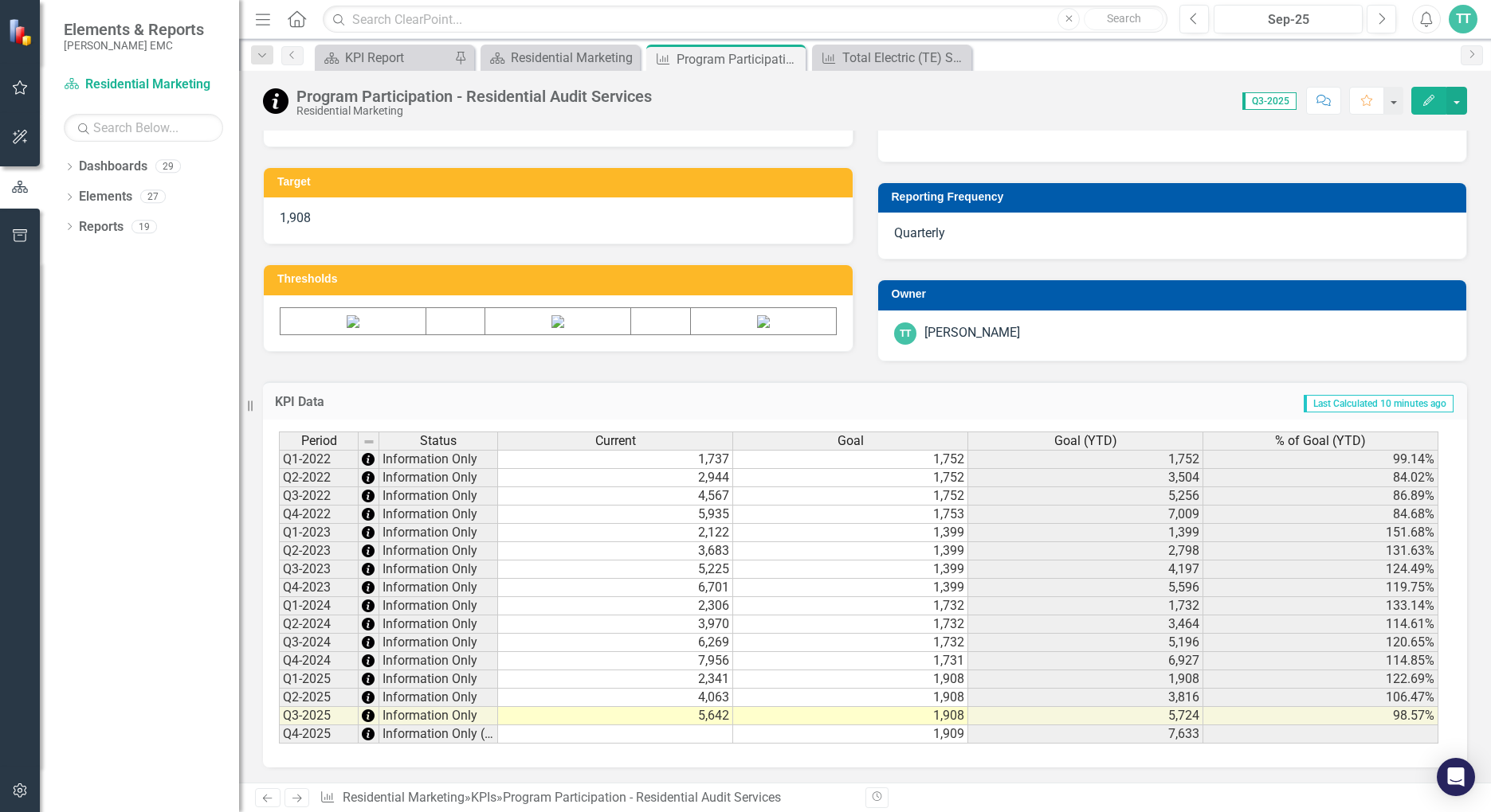
scroll to position [567, 0]
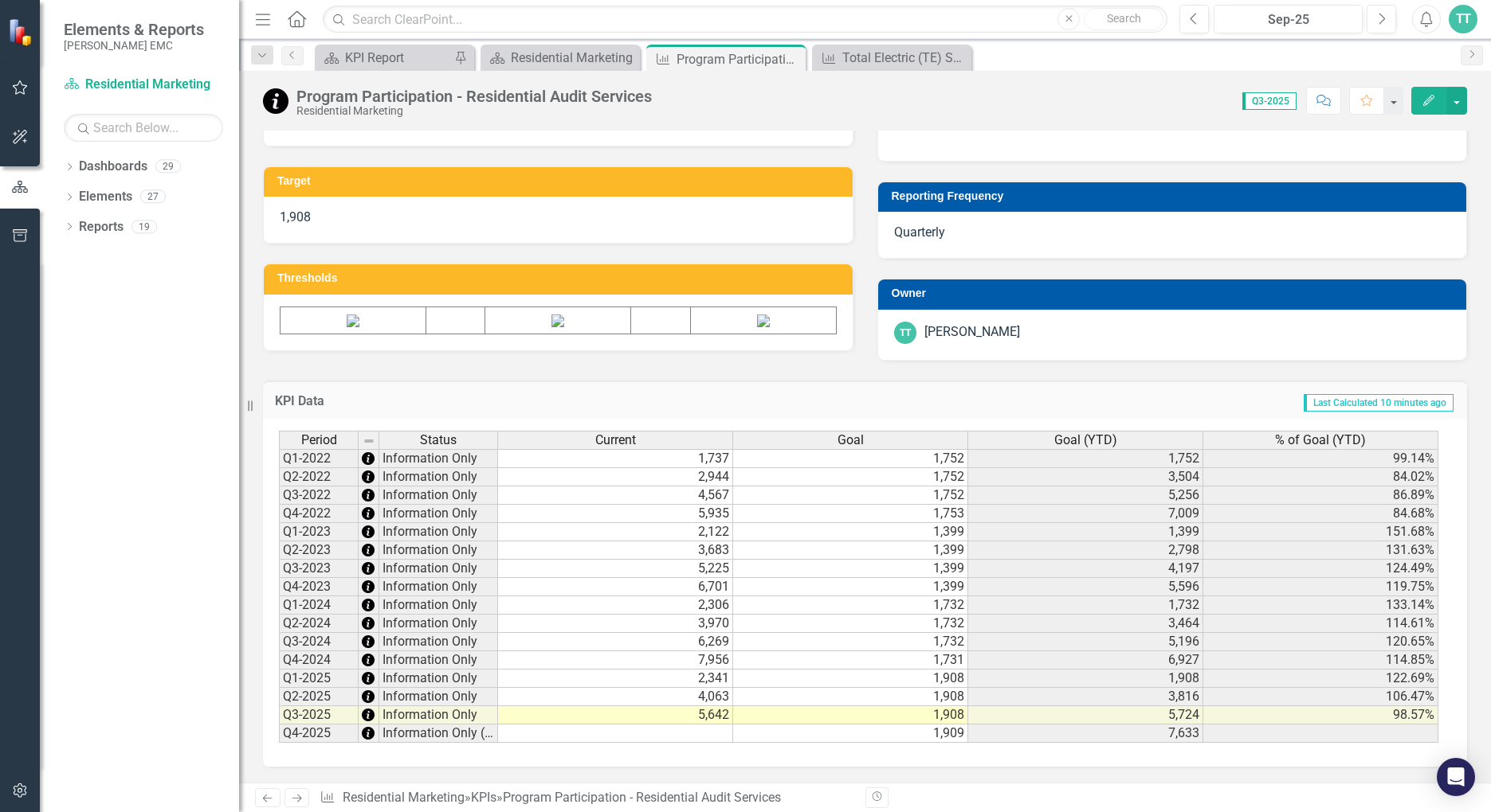
click at [712, 719] on td "5,642" at bounding box center [615, 715] width 235 height 19
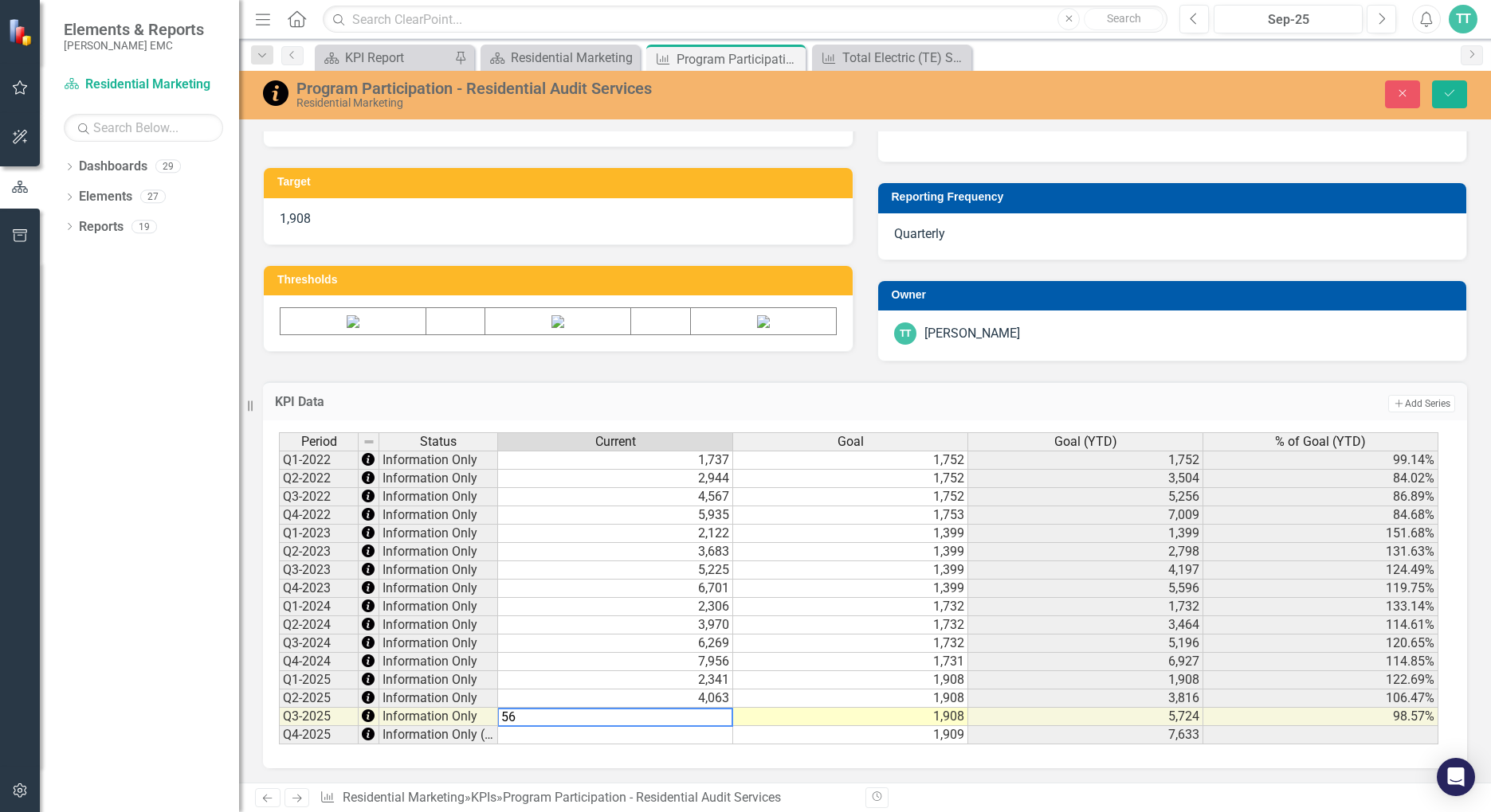
type textarea "5"
type textarea "6448"
click at [977, 398] on td "Add Add Series" at bounding box center [1114, 404] width 680 height 21
click at [1429, 97] on icon "Save" at bounding box center [1450, 94] width 15 height 11
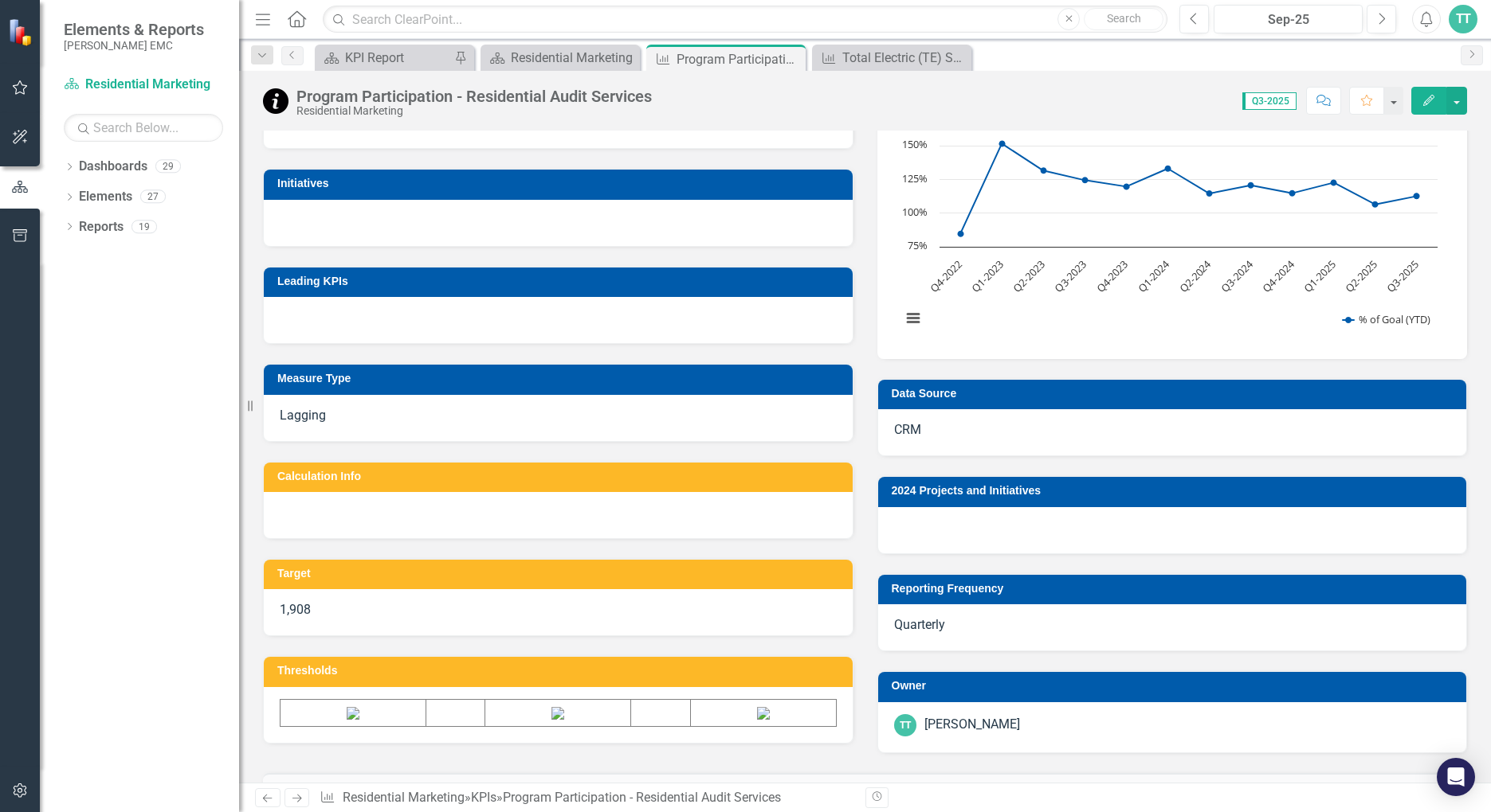
scroll to position [169, 0]
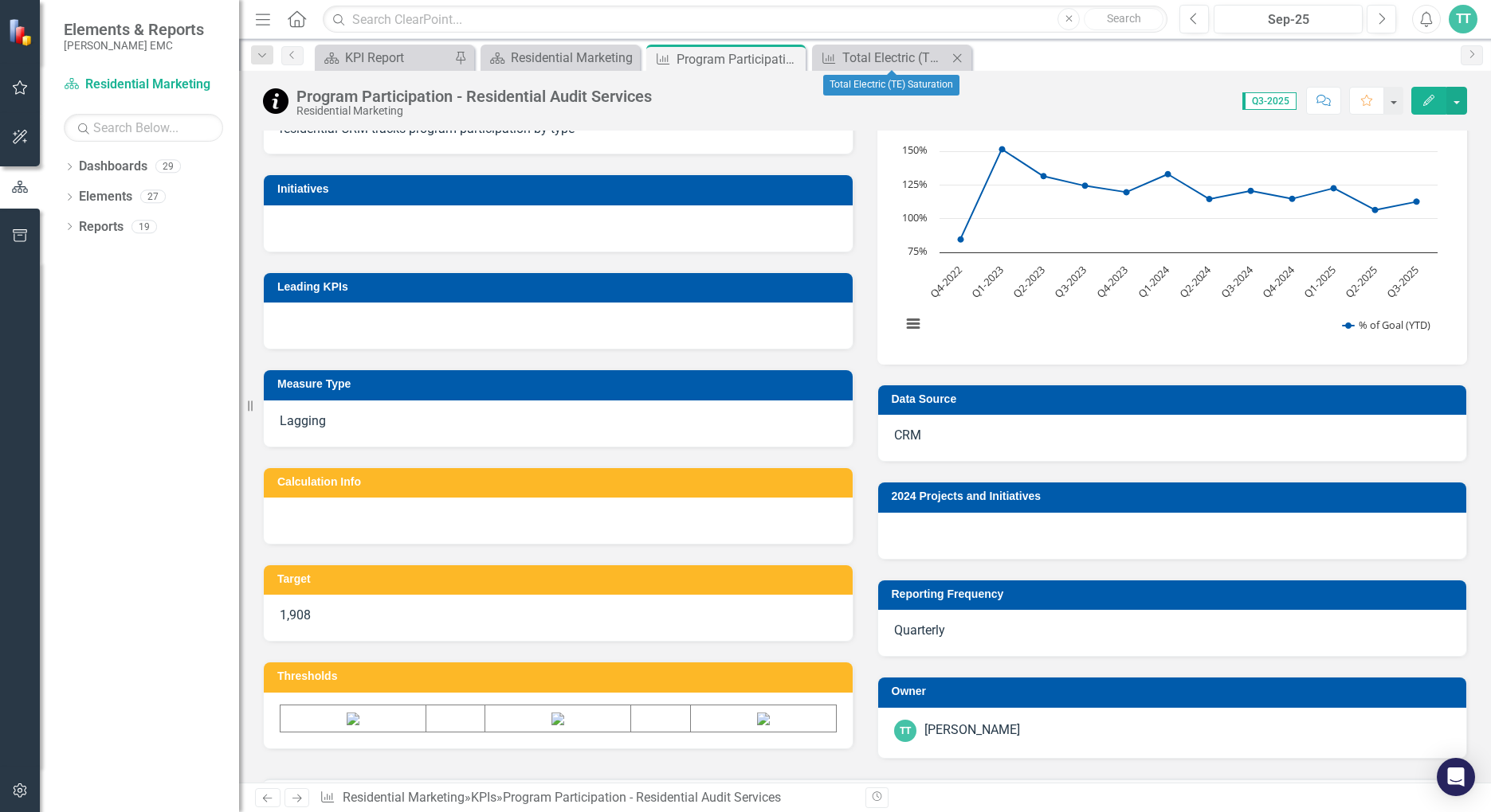
click at [958, 56] on icon "Close" at bounding box center [957, 58] width 16 height 13
click at [789, 60] on icon at bounding box center [791, 59] width 9 height 9
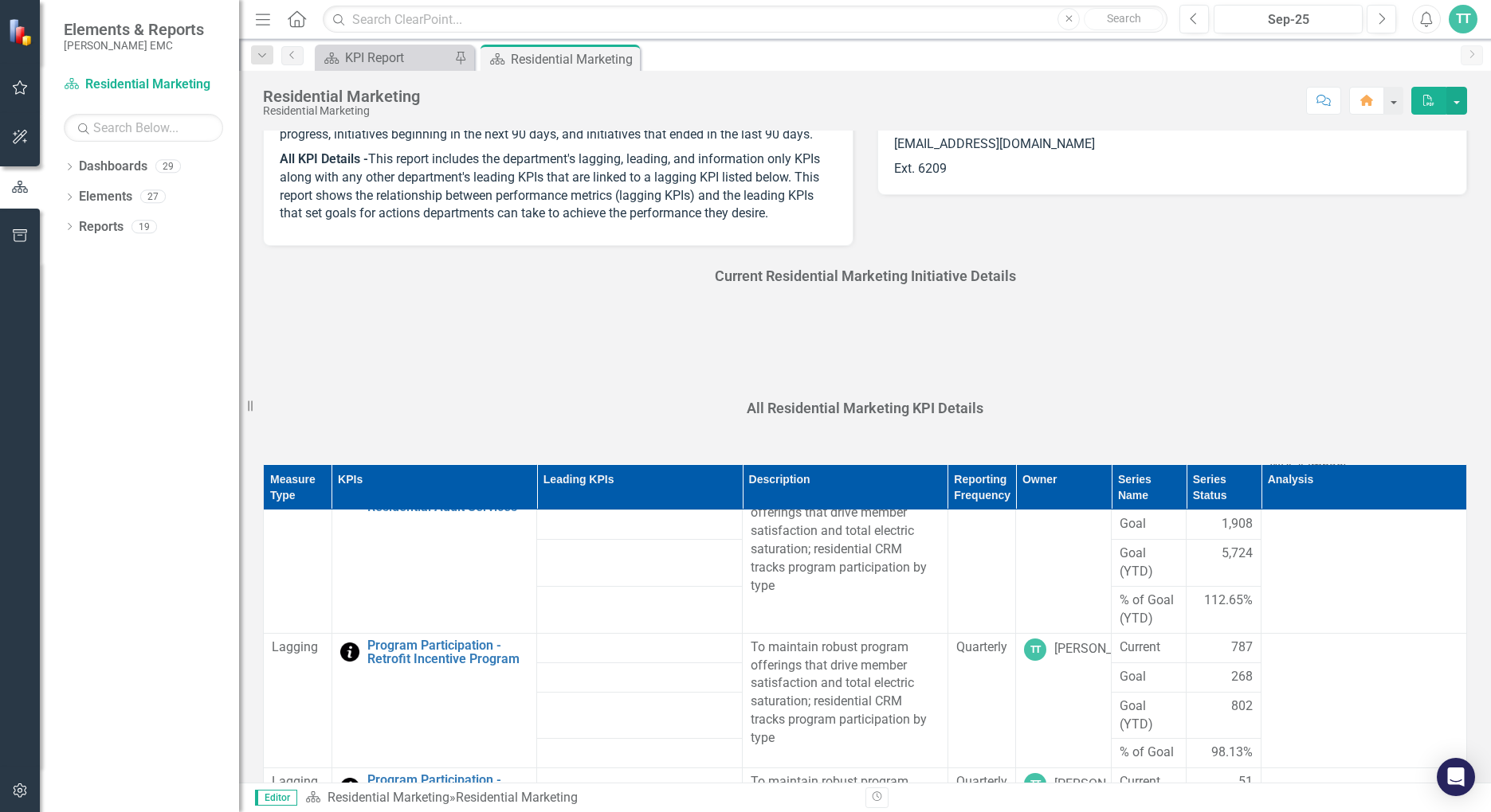
scroll to position [478, 0]
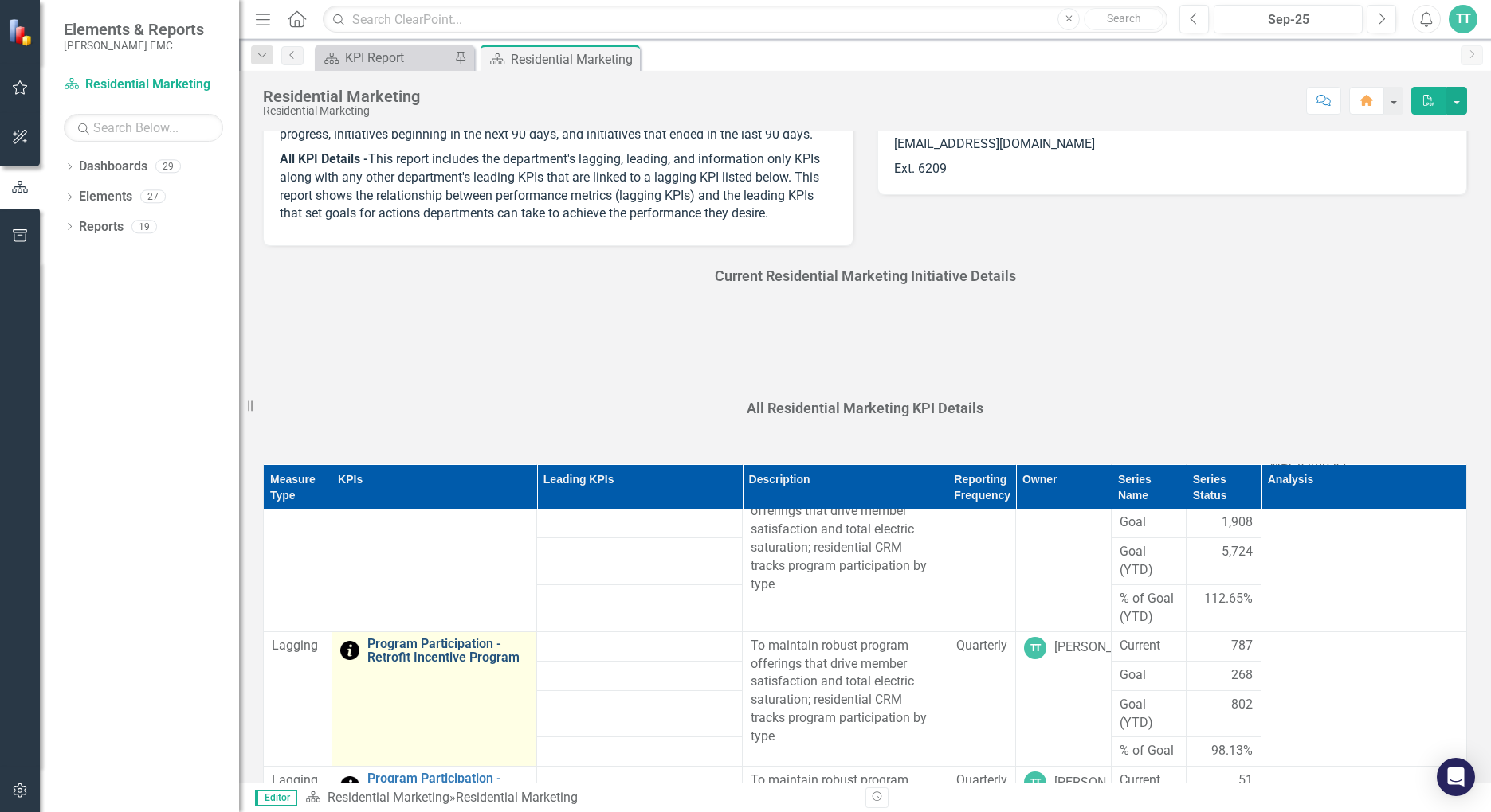
click at [449, 655] on link "Program Participation - Retrofit Incentive Program" at bounding box center [448, 651] width 161 height 28
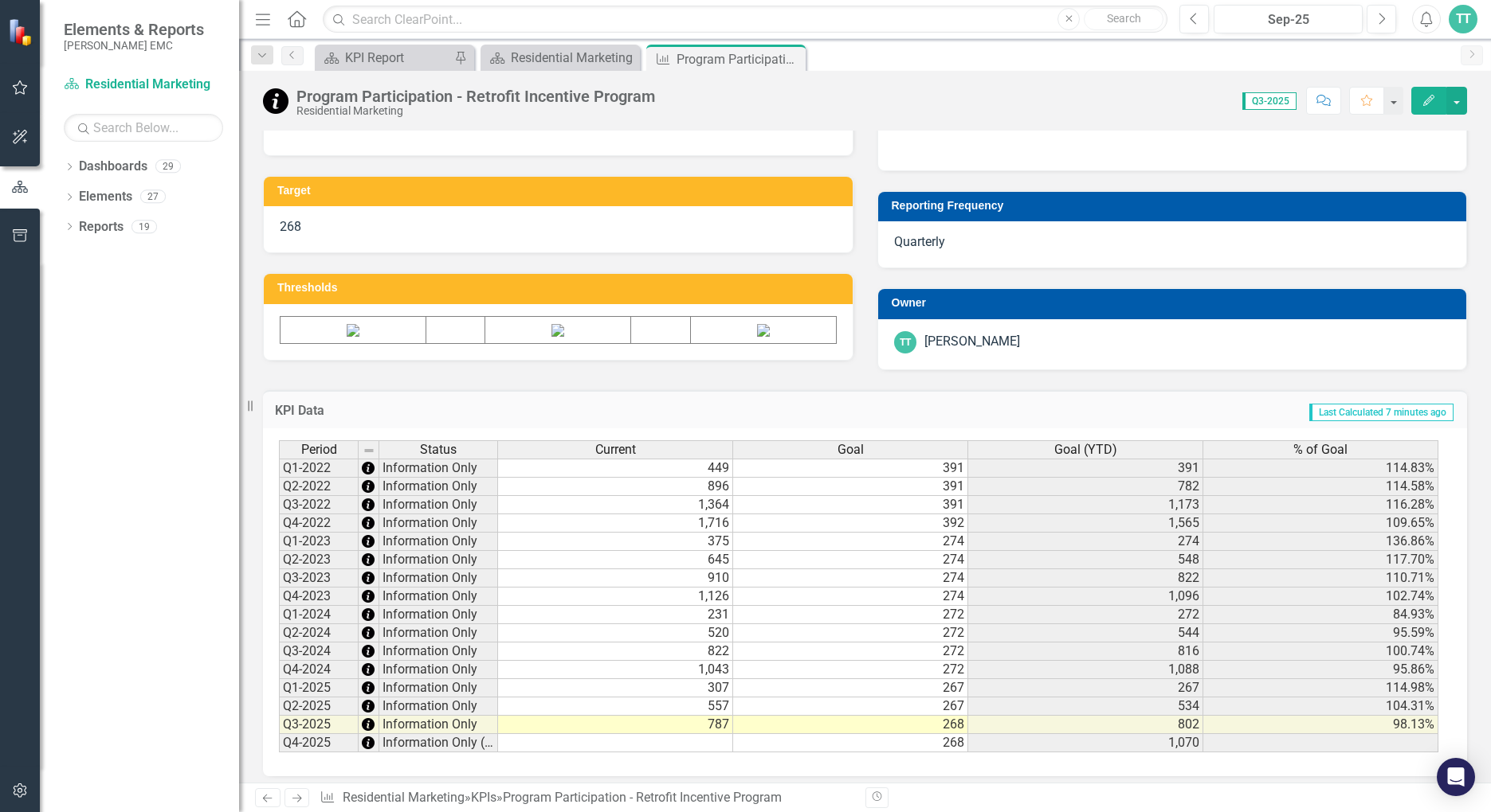
scroll to position [567, 0]
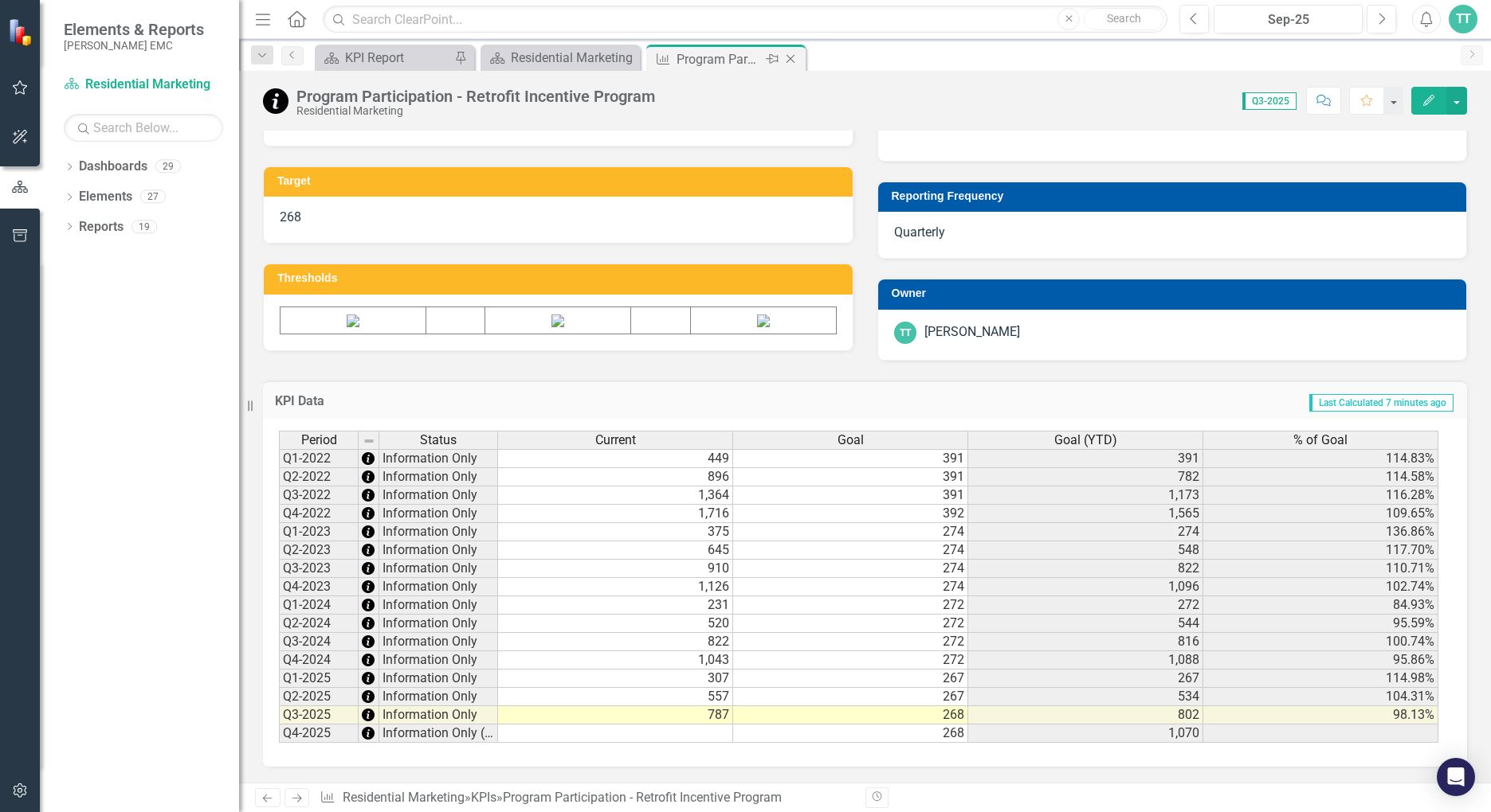
click at [789, 56] on icon "Close" at bounding box center [791, 59] width 16 height 13
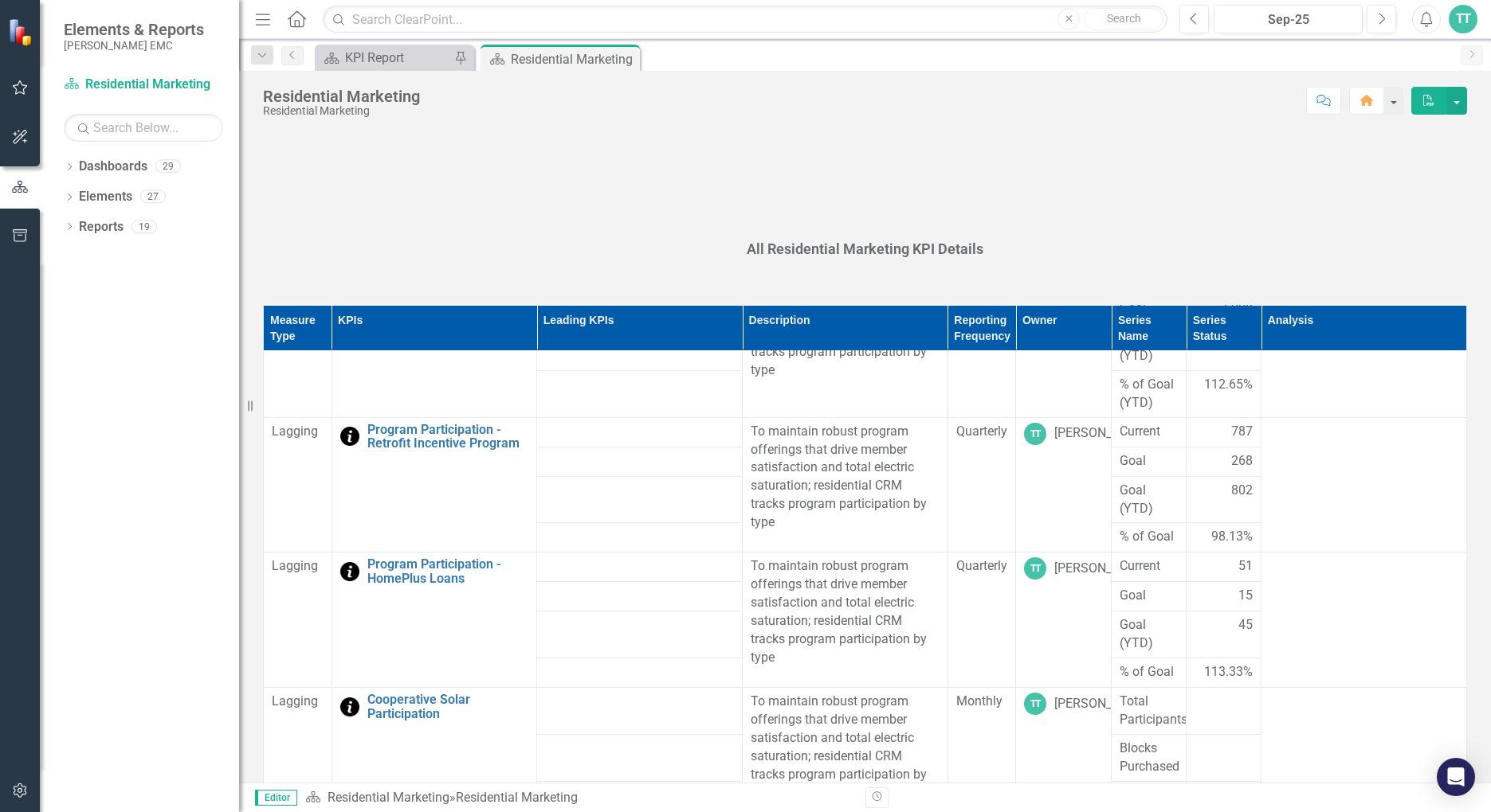
scroll to position [557, 0]
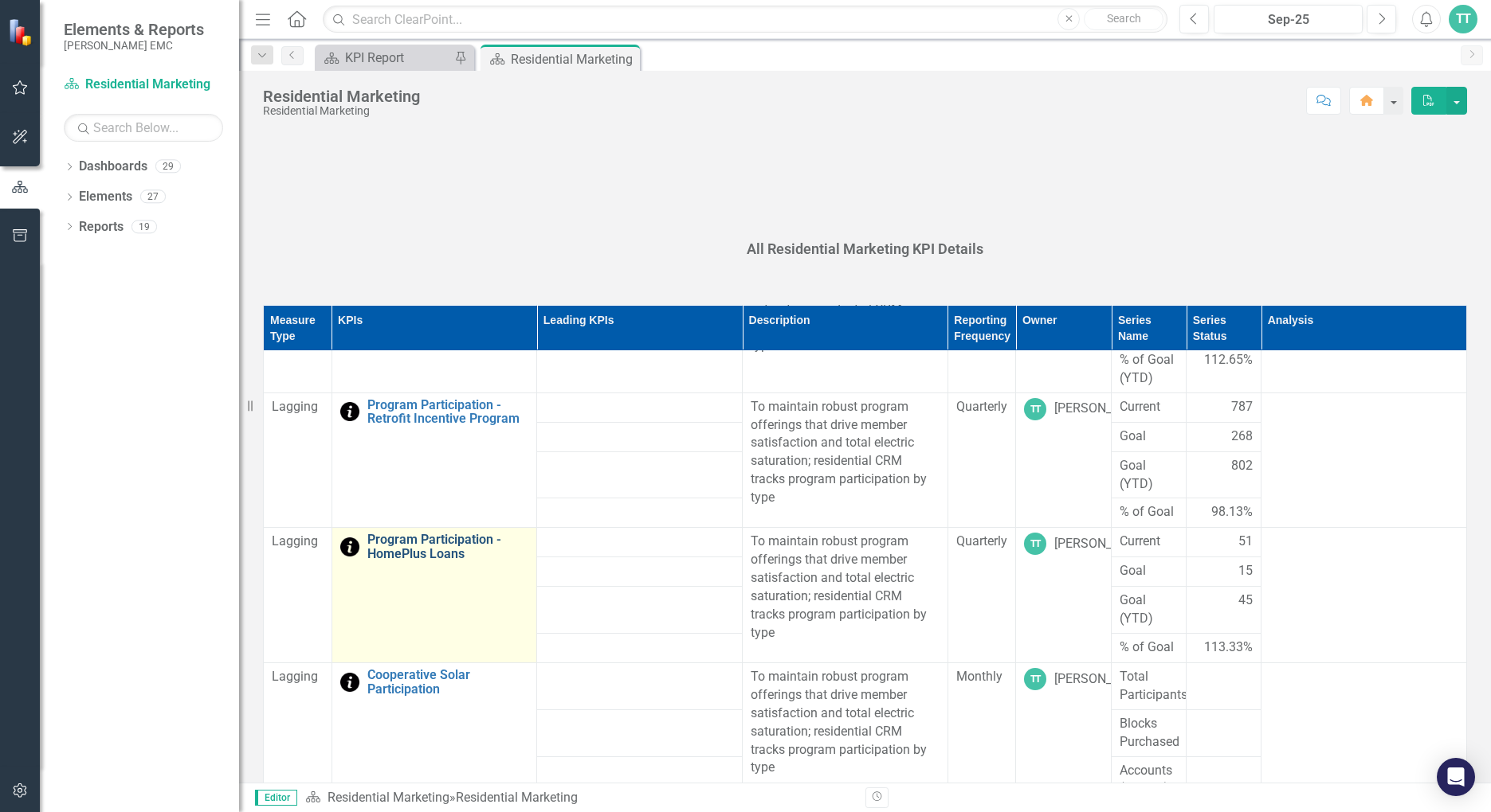
click at [390, 556] on link "Program Participation - HomePlus Loans" at bounding box center [448, 547] width 161 height 28
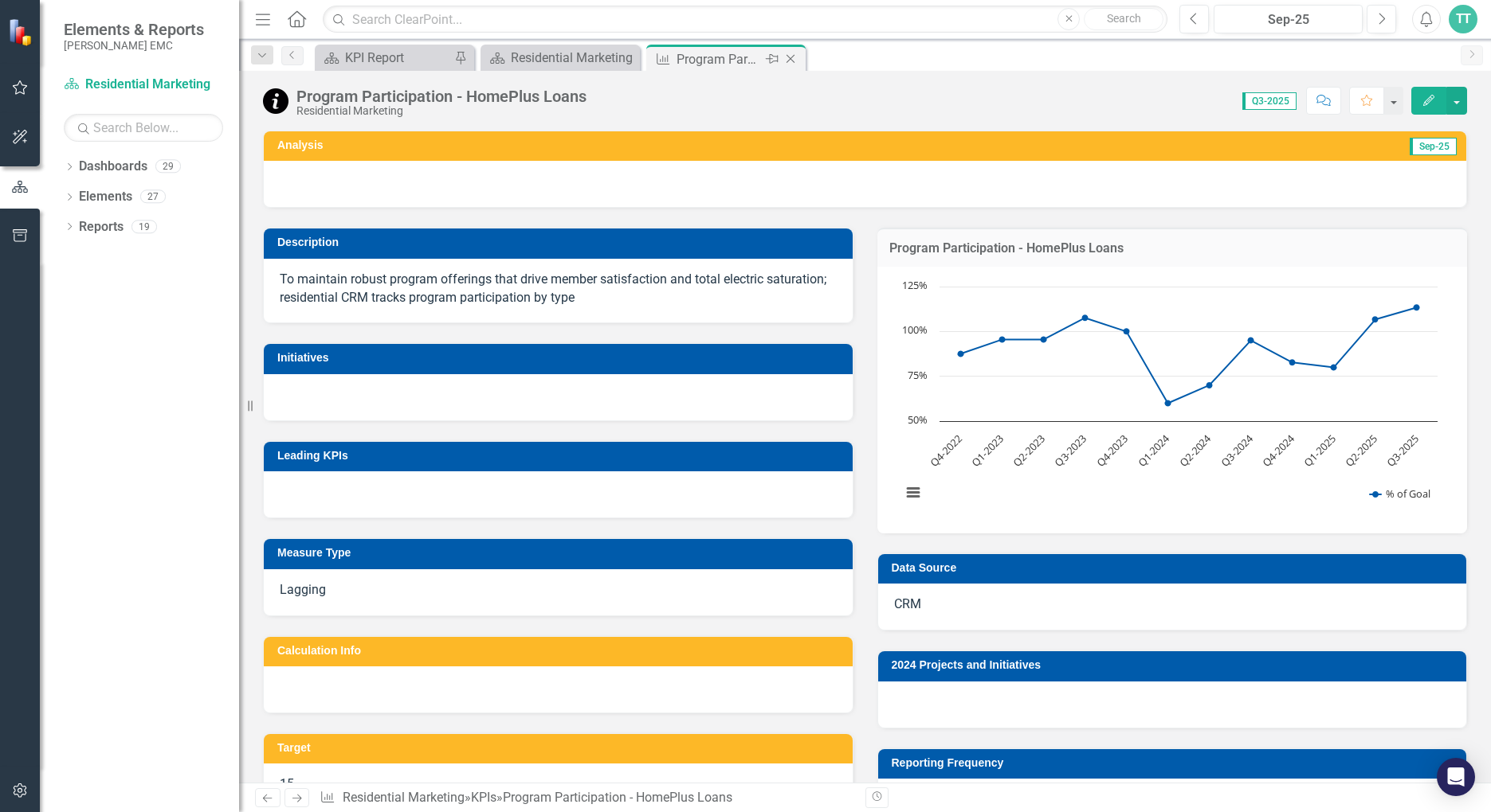
click at [787, 55] on icon "Close" at bounding box center [791, 59] width 16 height 13
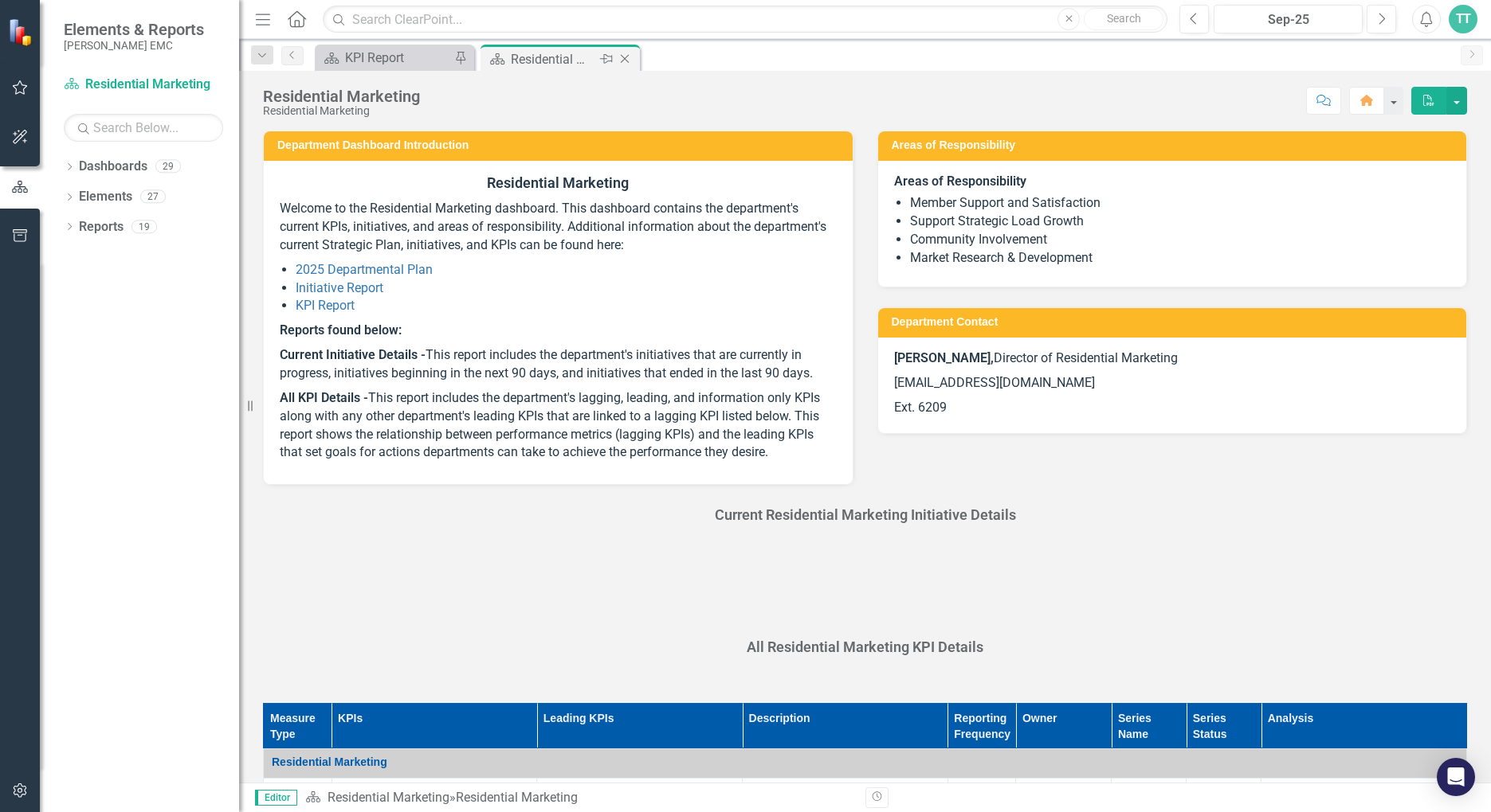
click at [568, 60] on div "Residential Marketing" at bounding box center [553, 59] width 86 height 20
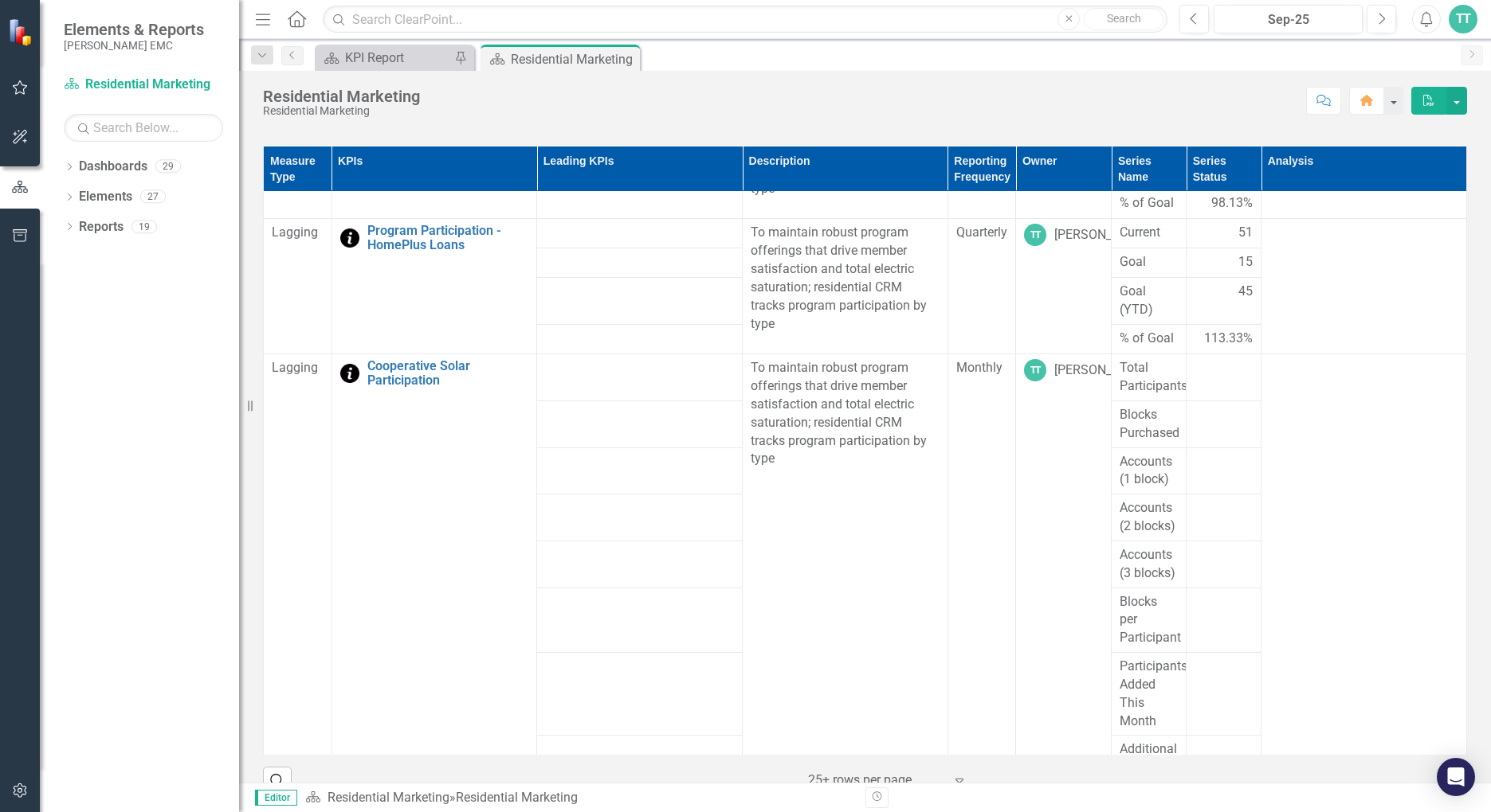
scroll to position [797, 0]
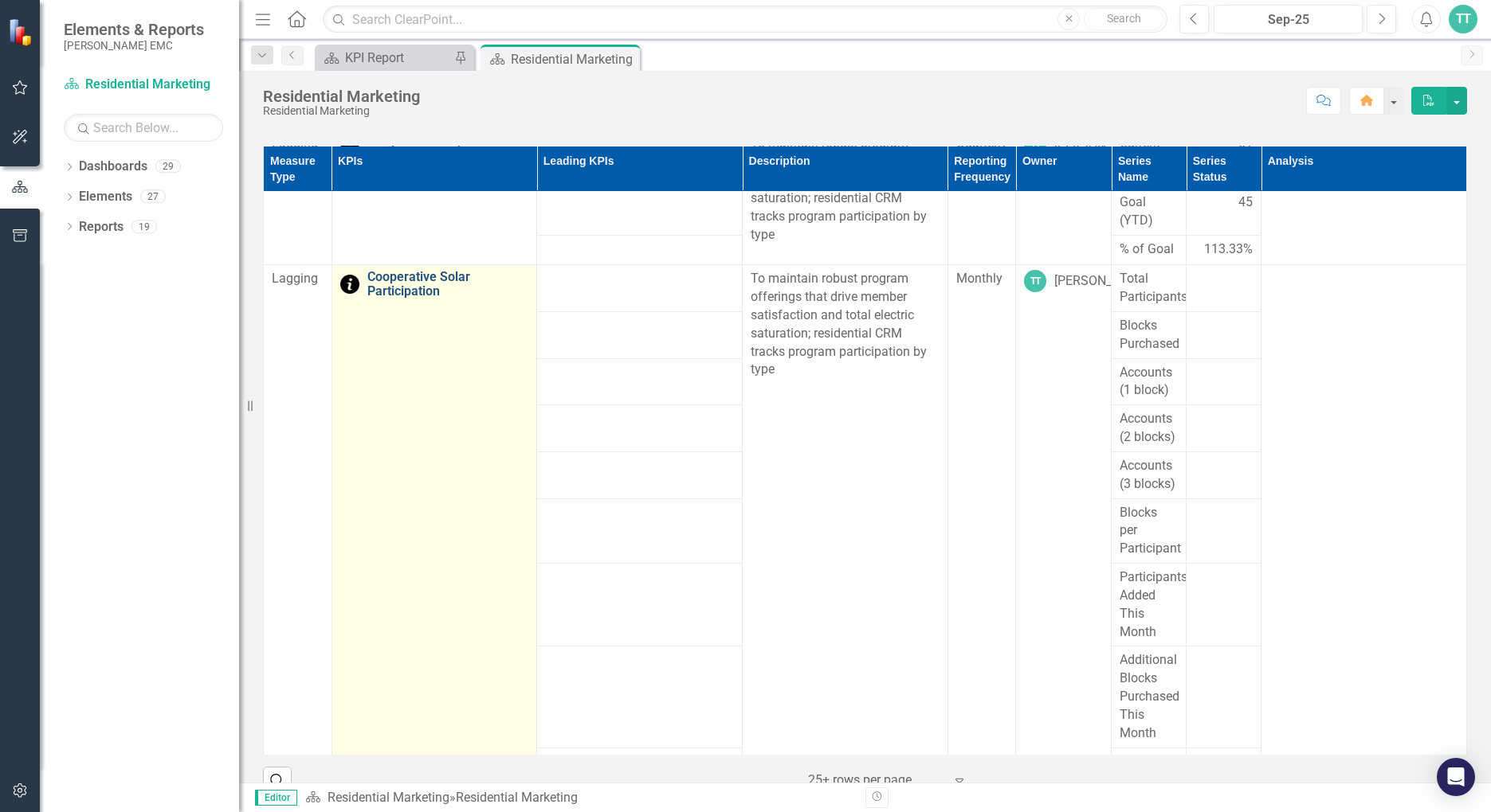
click at [423, 289] on link "Cooperative Solar Participation" at bounding box center [448, 284] width 161 height 28
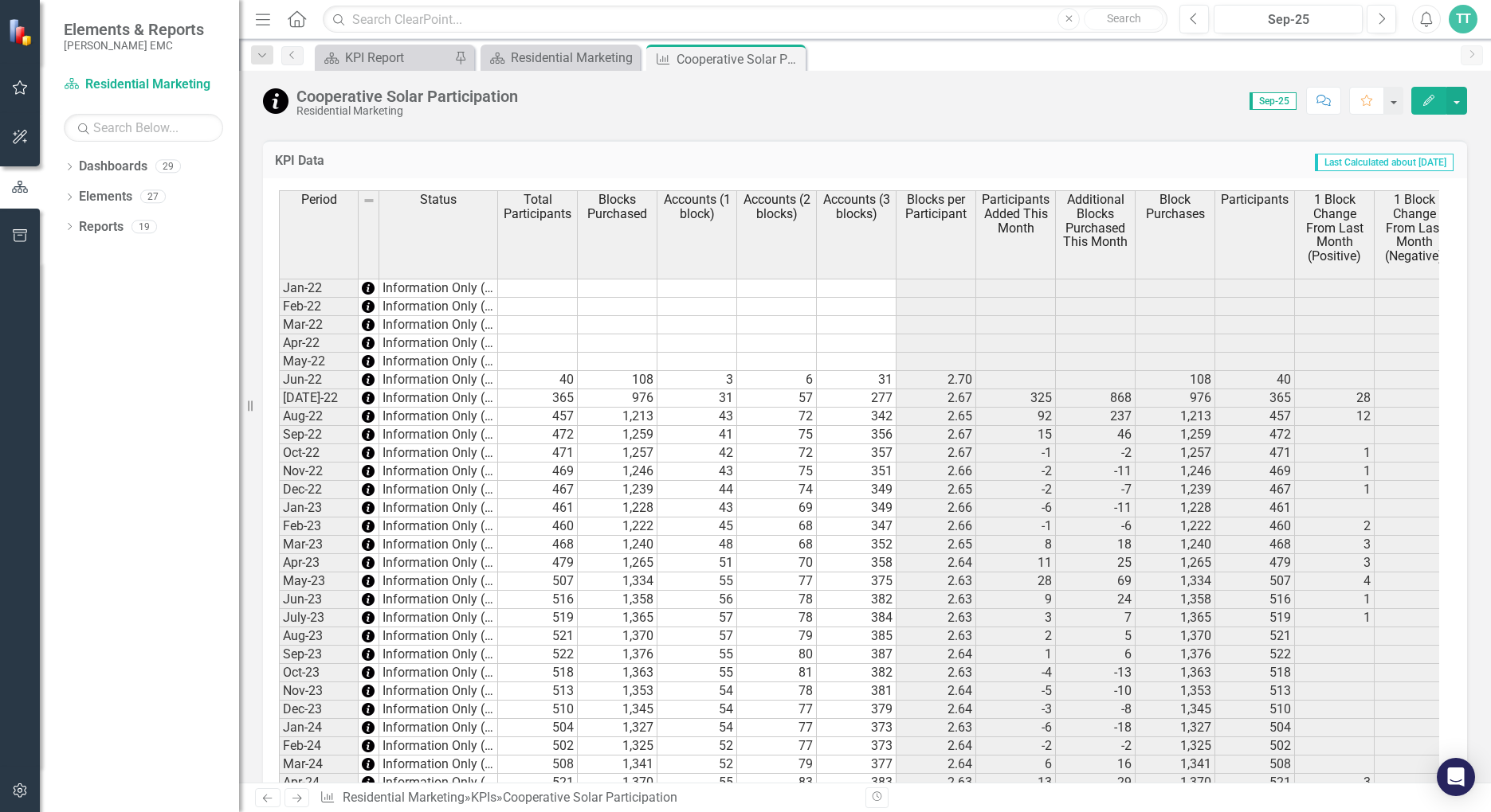
scroll to position [1166, 0]
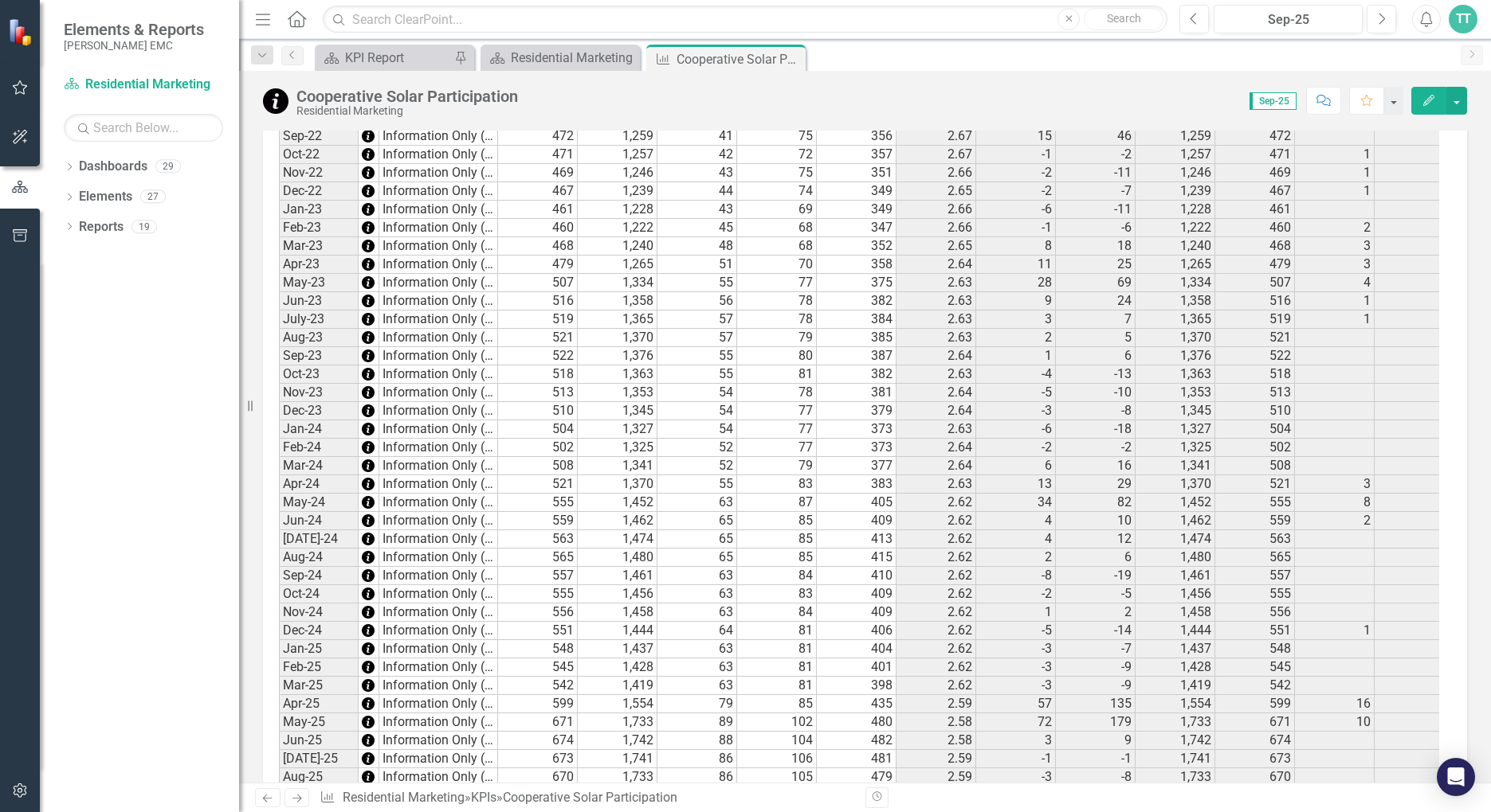
scroll to position [1462, 0]
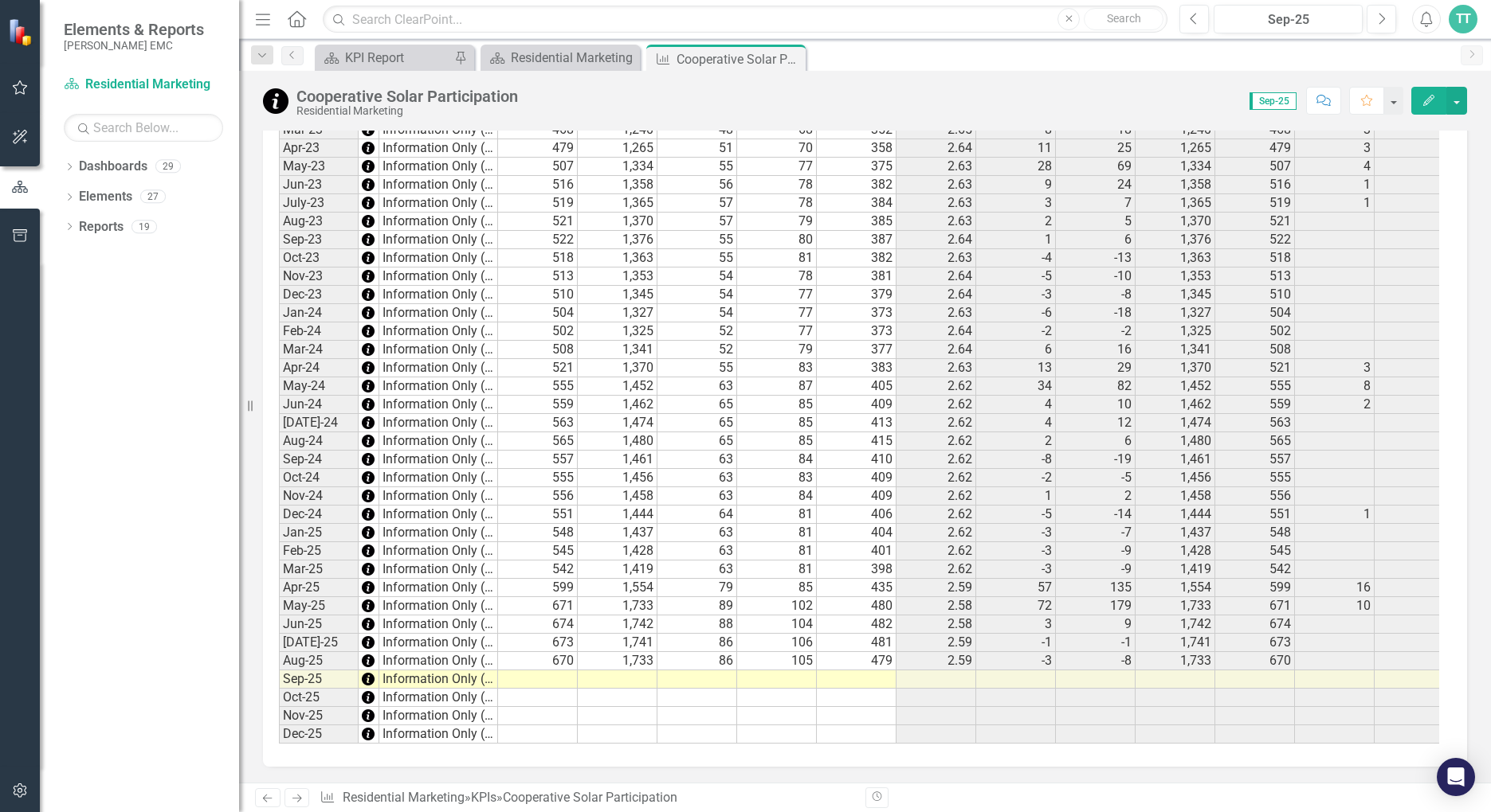
click at [556, 671] on td at bounding box center [537, 680] width 80 height 19
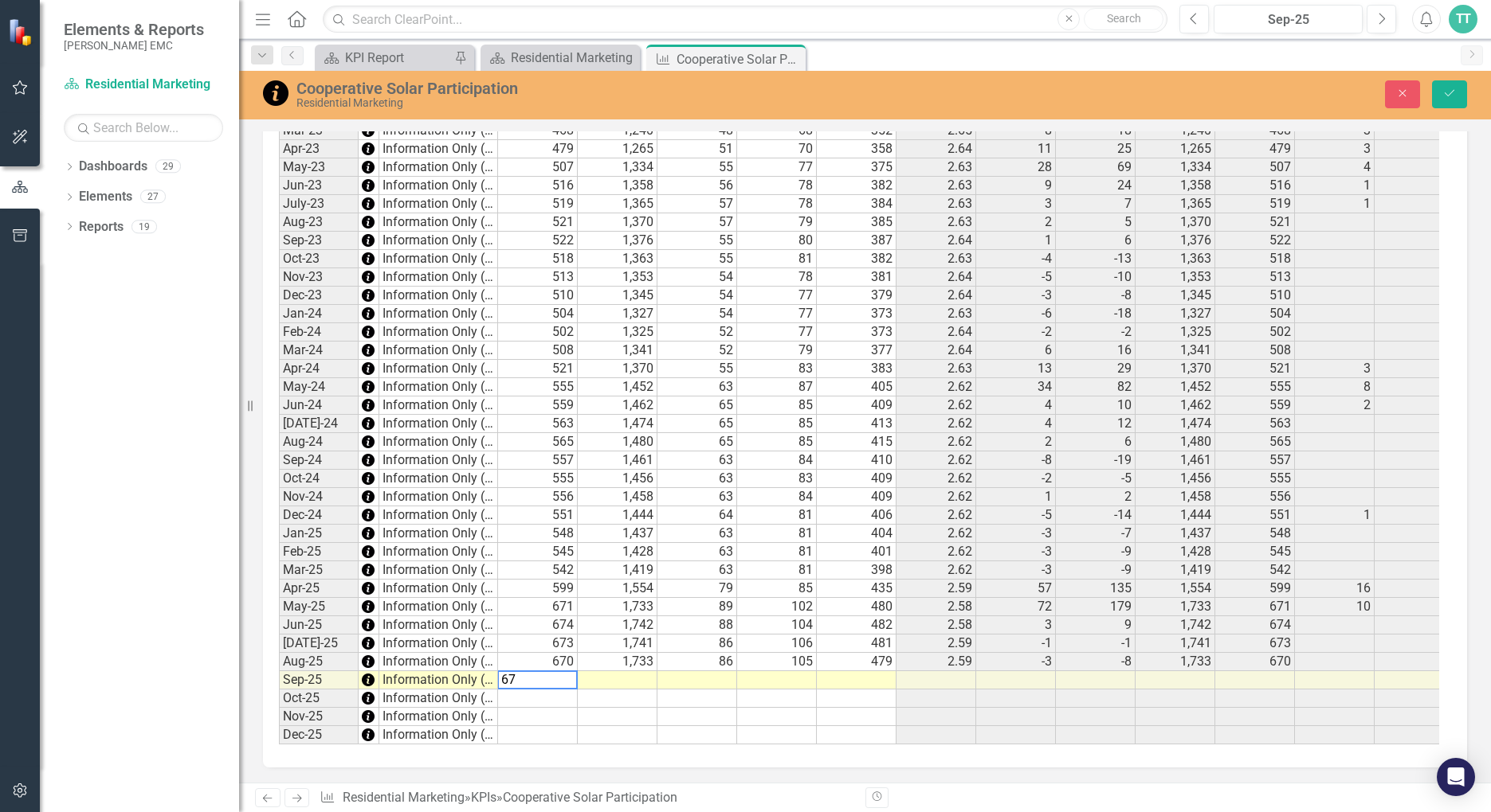
type textarea "673"
type textarea "1745"
type textarea "85"
type textarea "104"
type textarea "484"
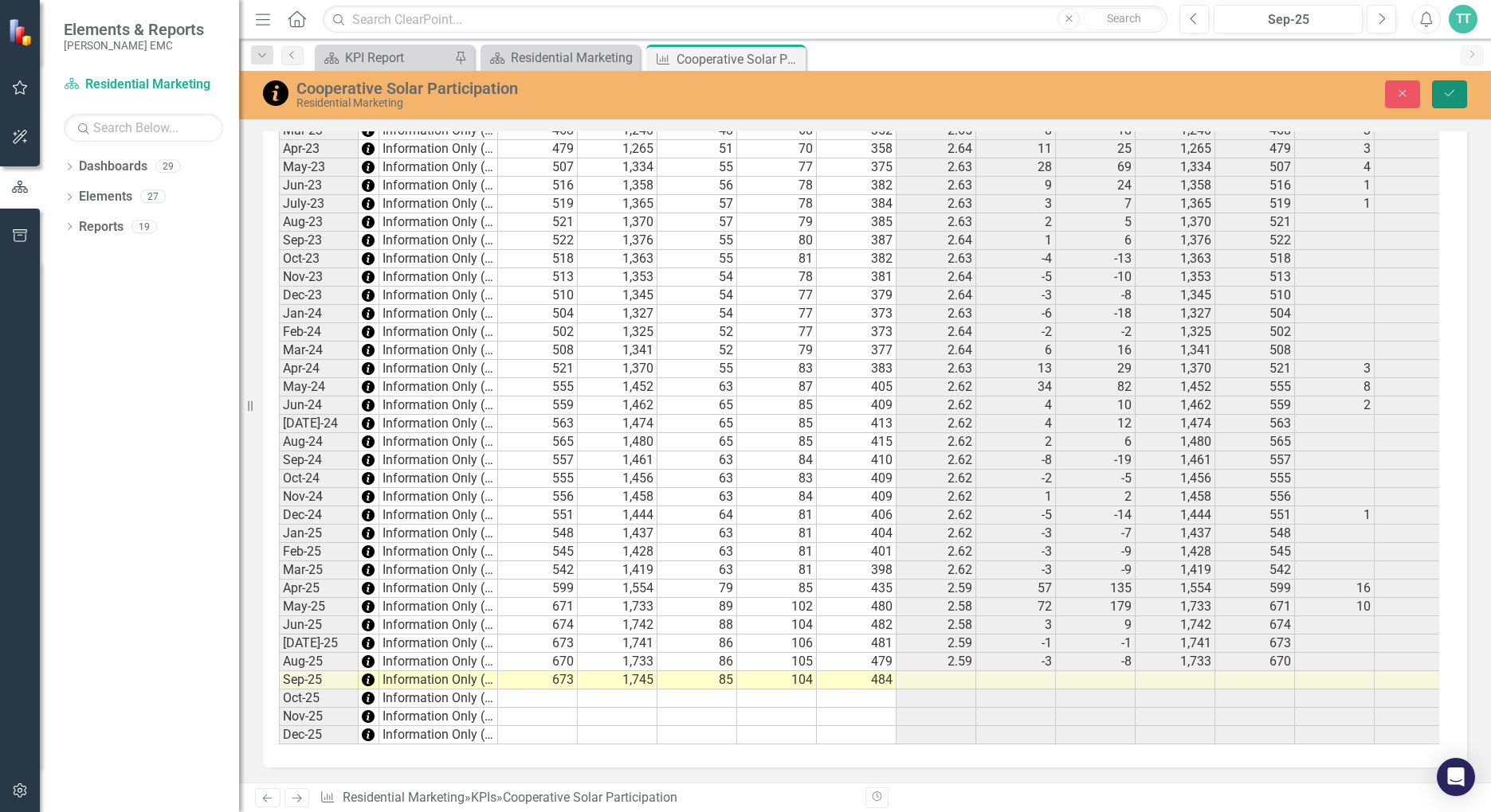
click at [1442, 86] on button "Save" at bounding box center [1449, 94] width 35 height 28
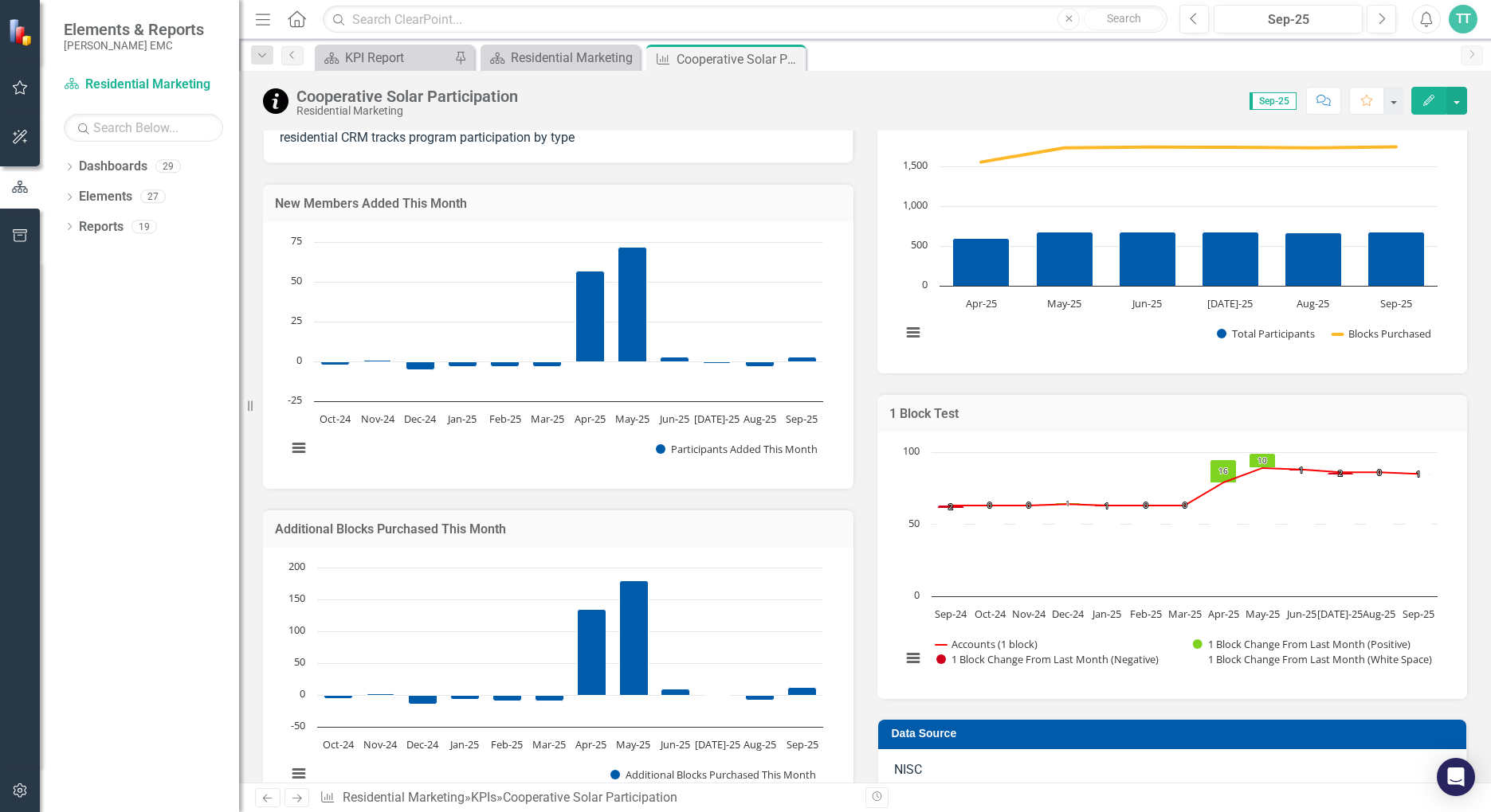
scroll to position [0, 0]
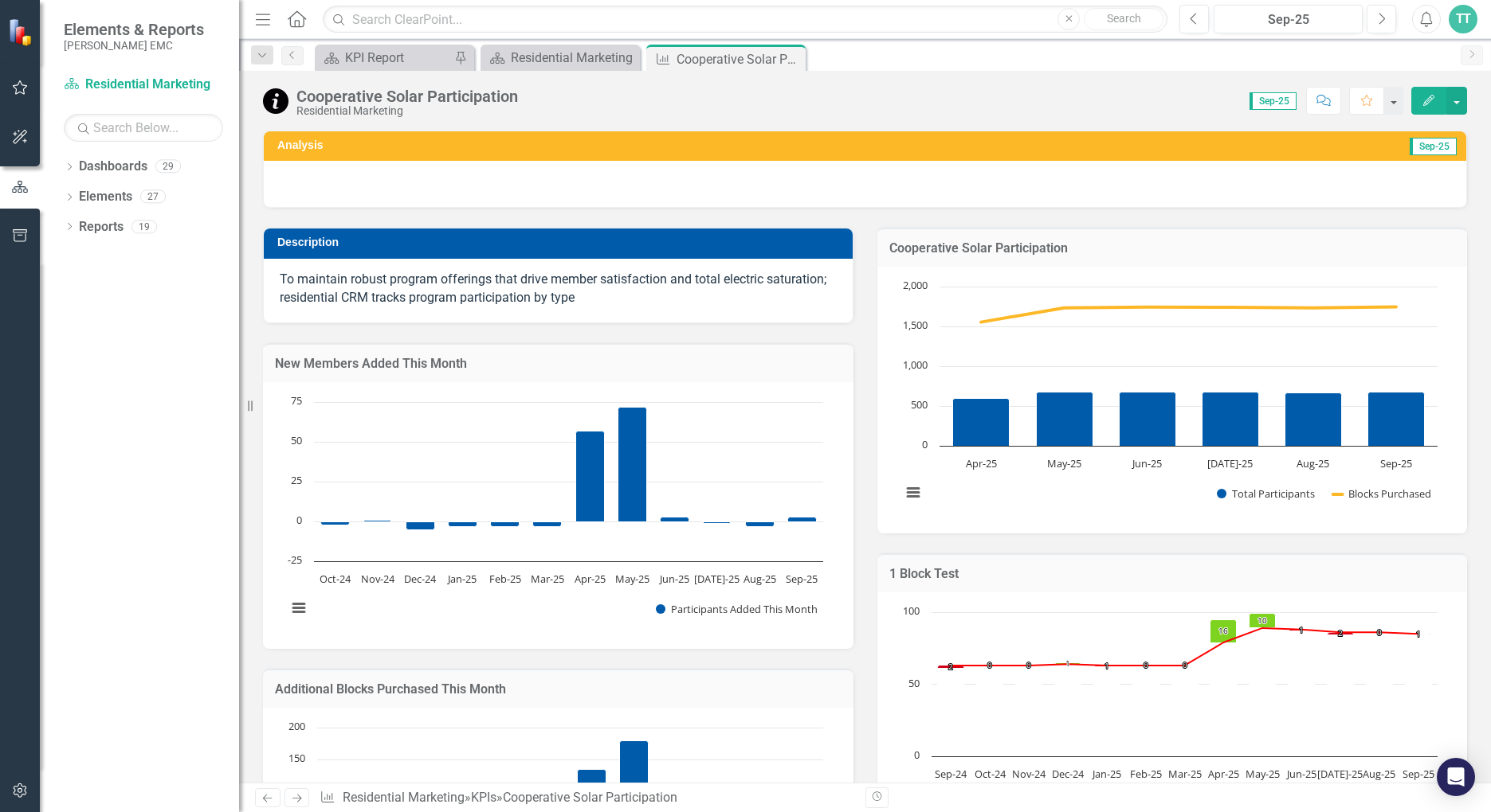
drag, startPoint x: 793, startPoint y: 55, endPoint x: 786, endPoint y: 59, distance: 8.1
click at [0, 0] on icon "Close" at bounding box center [0, 0] width 0 height 0
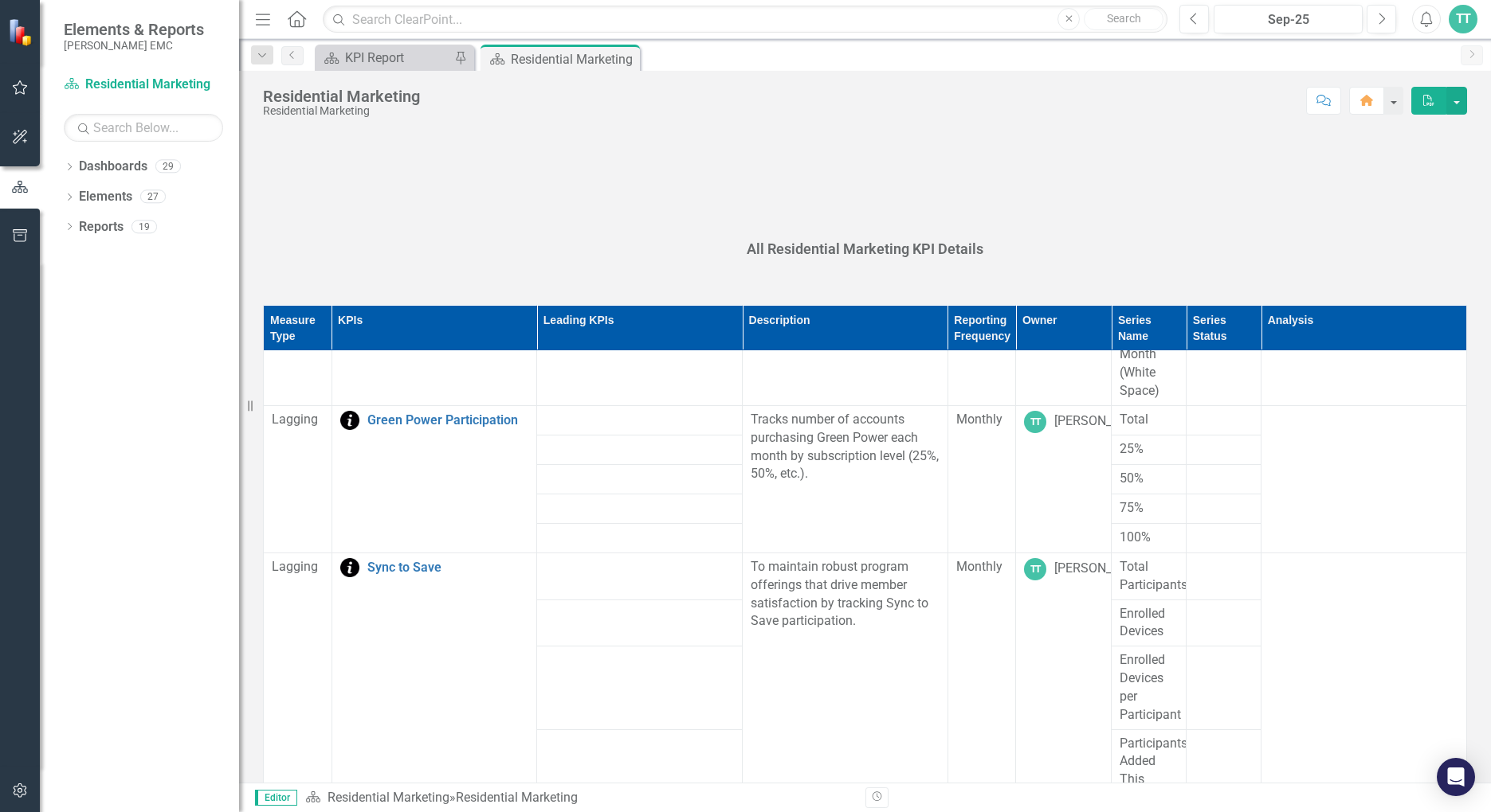
scroll to position [1751, 0]
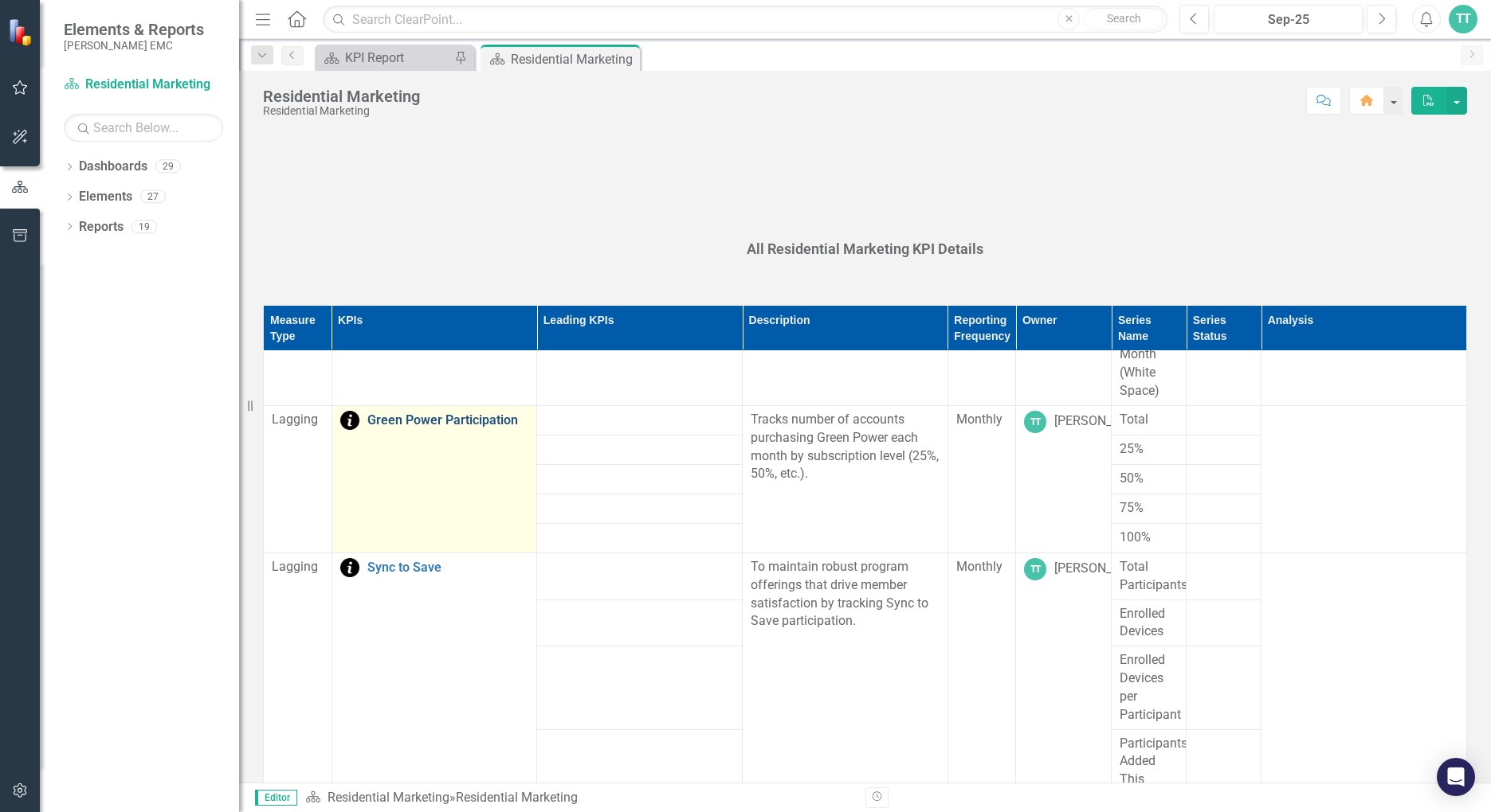
click at [454, 418] on link "Green Power Participation" at bounding box center [448, 421] width 161 height 15
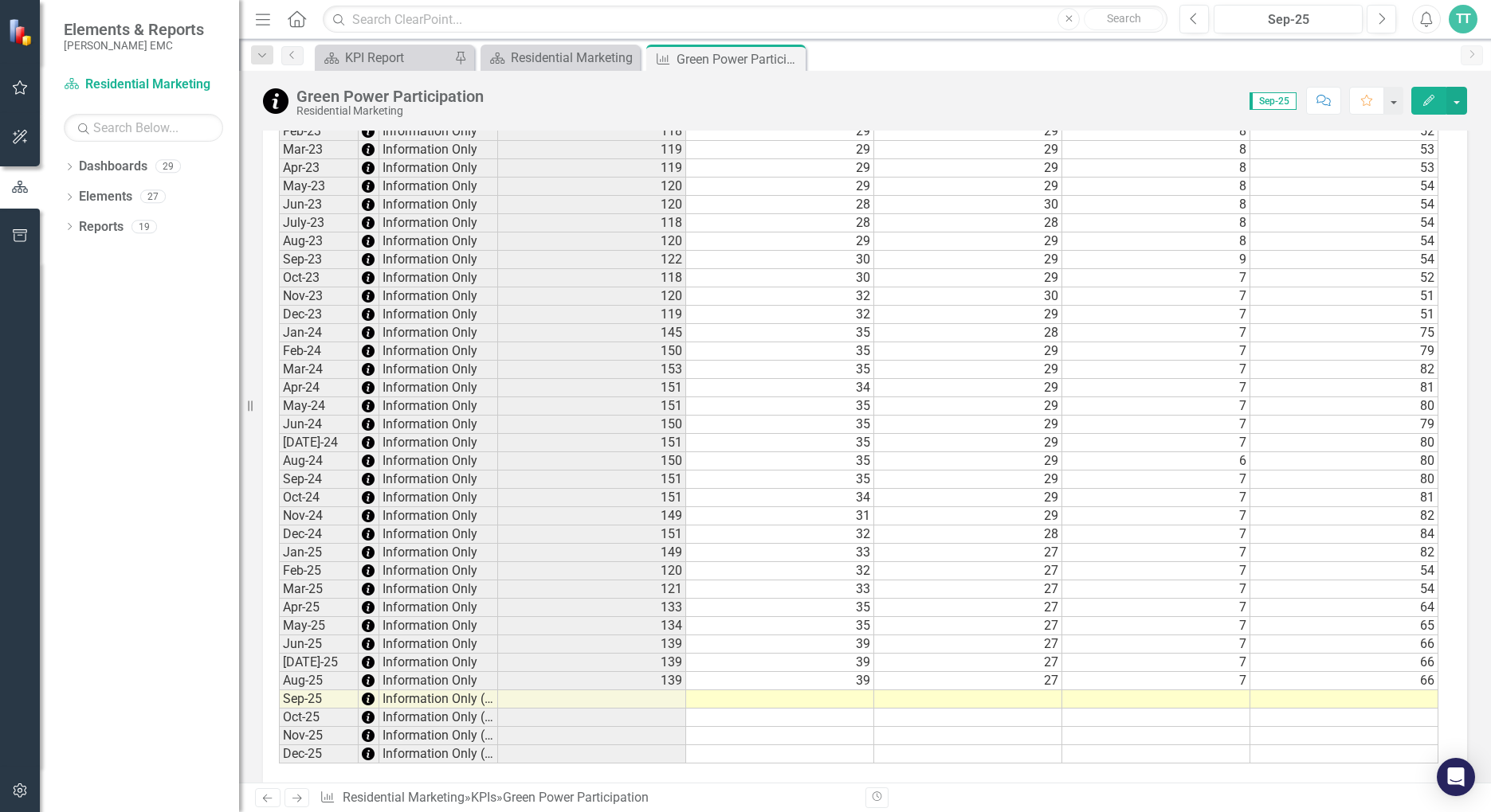
scroll to position [976, 0]
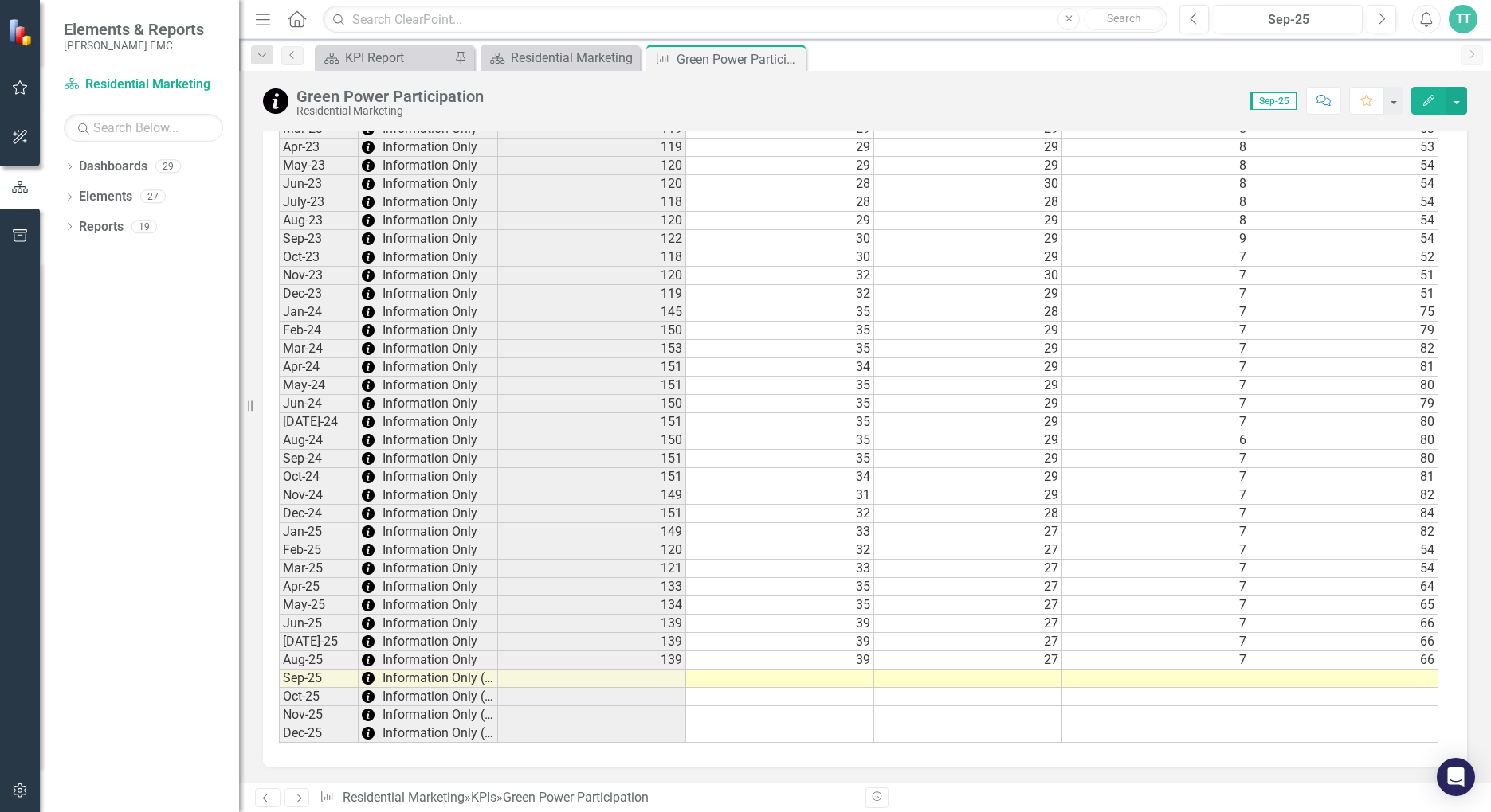
click at [668, 676] on td at bounding box center [591, 679] width 188 height 19
click at [795, 685] on td at bounding box center [779, 679] width 188 height 19
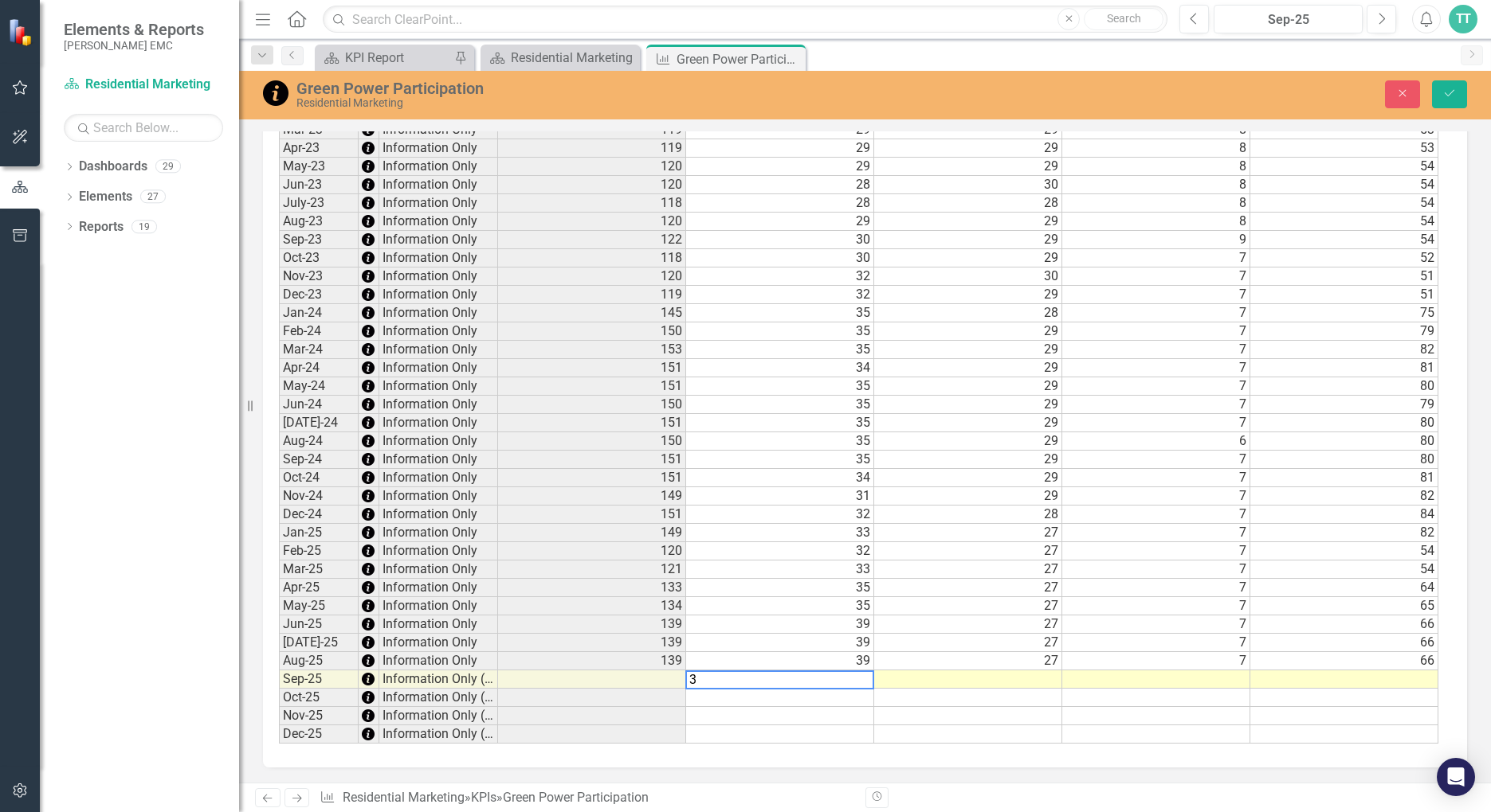
type textarea "39"
type textarea "27"
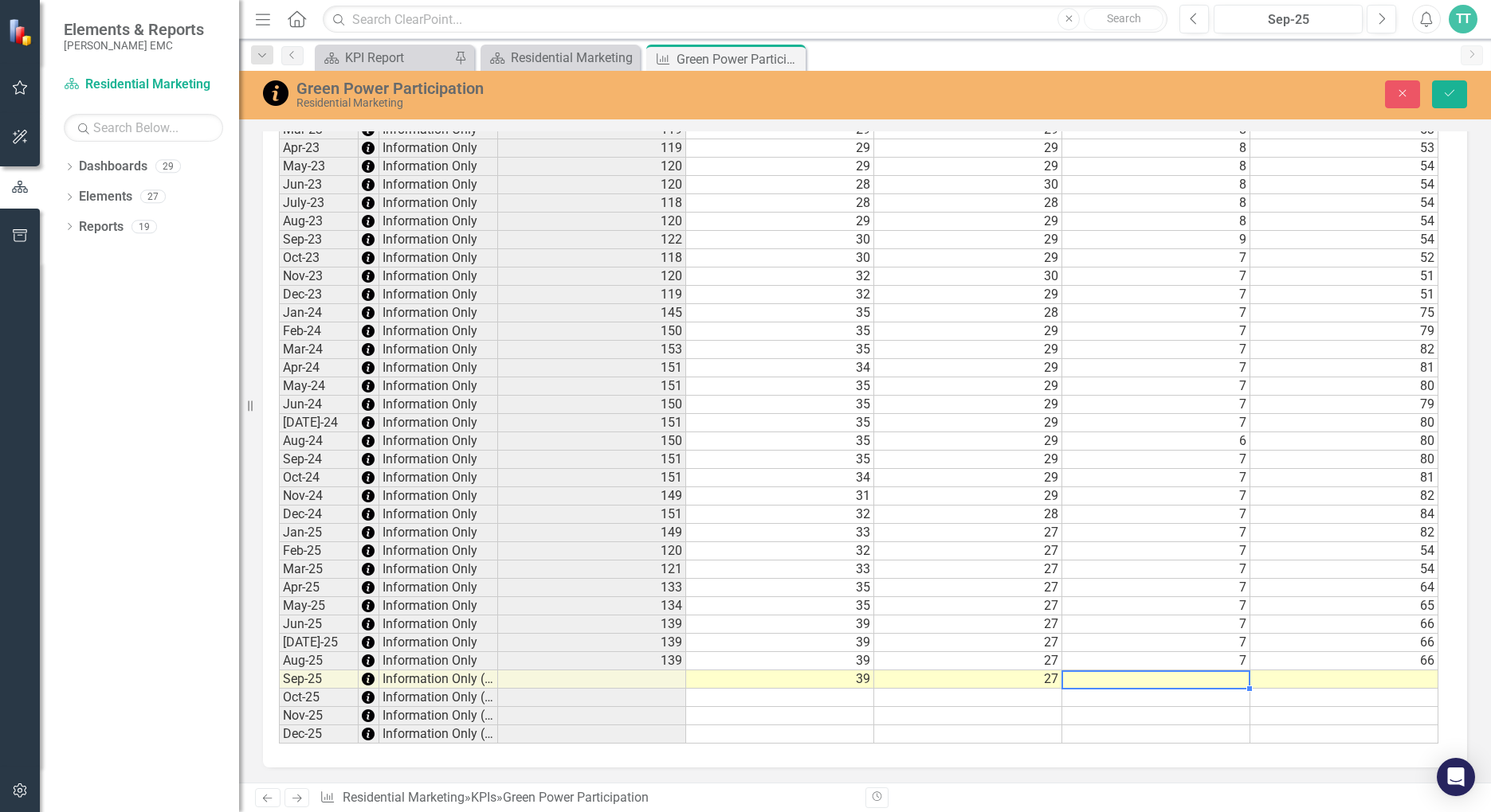
type textarea "7"
type textarea "66"
click at [1455, 97] on icon "Save" at bounding box center [1450, 94] width 15 height 11
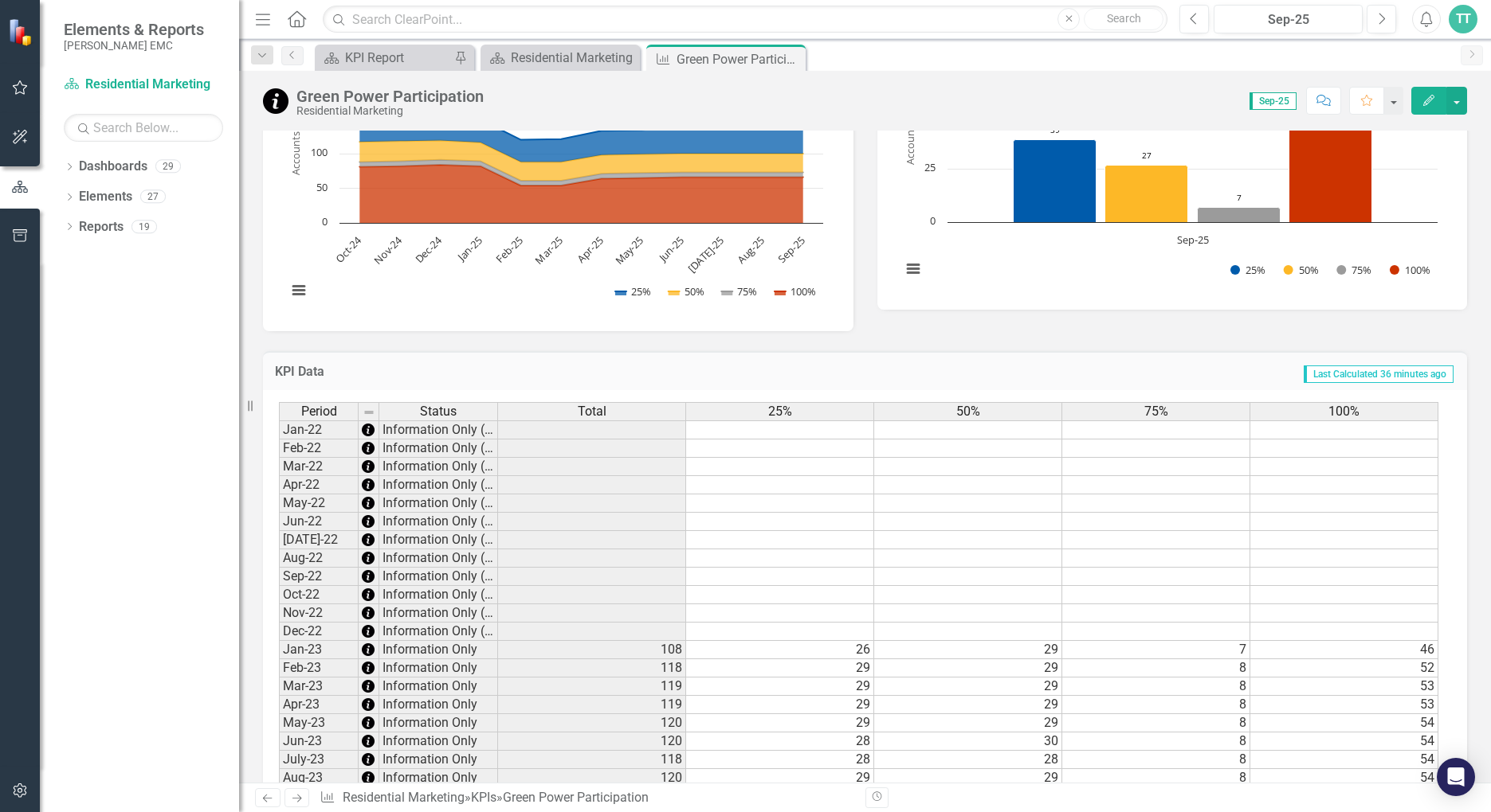
scroll to position [0, 0]
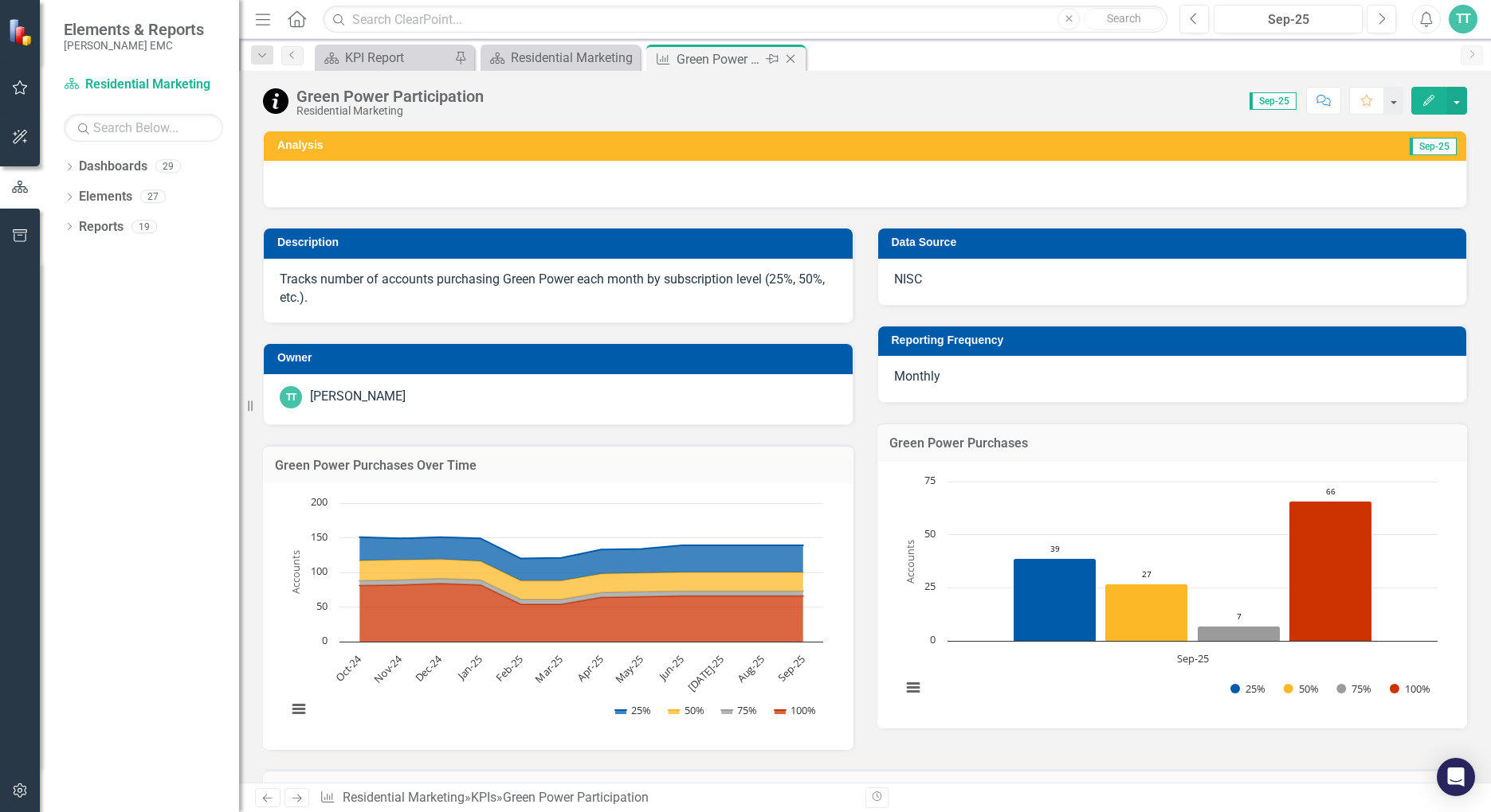
click at [796, 54] on icon "Close" at bounding box center [791, 59] width 16 height 13
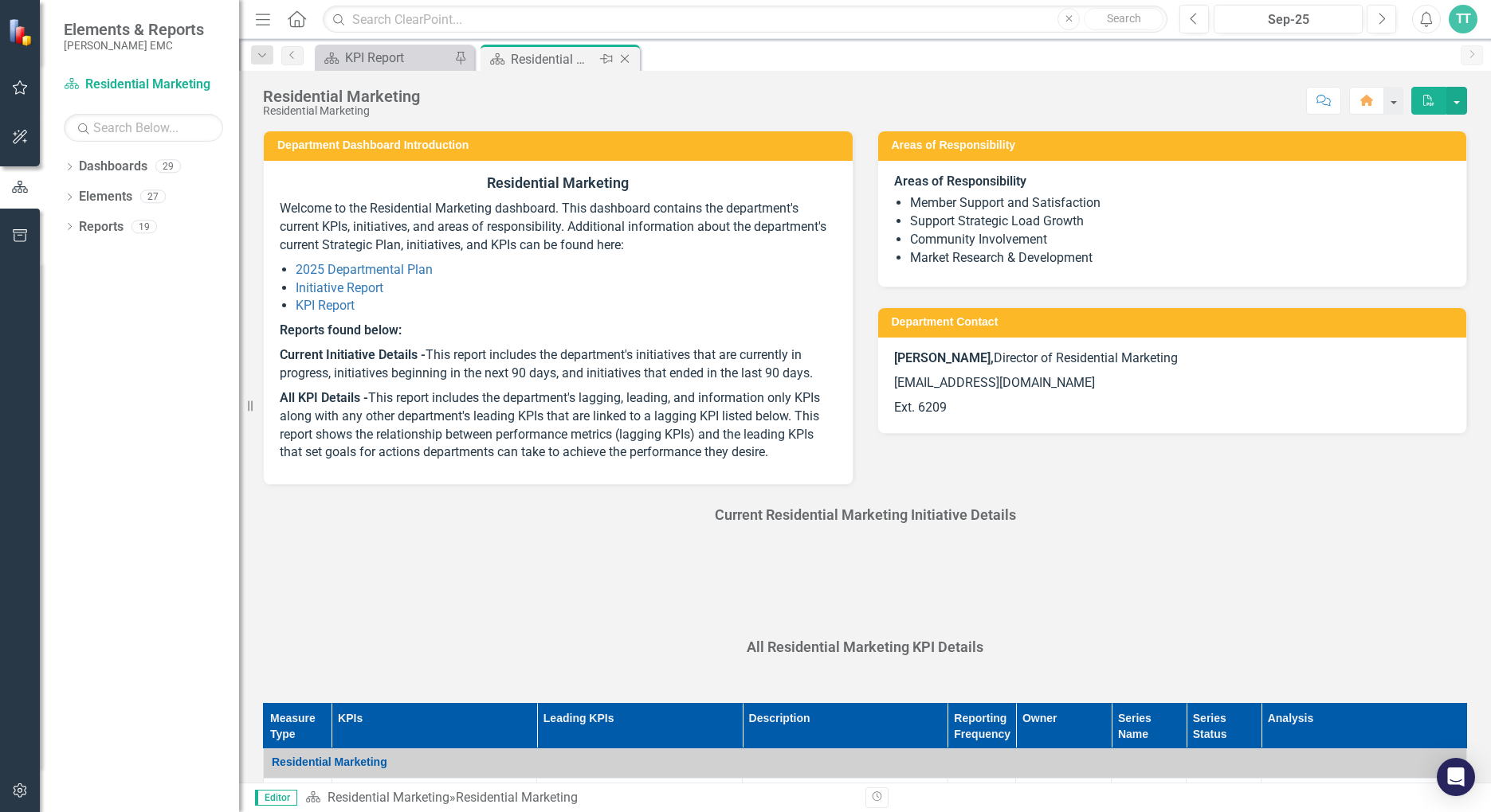
click at [586, 58] on div "Residential Marketing" at bounding box center [553, 59] width 86 height 20
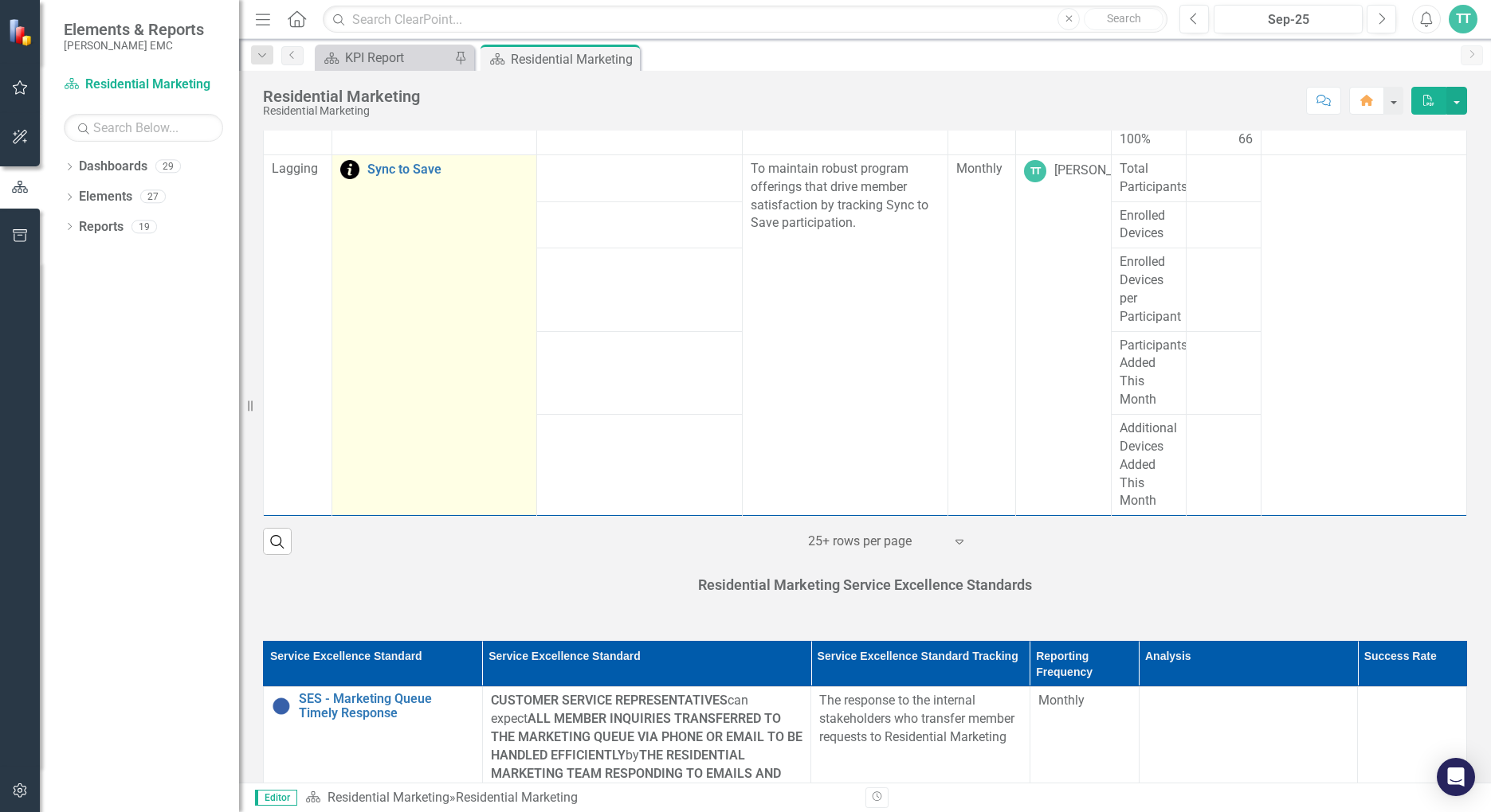
scroll to position [1672, 0]
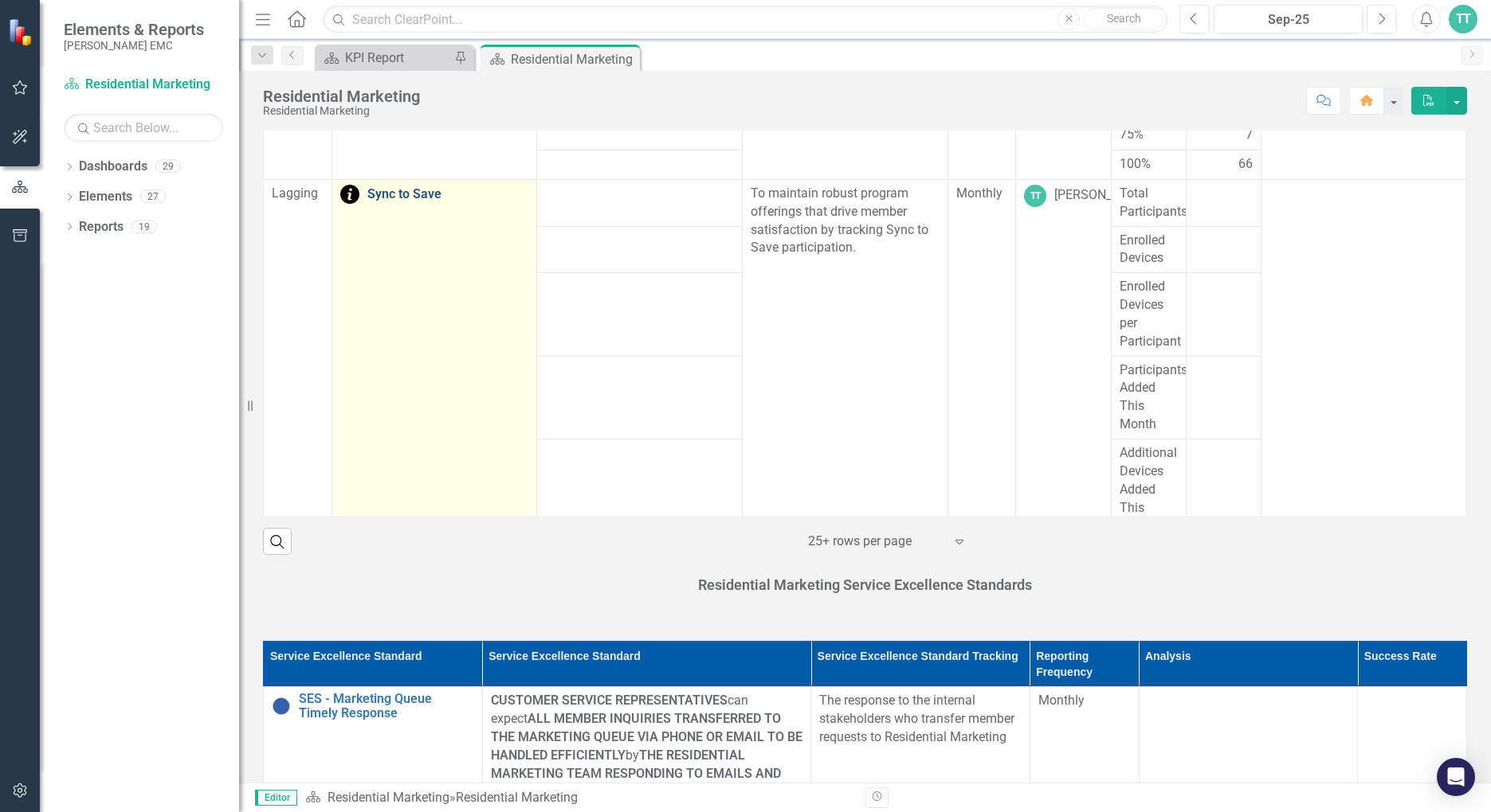
click at [395, 202] on link "Sync to Save" at bounding box center [448, 194] width 161 height 15
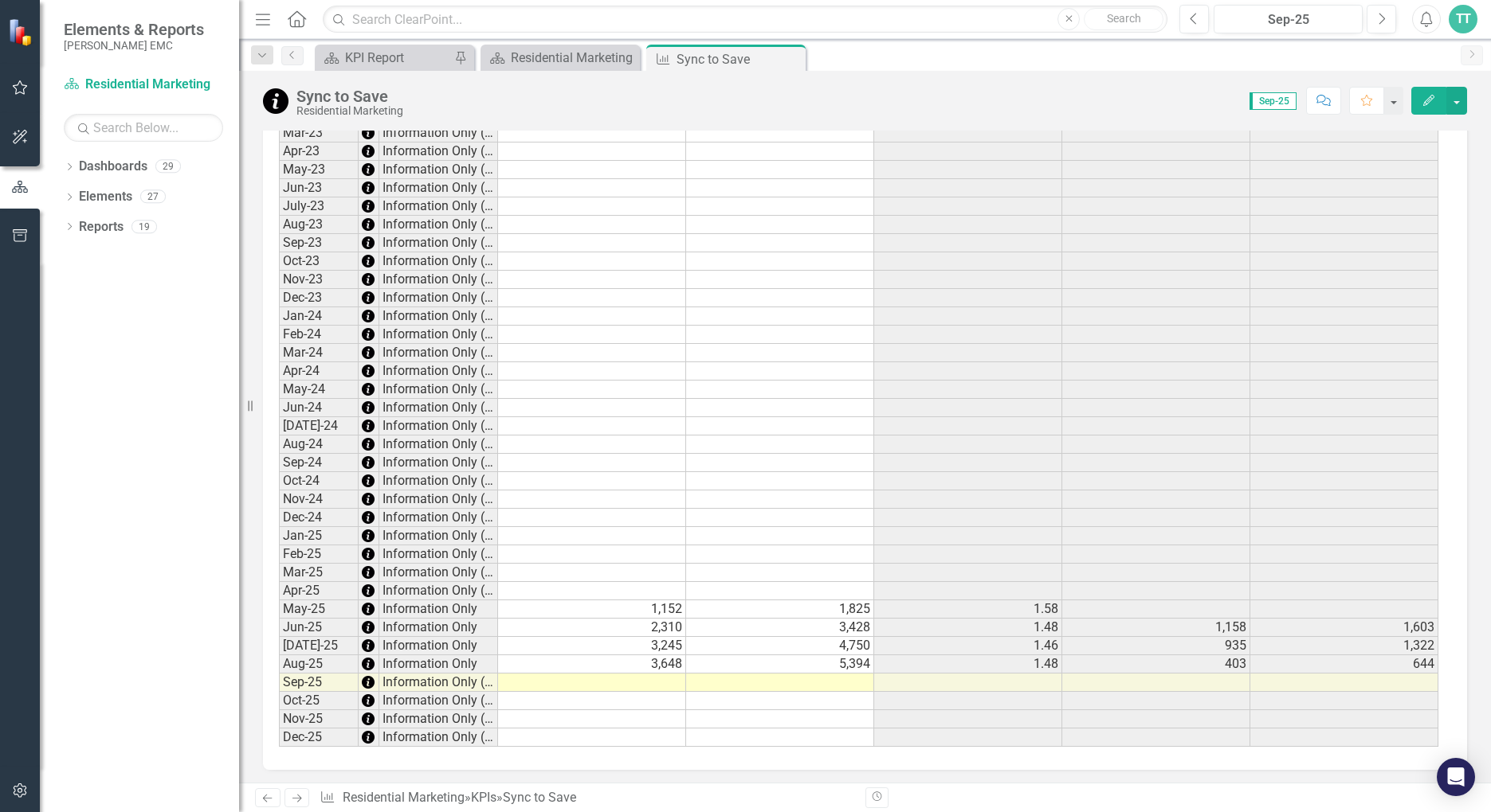
scroll to position [1068, 0]
click at [626, 679] on td at bounding box center [591, 680] width 188 height 19
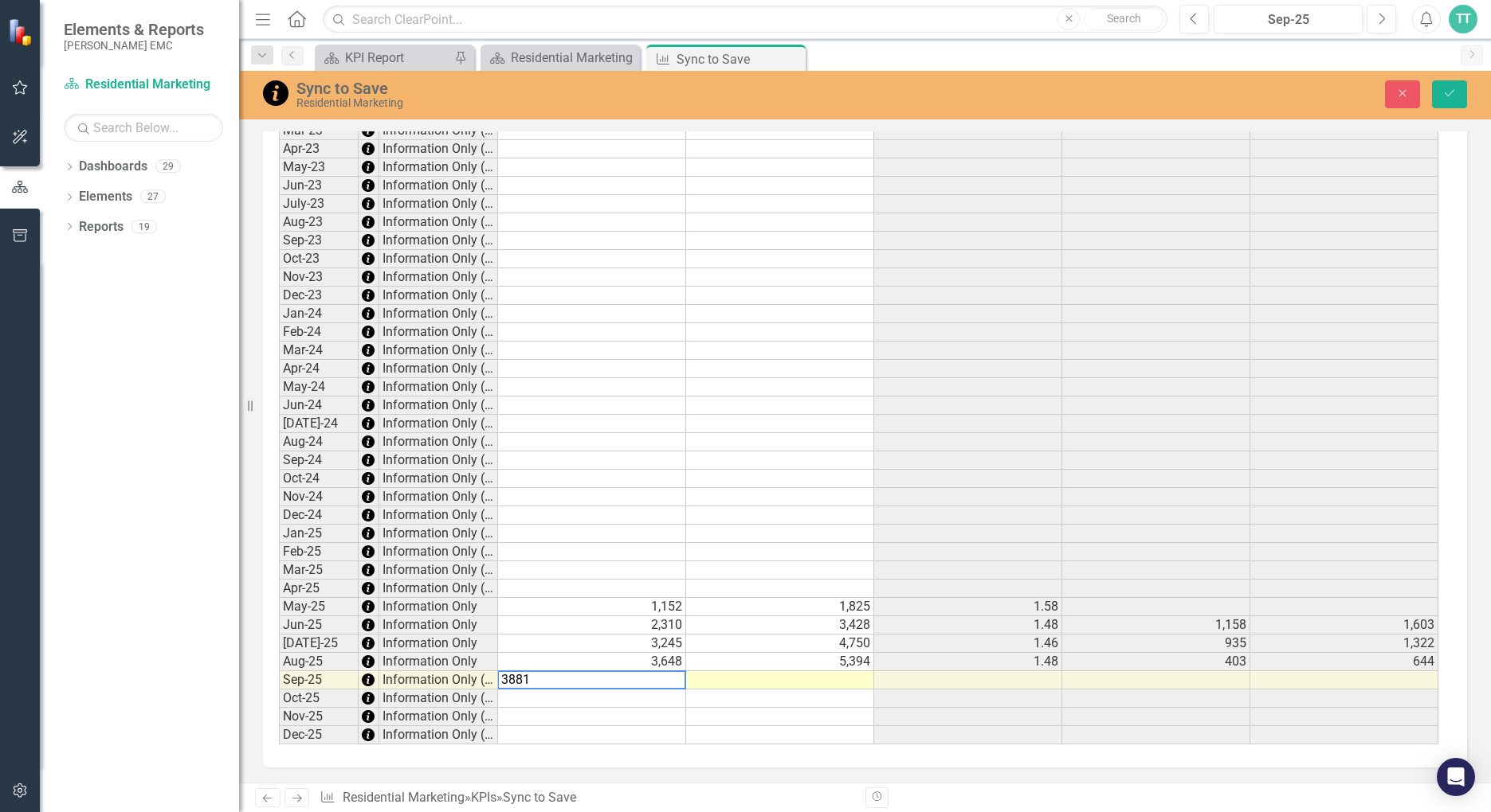
scroll to position [1069, 0]
type textarea "3881"
click at [789, 673] on td at bounding box center [779, 680] width 188 height 19
type textarea "6232"
click at [771, 716] on td at bounding box center [779, 716] width 188 height 19
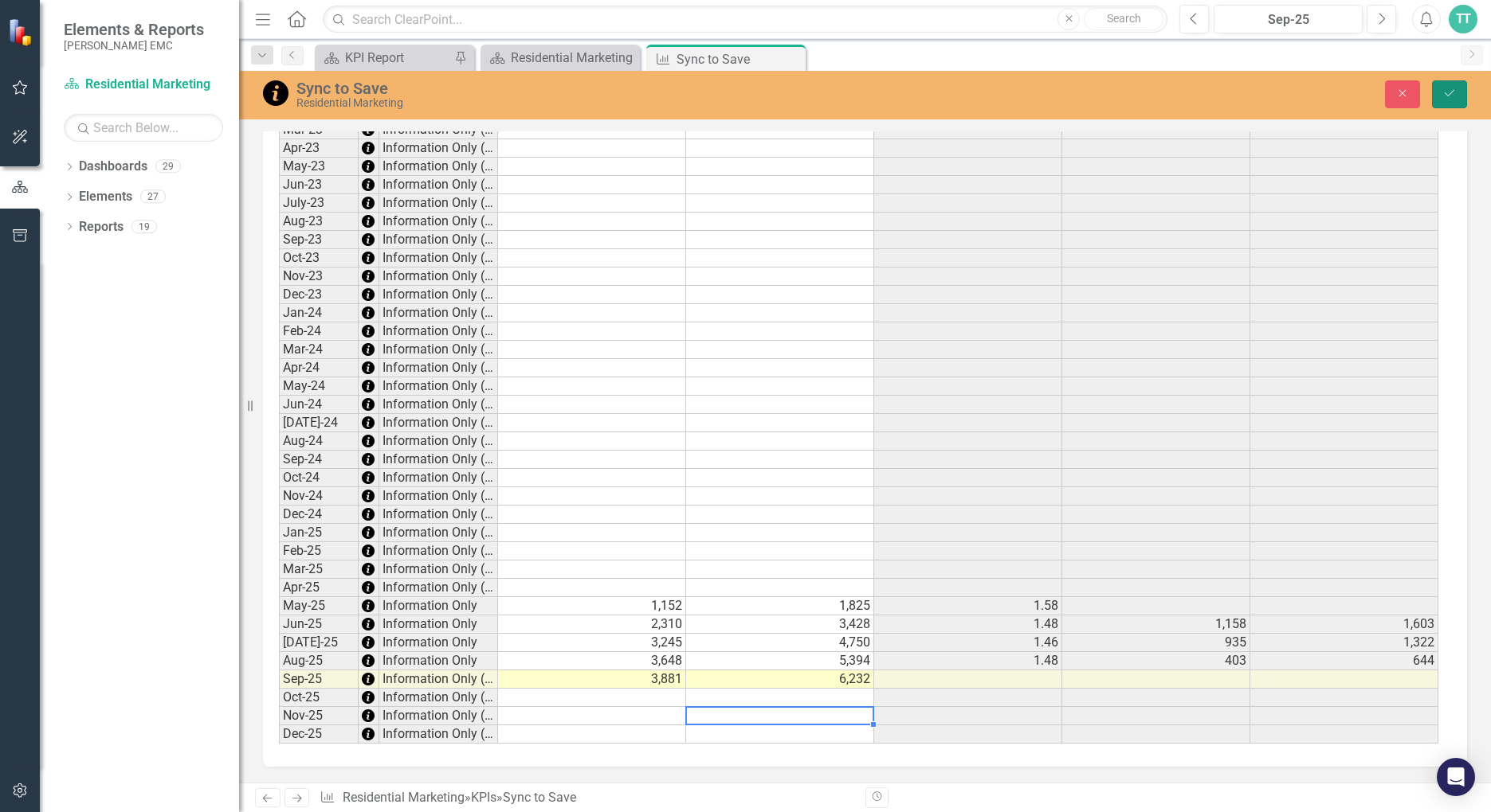
click at [1456, 92] on icon "Save" at bounding box center [1450, 94] width 15 height 11
